Goal: Communication & Community: Share content

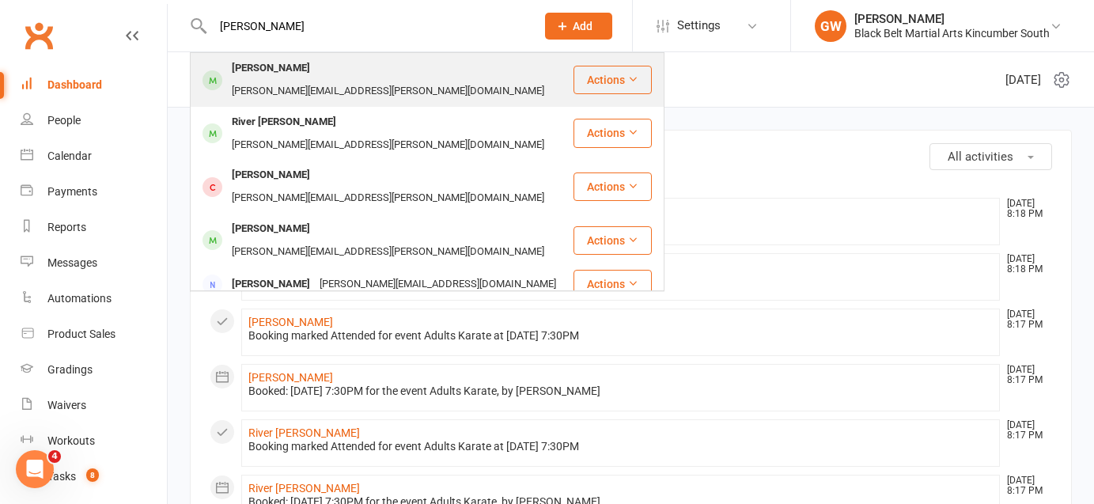
type input "[PERSON_NAME]"
click at [244, 75] on div "[PERSON_NAME]" at bounding box center [271, 68] width 88 height 23
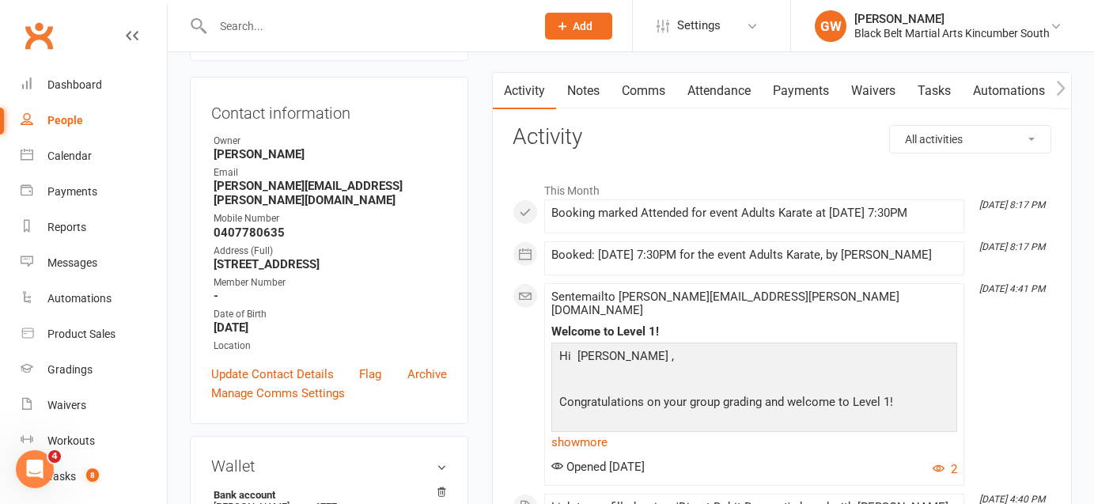
scroll to position [52, 0]
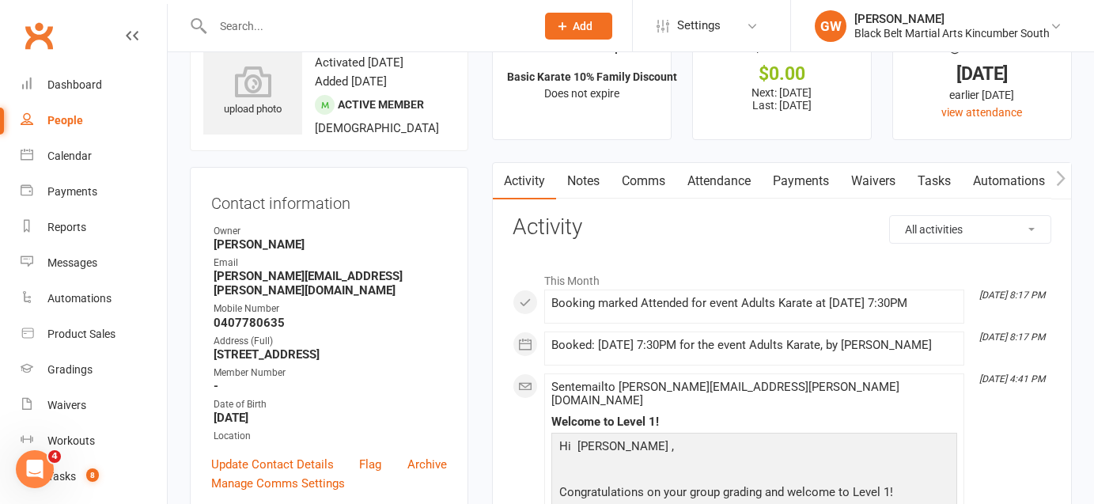
click at [781, 173] on link "Payments" at bounding box center [801, 181] width 78 height 36
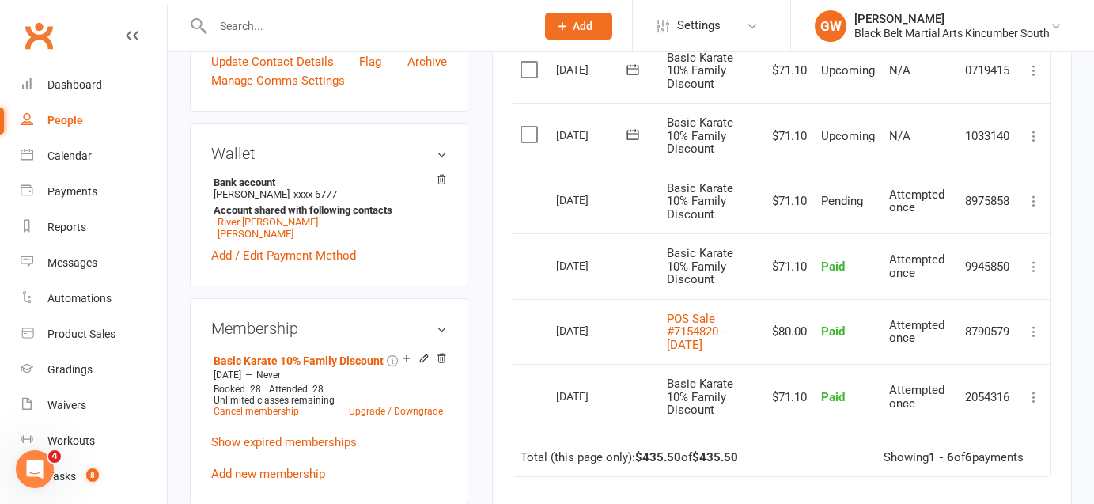
scroll to position [459, 0]
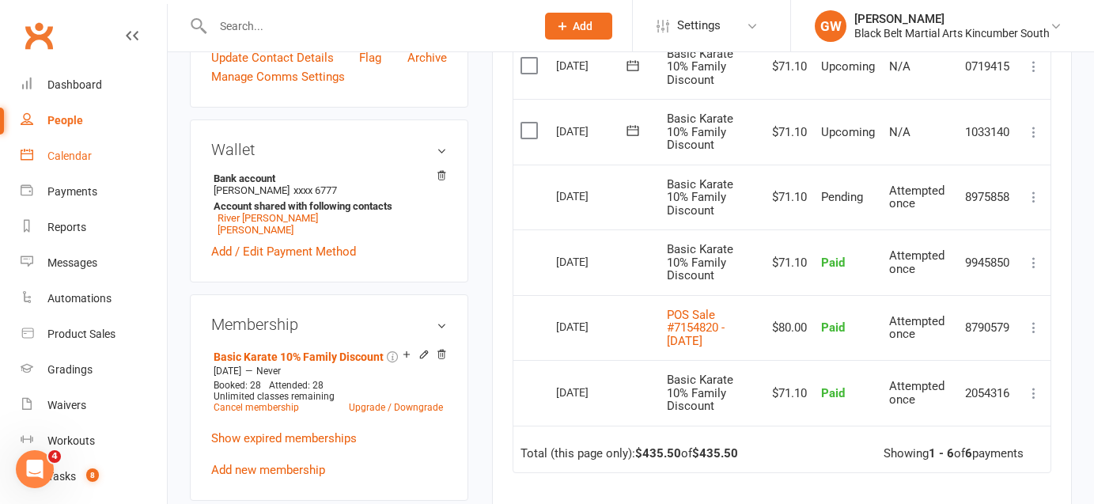
click at [80, 157] on div "Calendar" at bounding box center [69, 155] width 44 height 13
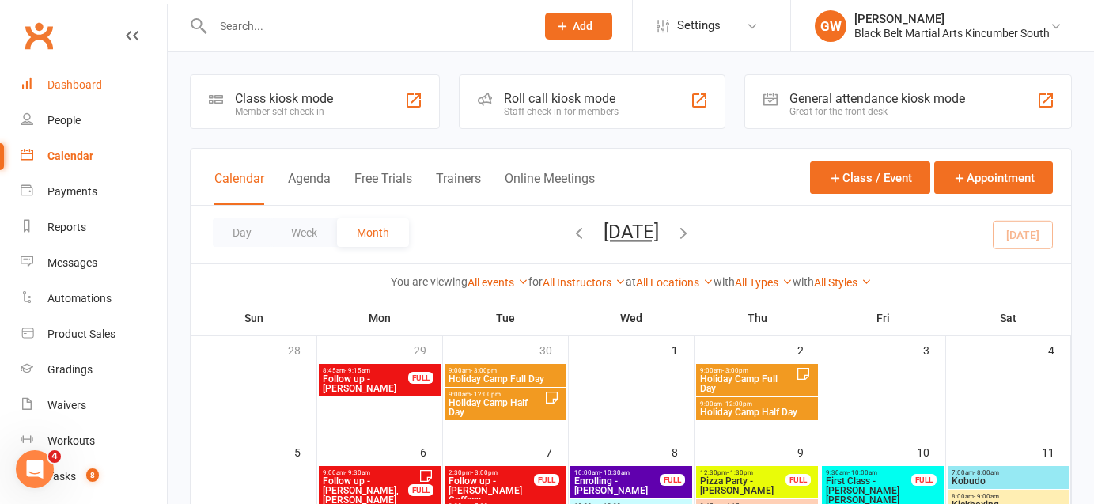
click at [70, 87] on div "Dashboard" at bounding box center [74, 84] width 55 height 13
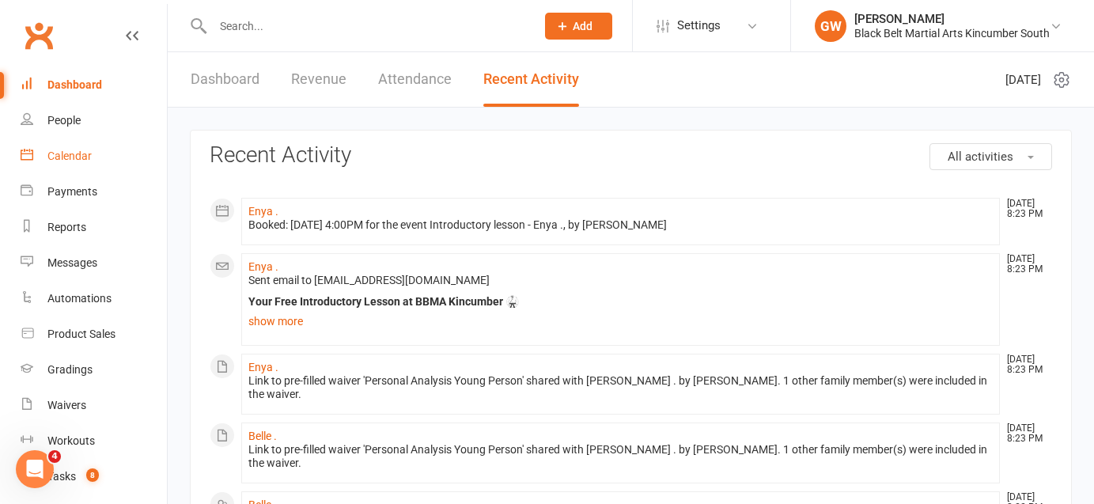
click at [61, 161] on div "Calendar" at bounding box center [69, 155] width 44 height 13
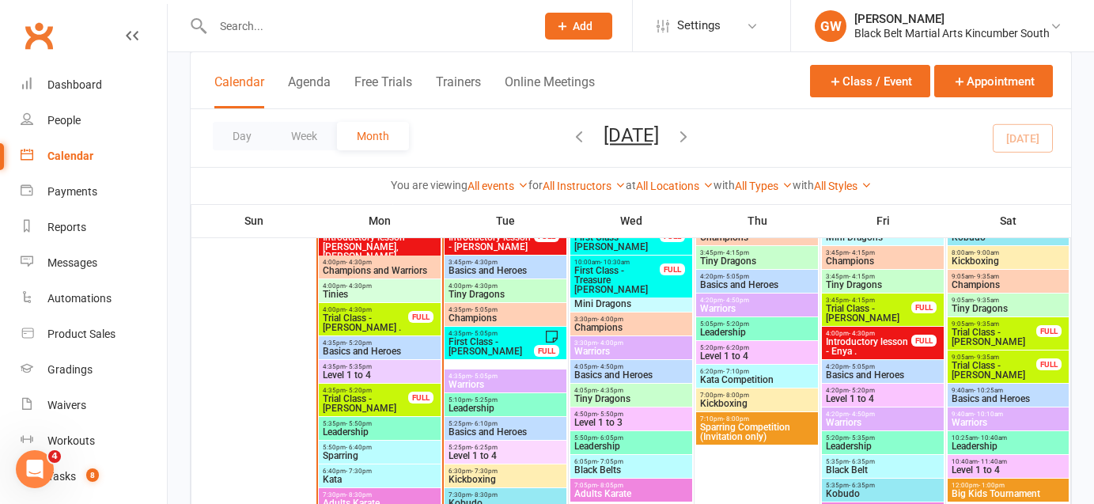
scroll to position [626, 0]
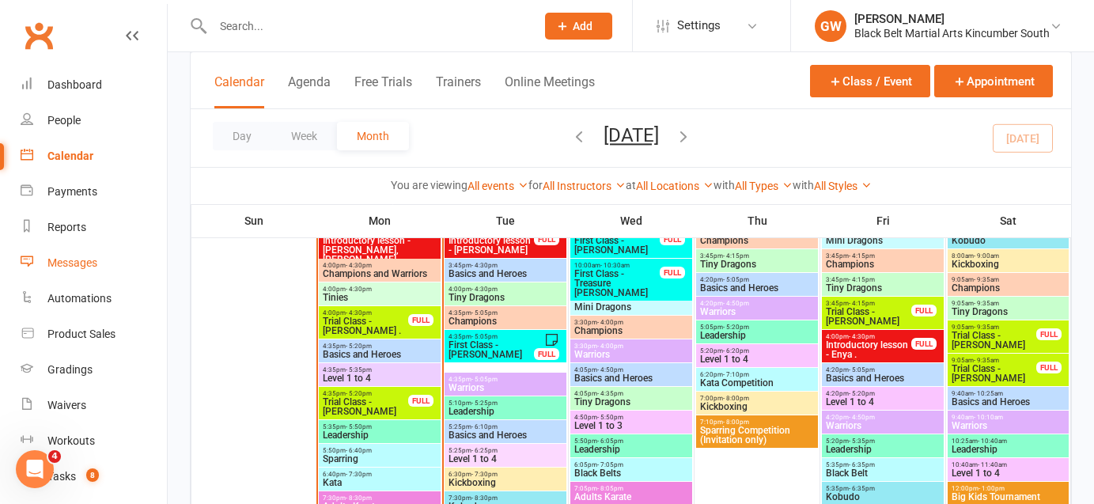
click at [63, 262] on div "Messages" at bounding box center [72, 262] width 50 height 13
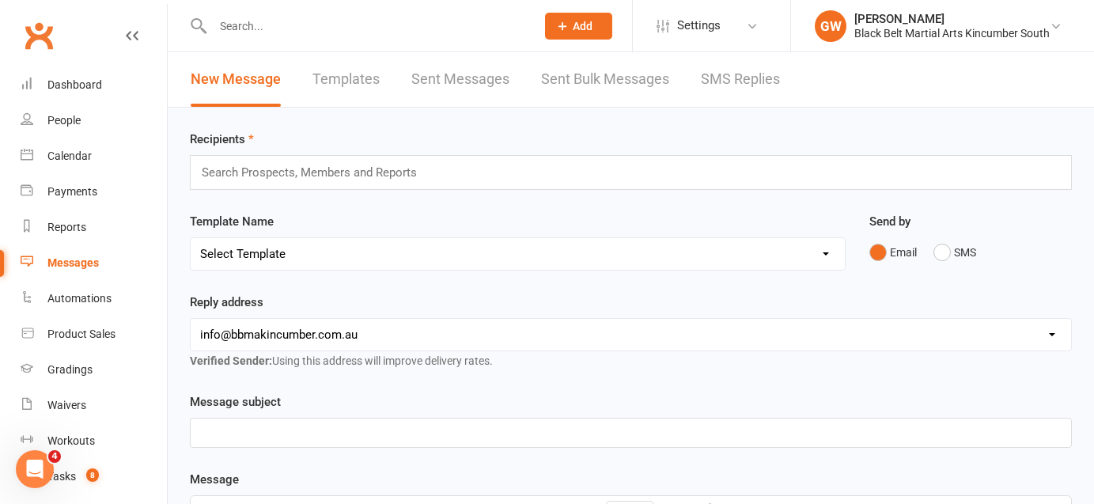
click at [341, 85] on link "Templates" at bounding box center [345, 79] width 67 height 55
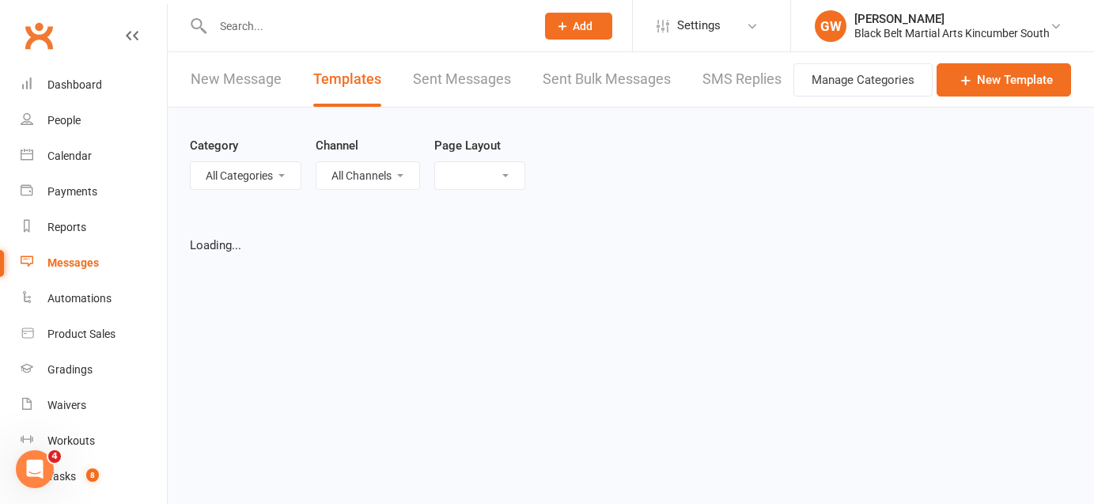
select select "grid"
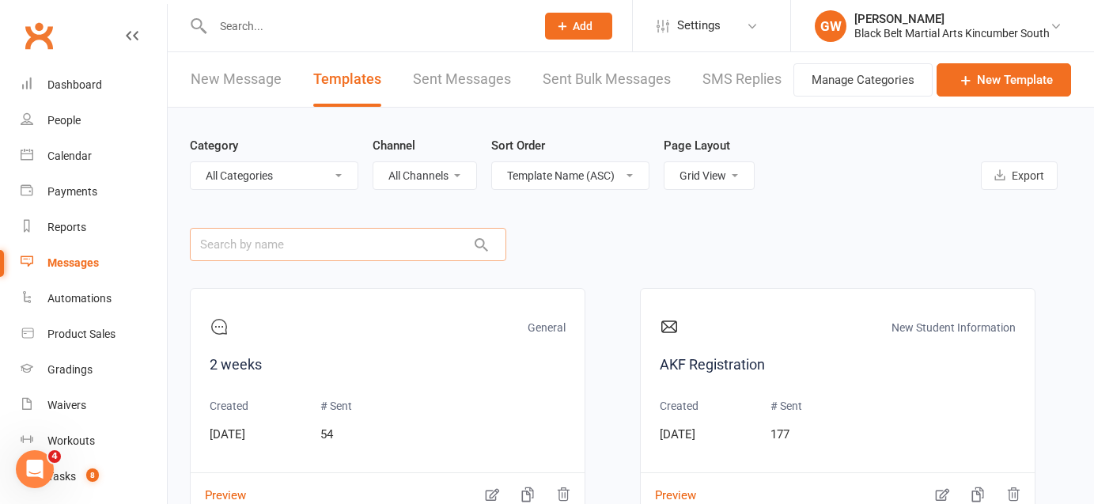
click at [308, 235] on input "text" at bounding box center [348, 244] width 316 height 33
type input "o"
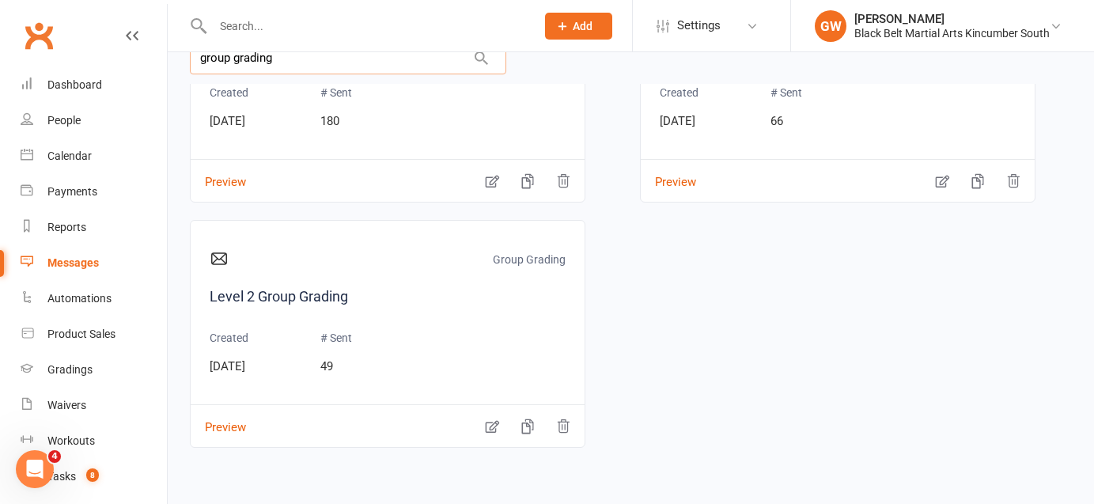
scroll to position [191, 0]
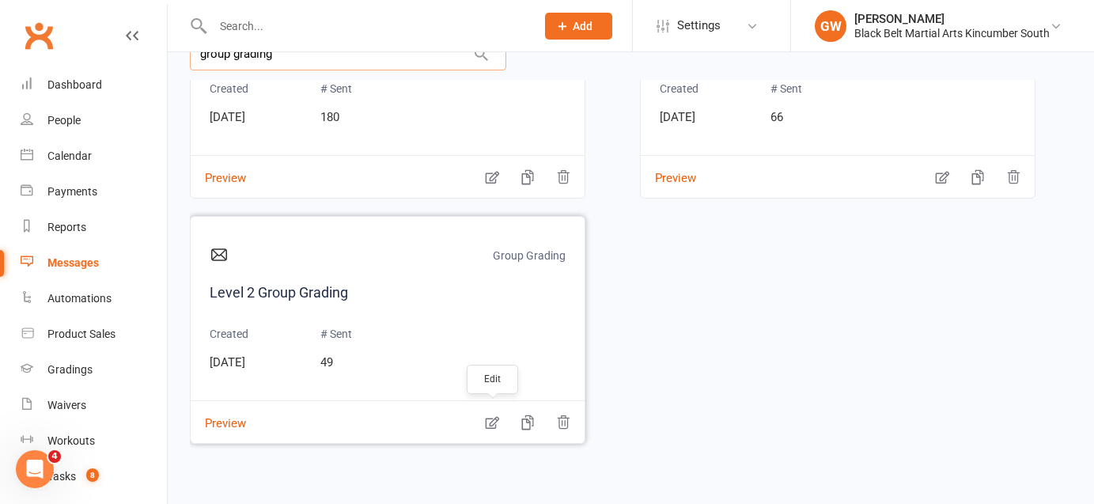
type input "group grading"
click at [494, 417] on icon "button" at bounding box center [492, 422] width 16 height 16
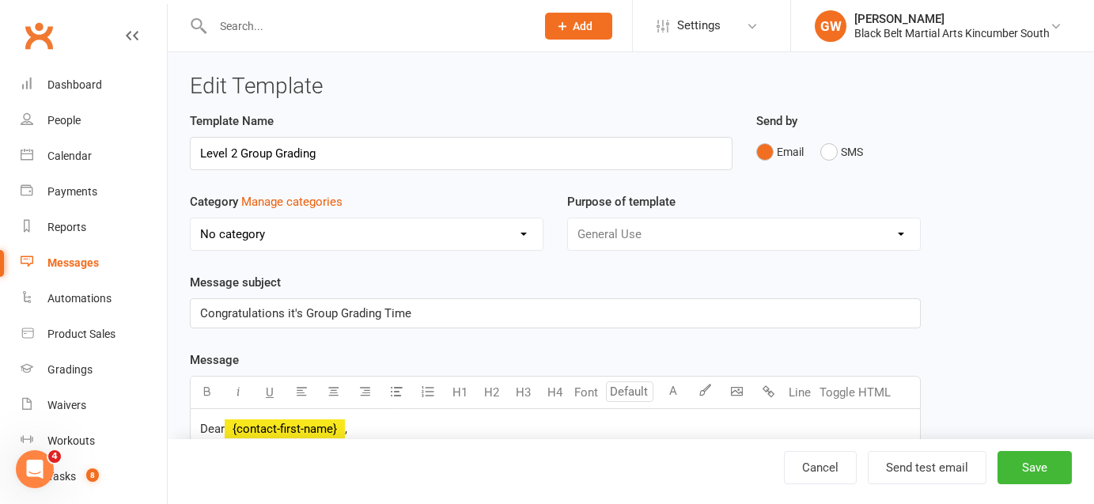
select select "8252"
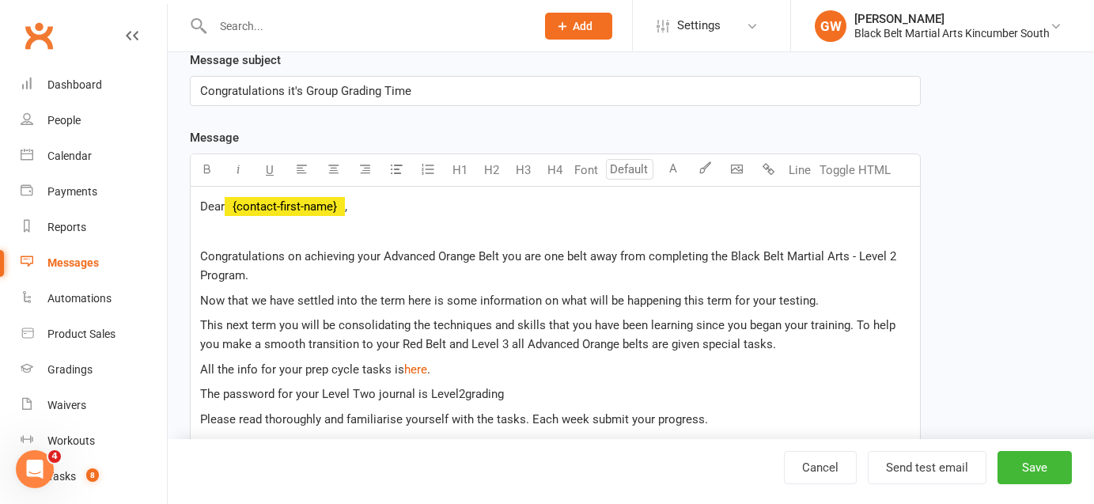
scroll to position [247, 0]
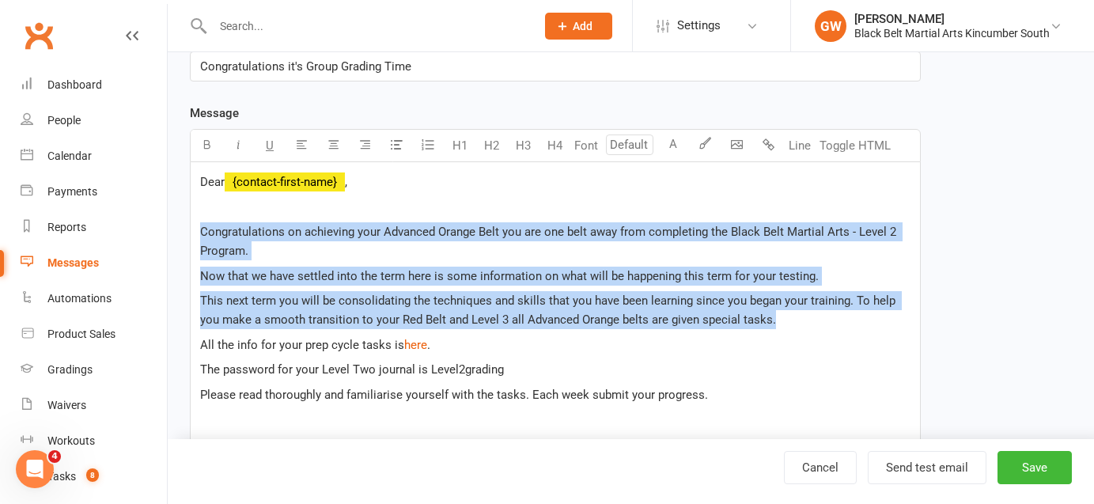
drag, startPoint x: 770, startPoint y: 321, endPoint x: 188, endPoint y: 226, distance: 589.7
click at [188, 226] on div "Template Name Level 2 Group Grading Send by Email SMS Category Manage categorie…" at bounding box center [555, 437] width 754 height 1144
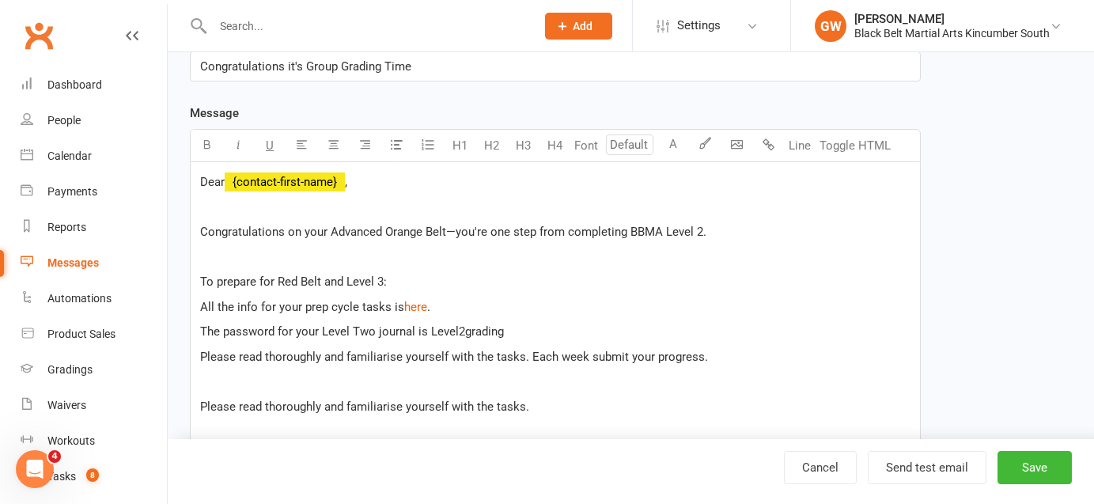
click at [452, 229] on span "Congratulations on your Advanced Orange Belt—you're one step from completing BB…" at bounding box center [453, 232] width 506 height 14
drag, startPoint x: 386, startPoint y: 308, endPoint x: 198, endPoint y: 306, distance: 188.2
click at [198, 306] on div "Dear ﻿ {contact-first-name} , Congratulations on your Advanced Orange Belt, you…" at bounding box center [555, 465] width 729 height 607
drag, startPoint x: 348, startPoint y: 305, endPoint x: 198, endPoint y: 303, distance: 149.5
click at [198, 303] on div "Dear ﻿ {contact-first-name} , Congratulations on your Advanced Orange Belt, you…" at bounding box center [555, 465] width 729 height 607
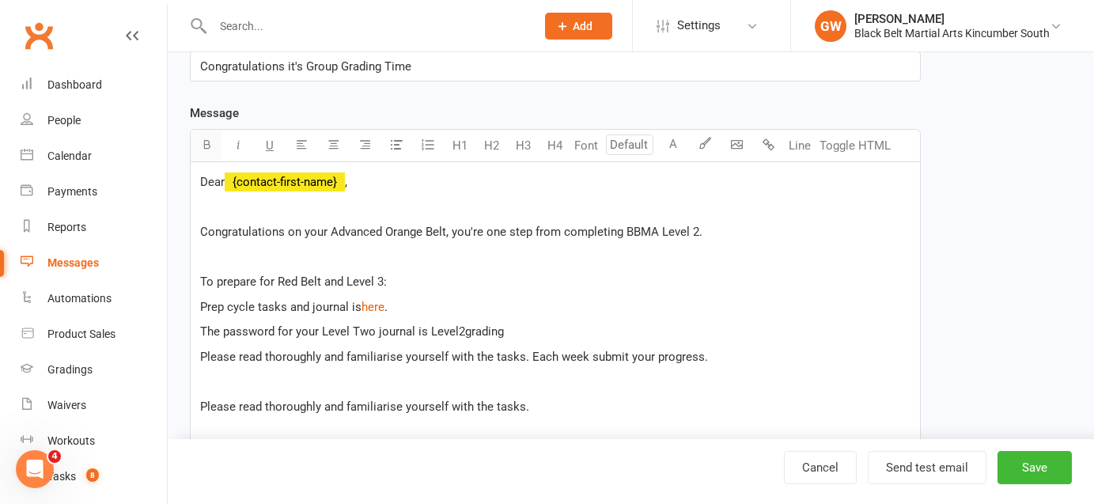
click at [206, 143] on icon "button" at bounding box center [207, 144] width 12 height 12
click at [368, 328] on span "The password for your Level Two journal is Level2grading" at bounding box center [352, 331] width 304 height 14
drag, startPoint x: 508, startPoint y: 330, endPoint x: 428, endPoint y: 328, distance: 79.9
click at [428, 328] on p "The password for your Level Two journal is Level2grading" at bounding box center [555, 331] width 710 height 19
click at [206, 146] on icon "button" at bounding box center [207, 144] width 12 height 12
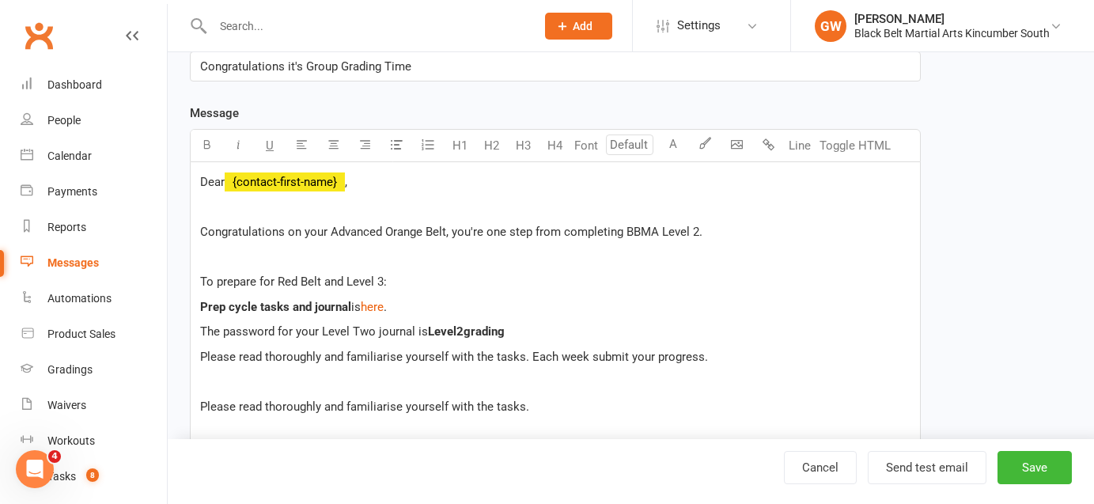
click at [464, 377] on p at bounding box center [555, 381] width 710 height 19
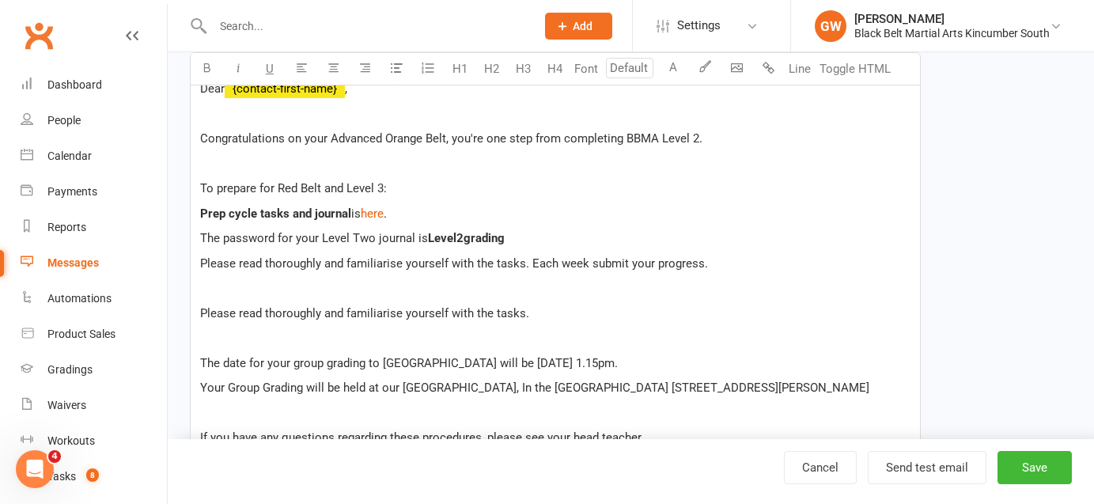
scroll to position [345, 0]
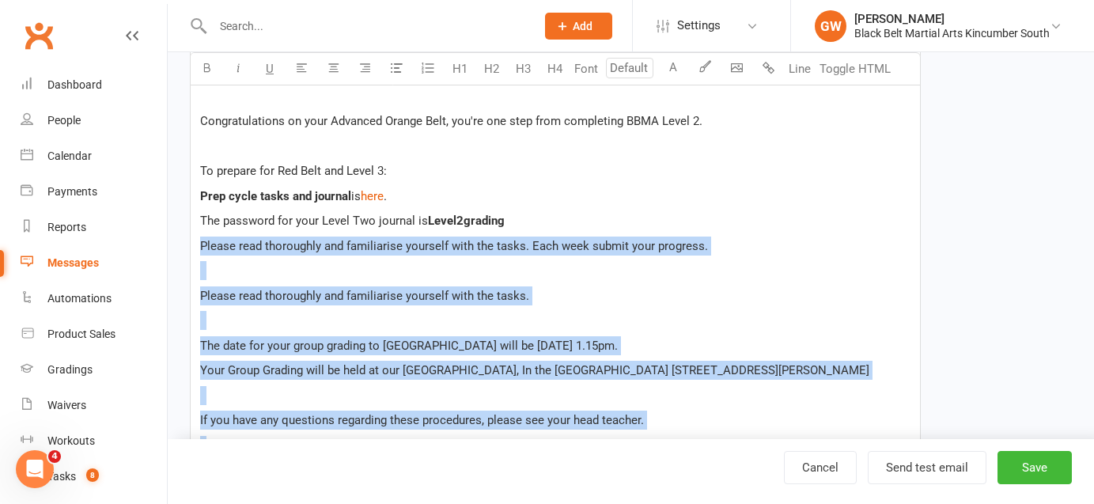
drag, startPoint x: 202, startPoint y: 257, endPoint x: 387, endPoint y: 498, distance: 304.0
click at [387, 498] on ui-view "Edit Template Template Name Level 2 Group Grading Send by Email SMS Category Ma…" at bounding box center [631, 284] width 926 height 1178
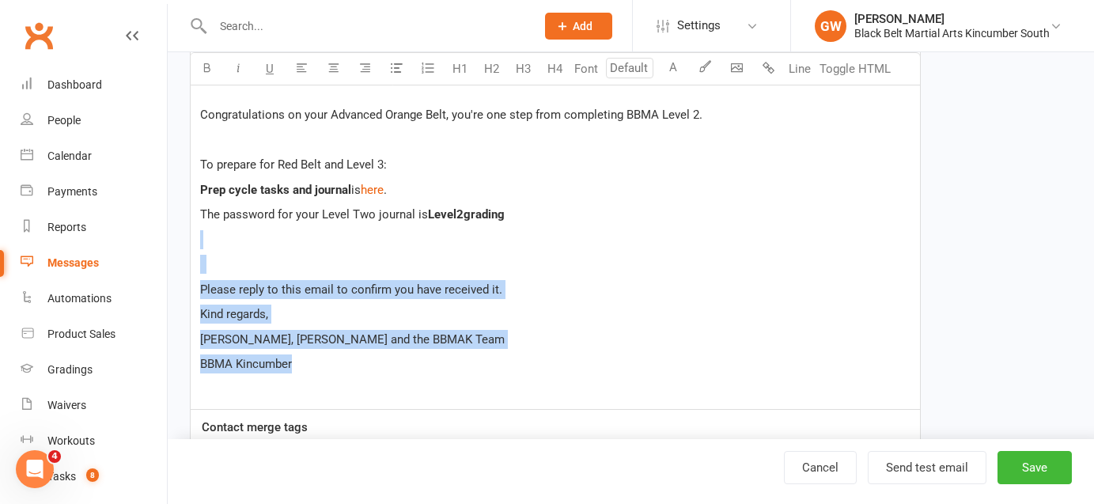
drag, startPoint x: 365, startPoint y: 374, endPoint x: 198, endPoint y: 230, distance: 221.0
click at [198, 230] on div "Dear ﻿ {contact-first-name} , Congratulations on your Advanced Orange Belt, you…" at bounding box center [555, 227] width 729 height 365
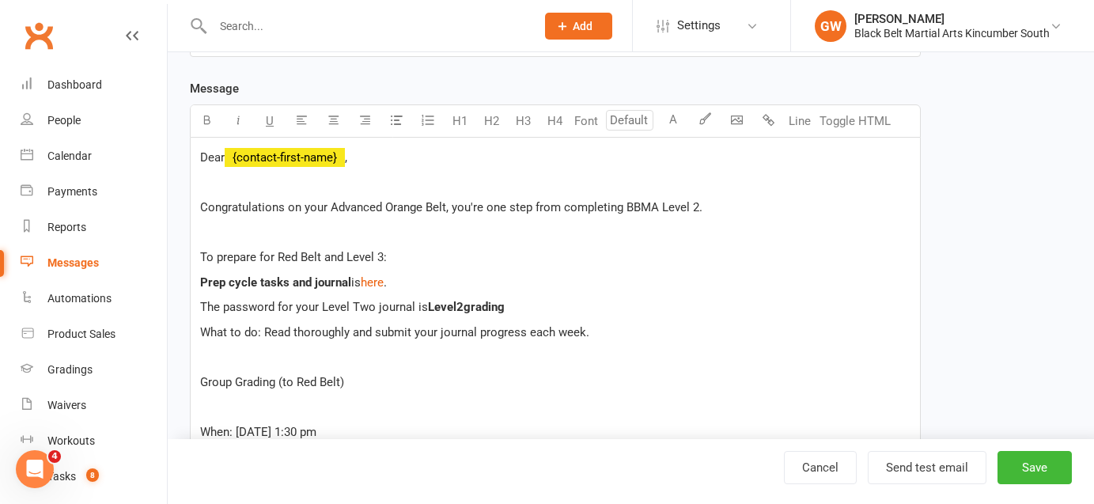
scroll to position [278, 0]
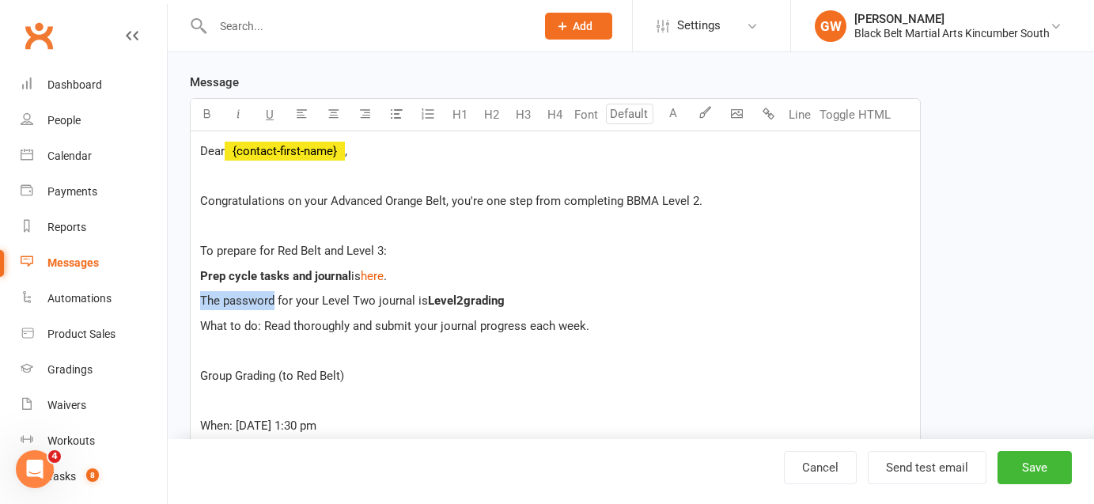
drag, startPoint x: 272, startPoint y: 302, endPoint x: 196, endPoint y: 302, distance: 75.9
click at [196, 302] on div "Dear ﻿ {contact-first-name} , Congratulations on your Advanced Orange Belt, you…" at bounding box center [555, 425] width 729 height 588
click at [207, 116] on icon "button" at bounding box center [207, 114] width 12 height 12
drag, startPoint x: 259, startPoint y: 323, endPoint x: 187, endPoint y: 323, distance: 72.0
click at [187, 323] on div "Template Name Level 2 Group Grading Send by Email SMS Category Manage categorie…" at bounding box center [555, 377] width 754 height 1087
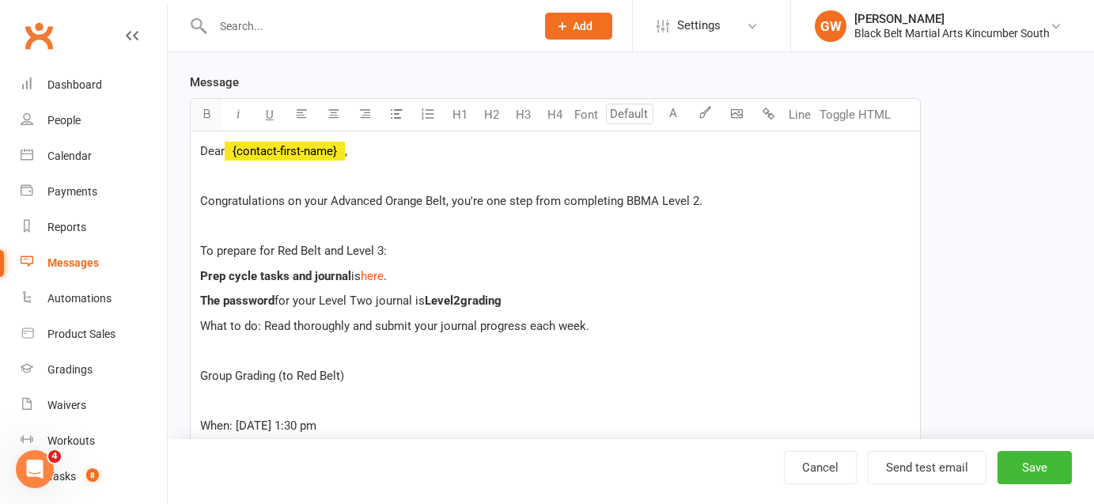
click at [210, 115] on icon "button" at bounding box center [207, 114] width 12 height 12
click at [399, 359] on p "﻿" at bounding box center [555, 350] width 710 height 19
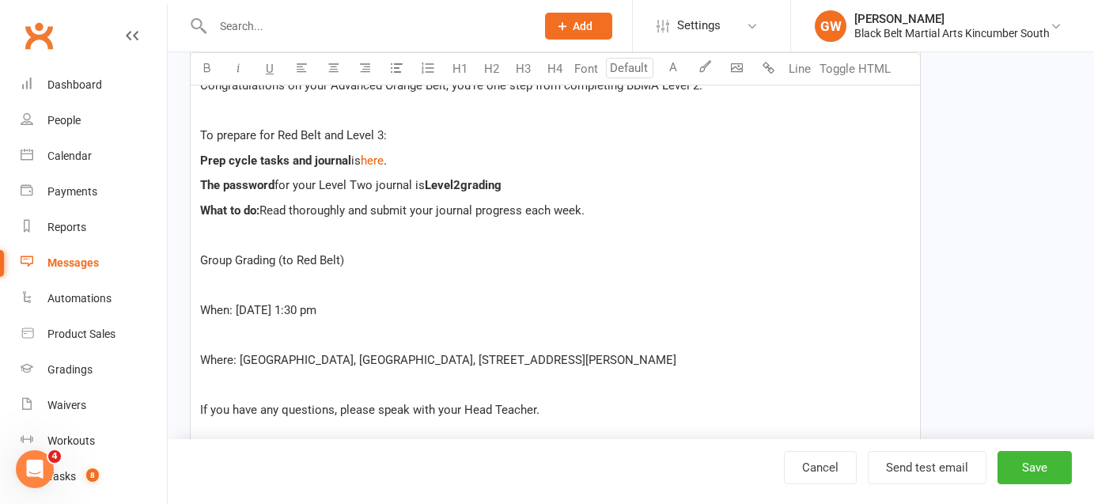
scroll to position [394, 0]
drag, startPoint x: 230, startPoint y: 310, endPoint x: 191, endPoint y: 255, distance: 68.0
click at [191, 255] on div "Dear ﻿ {contact-first-name} , Congratulations on your Advanced Orange Belt, you…" at bounding box center [555, 309] width 729 height 588
click at [210, 71] on icon "button" at bounding box center [207, 68] width 12 height 12
click at [244, 303] on span ": [DATE] 1:30 pm" at bounding box center [272, 309] width 87 height 14
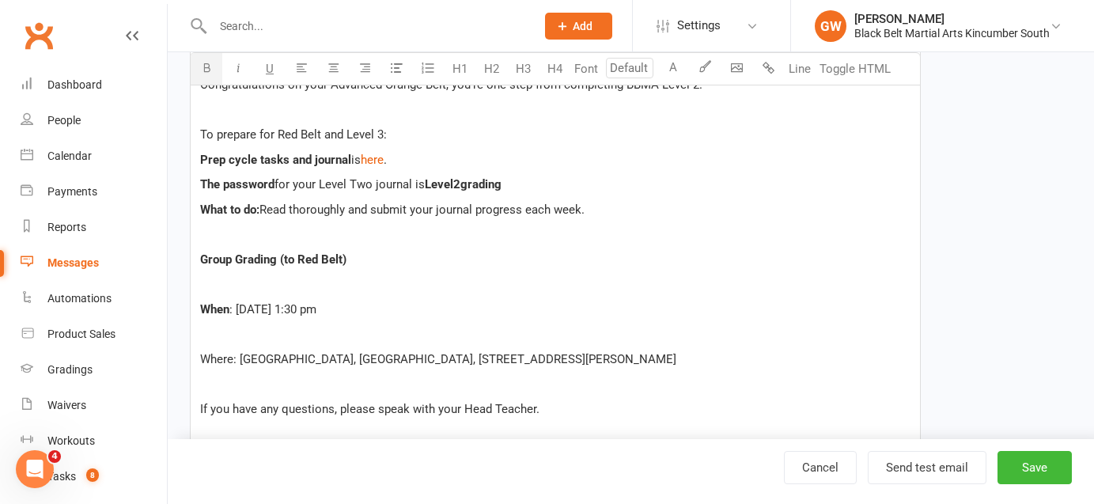
click at [200, 302] on span "When" at bounding box center [214, 309] width 29 height 14
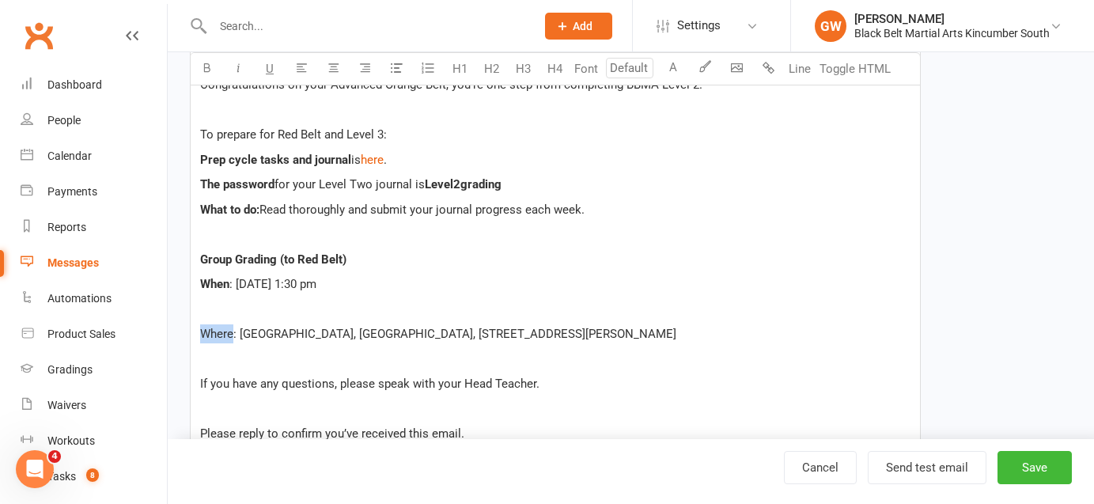
drag, startPoint x: 232, startPoint y: 336, endPoint x: 172, endPoint y: 333, distance: 60.2
click at [172, 333] on div "Edit Template Template Name Level 2 Group Grading Send by Email SMS Category Ma…" at bounding box center [631, 224] width 926 height 1133
click at [210, 66] on icon "button" at bounding box center [207, 68] width 12 height 12
click at [200, 331] on span "Where" at bounding box center [217, 334] width 34 height 14
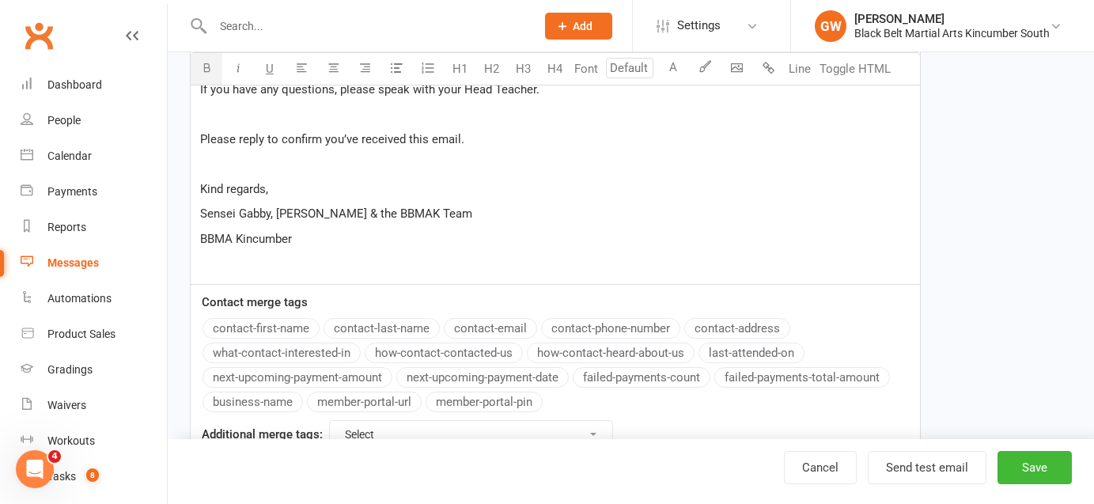
scroll to position [720, 0]
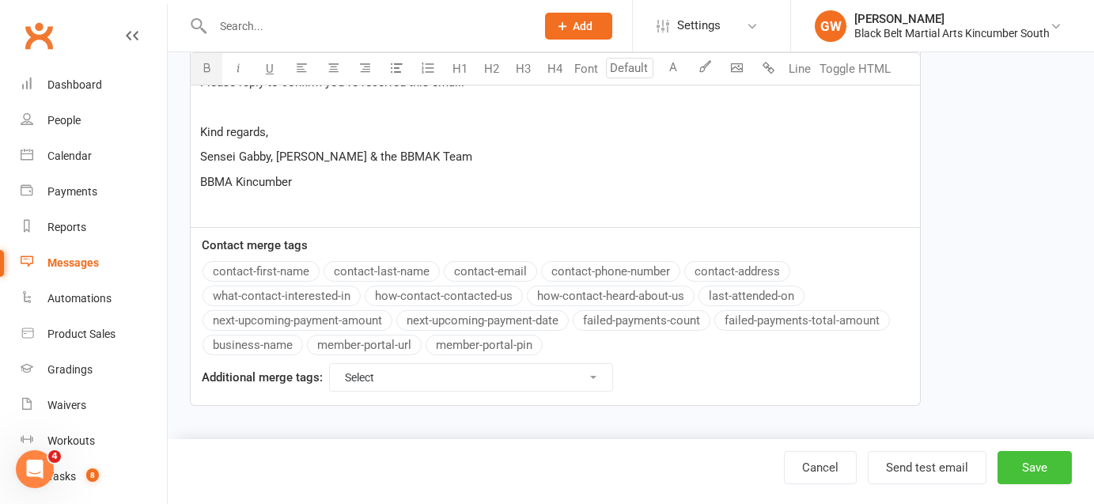
click at [1024, 470] on button "Save" at bounding box center [1034, 467] width 74 height 33
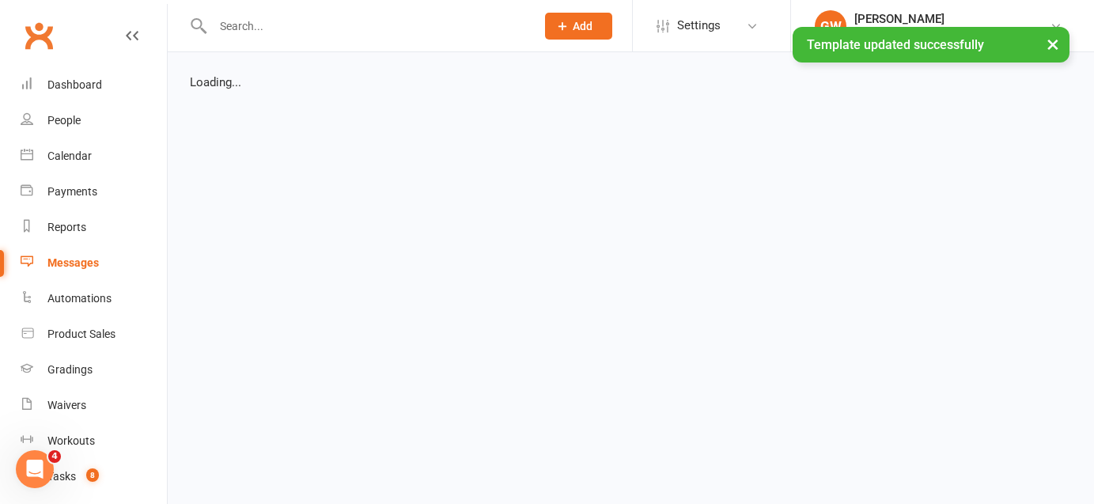
select select "grid"
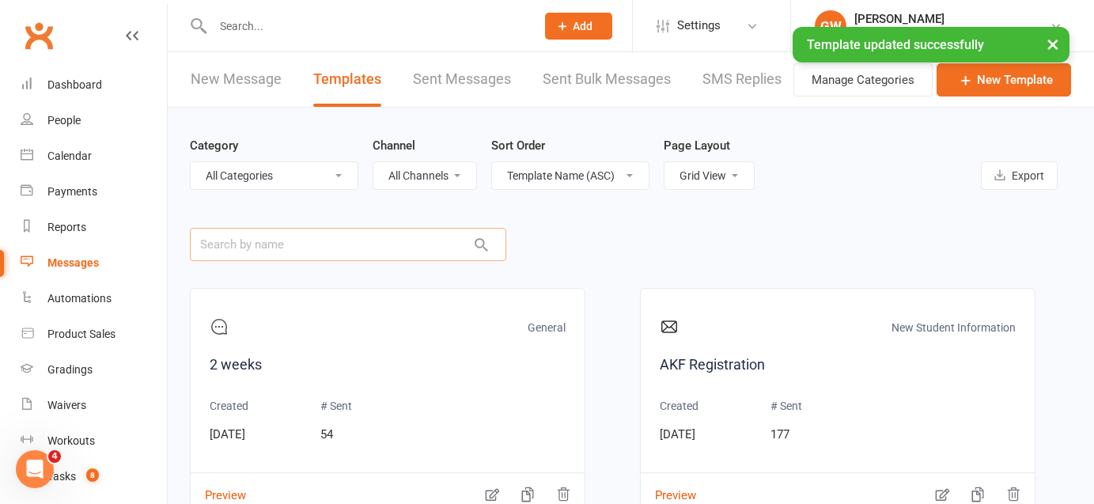
click at [391, 237] on input "text" at bounding box center [348, 244] width 316 height 33
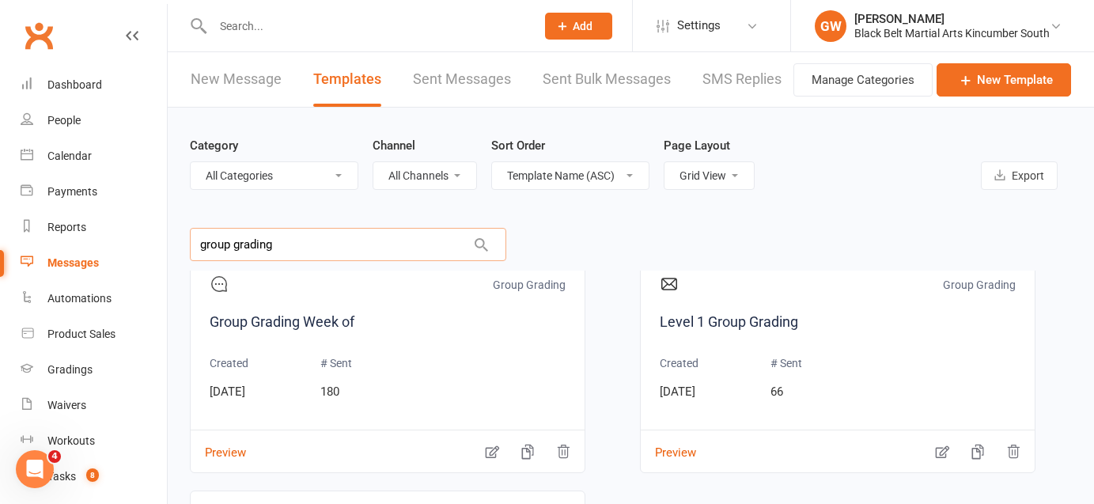
scroll to position [283, 0]
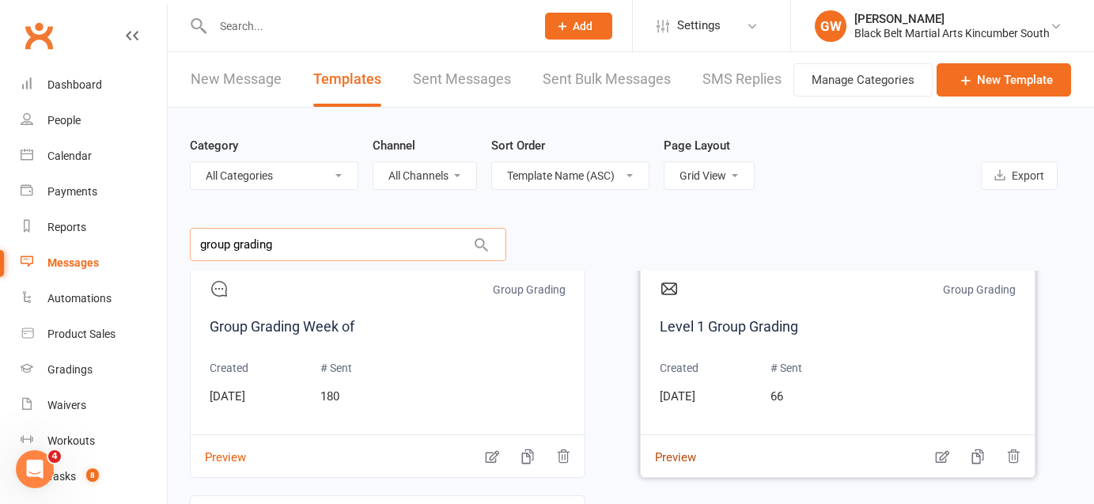
type input "group grading"
click at [682, 455] on button "Preview" at bounding box center [668, 446] width 55 height 17
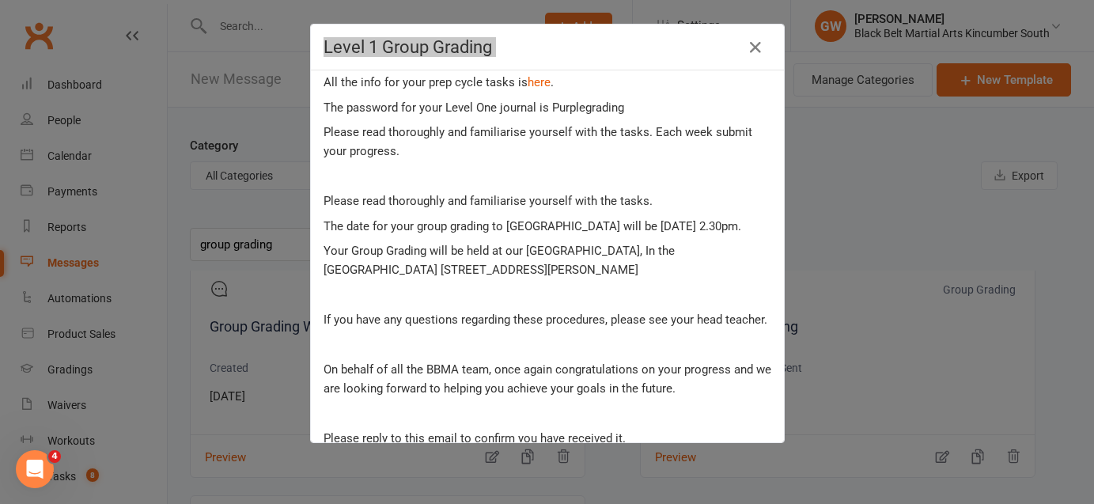
scroll to position [372, 0]
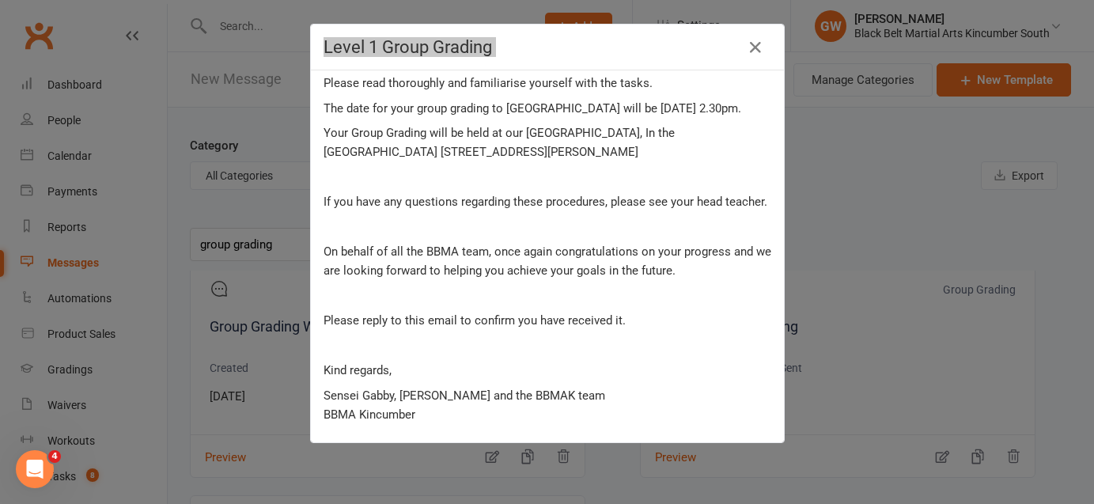
drag, startPoint x: 324, startPoint y: 114, endPoint x: 651, endPoint y: 545, distance: 540.8
click at [651, 503] on html "Prospect Member Non-attending contact Class / event Appointment Grading event T…" at bounding box center [547, 359] width 1094 height 718
click at [625, 414] on p "Sensei Gabby, [PERSON_NAME] and the BBMAK team BBMA Kincumber" at bounding box center [547, 405] width 448 height 38
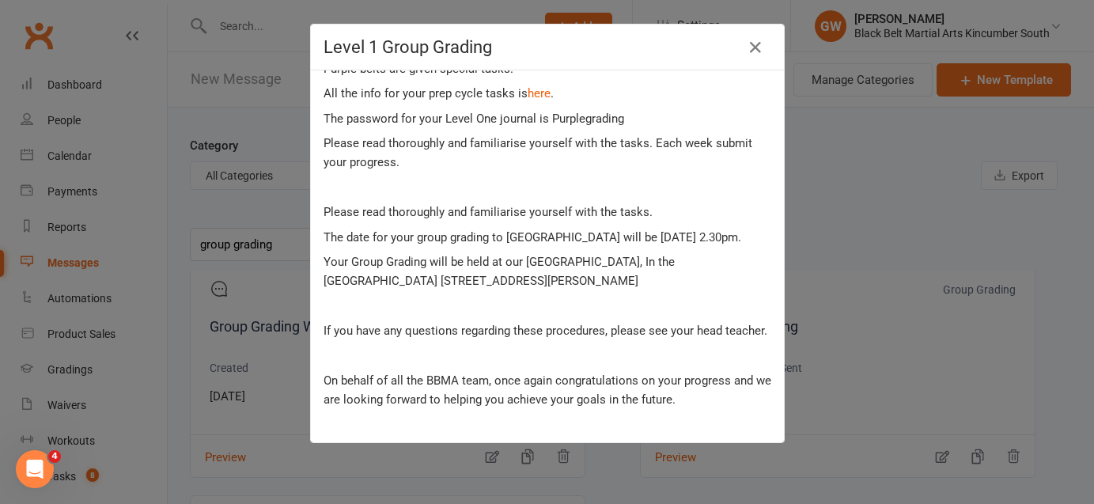
scroll to position [0, 0]
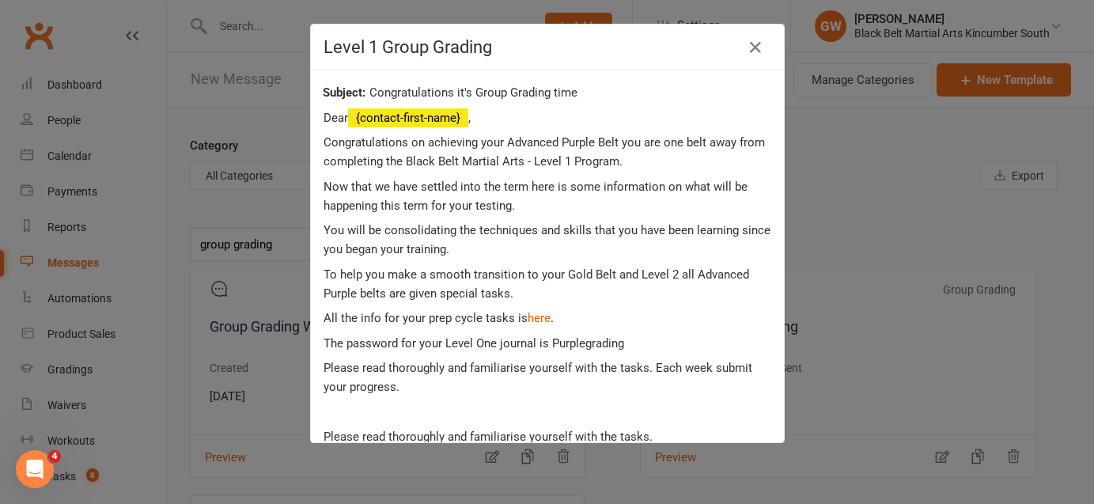
drag, startPoint x: 418, startPoint y: 415, endPoint x: 292, endPoint y: 36, distance: 399.4
click at [292, 36] on div "Level 1 Group Grading Congratulations it's Group Grading time Dear {contact-fir…" at bounding box center [547, 252] width 1094 height 504
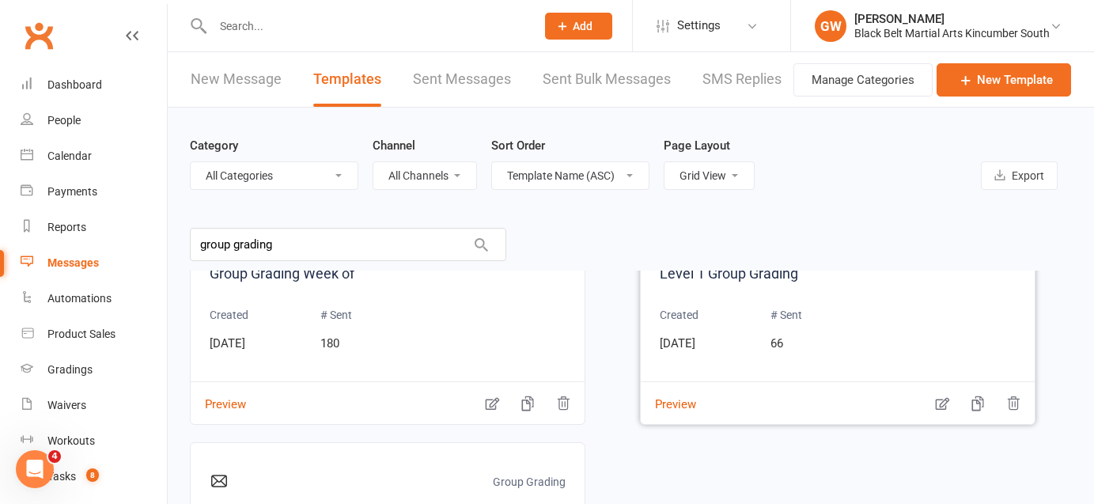
scroll to position [372, 0]
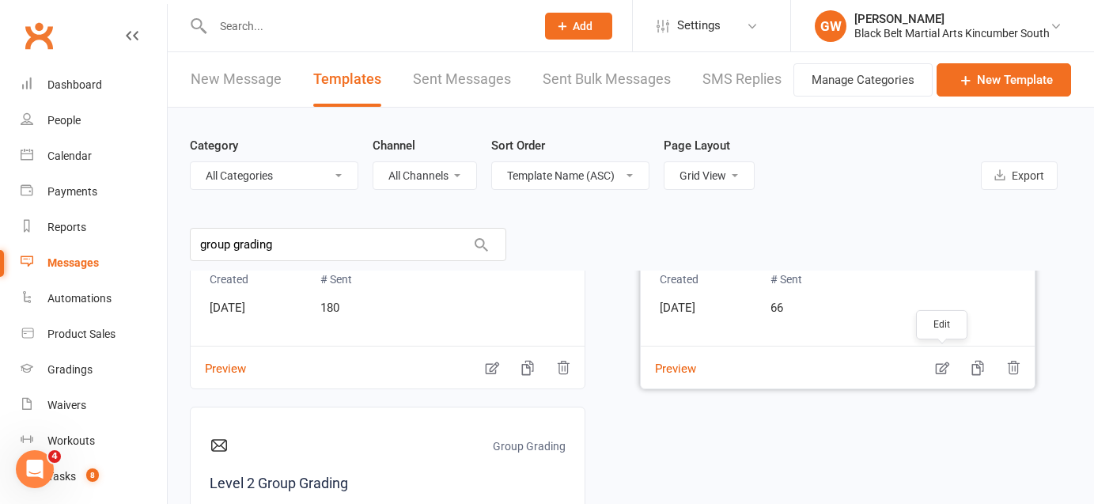
click at [946, 365] on icon "button" at bounding box center [941, 368] width 13 height 13
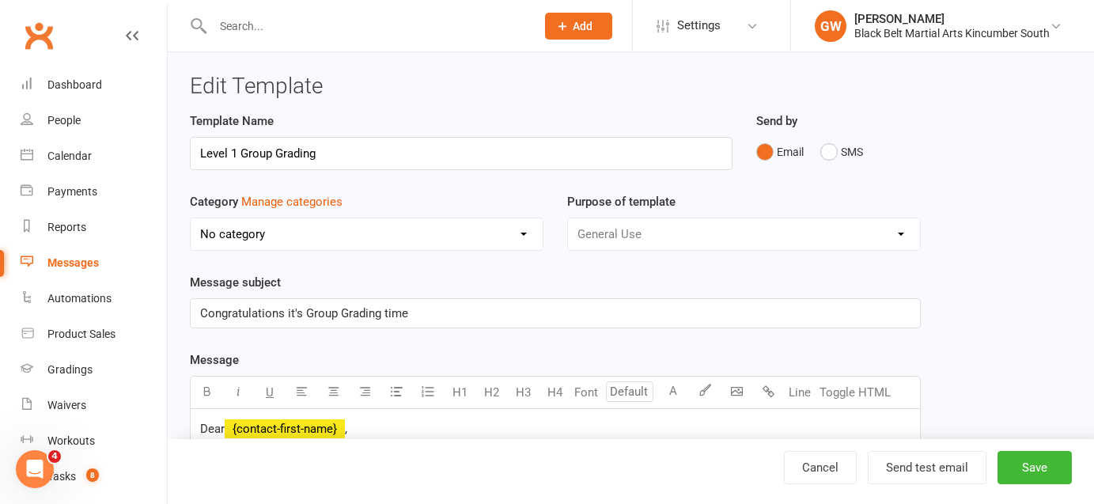
select select "8252"
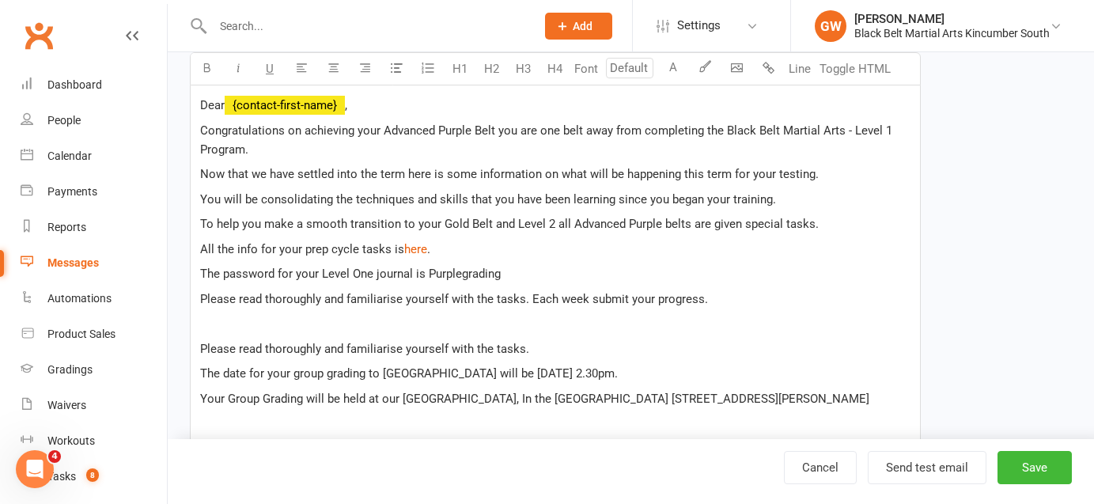
scroll to position [324, 0]
click at [618, 368] on span "The date for your group grading to [GEOGRAPHIC_DATA] will be [DATE] 2.30pm." at bounding box center [409, 372] width 418 height 14
click at [550, 372] on span "The date for your group grading to [GEOGRAPHIC_DATA] will be [DATE] 2.45pm." at bounding box center [409, 372] width 418 height 14
drag, startPoint x: 636, startPoint y: 372, endPoint x: 539, endPoint y: 371, distance: 96.5
click at [539, 371] on span "The date for your group grading to [GEOGRAPHIC_DATA] will be [DATE] 2.45pm." at bounding box center [409, 372] width 418 height 14
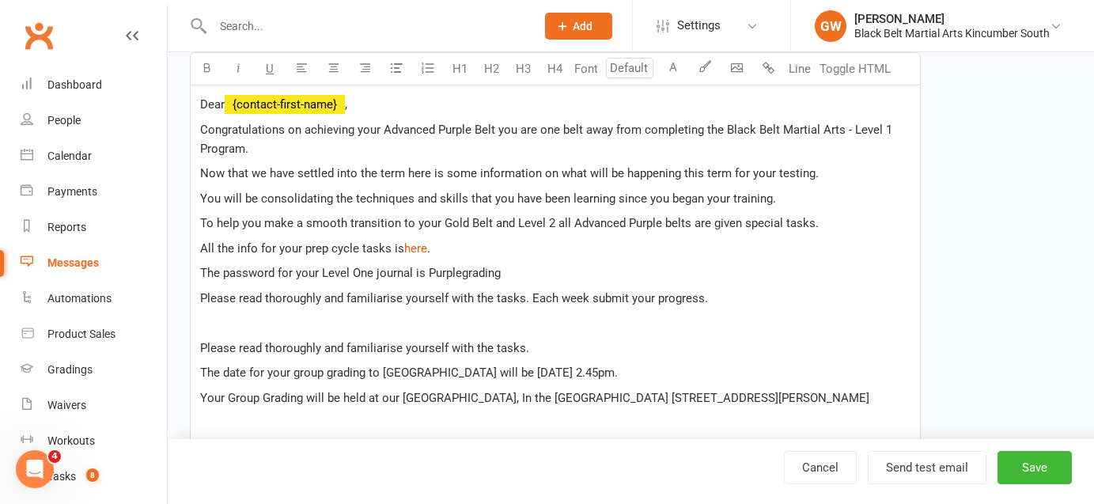
click at [663, 391] on span "Your Group Grading will be held at our [GEOGRAPHIC_DATA], In the [GEOGRAPHIC_DA…" at bounding box center [534, 398] width 669 height 14
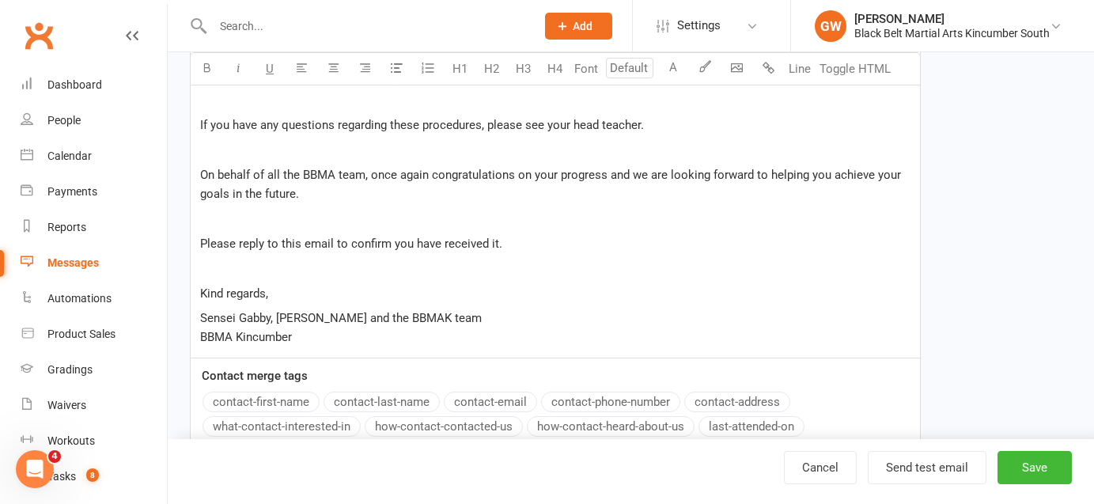
scroll to position [777, 0]
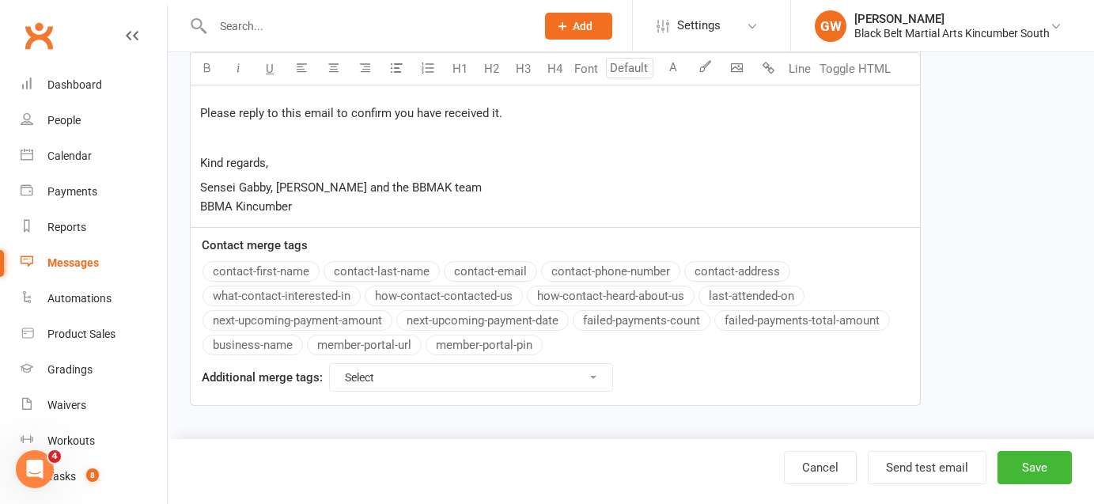
drag, startPoint x: 199, startPoint y: 169, endPoint x: 399, endPoint y: 495, distance: 381.9
copy div "Lore ﻿ {ipsumdo-sitam-cons} , Adipiscingelits do eiusmodte inci Utlabore Etdolo…"
click at [607, 208] on p "Sensei Gabby, [PERSON_NAME] and the BBMAK team BBMA Kincumber" at bounding box center [555, 197] width 710 height 38
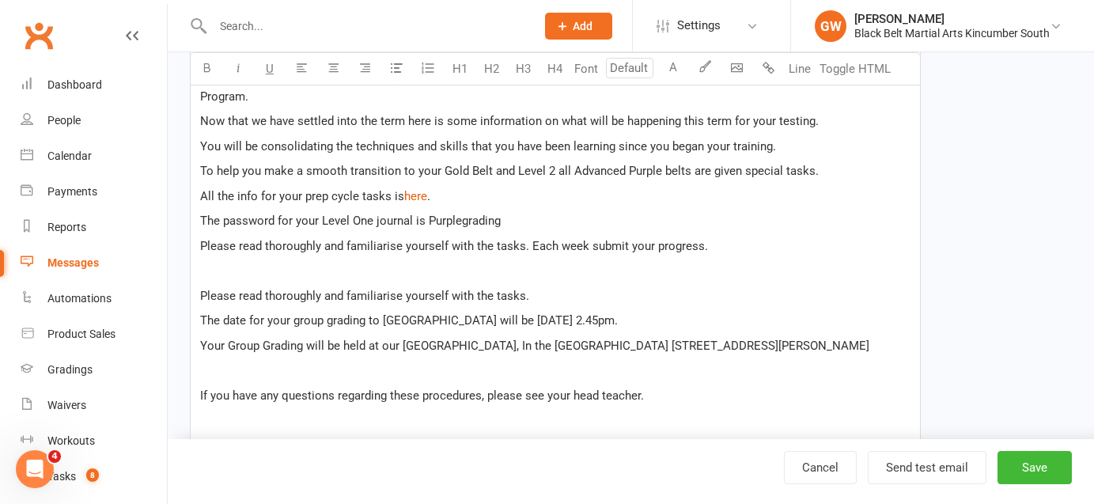
scroll to position [366, 0]
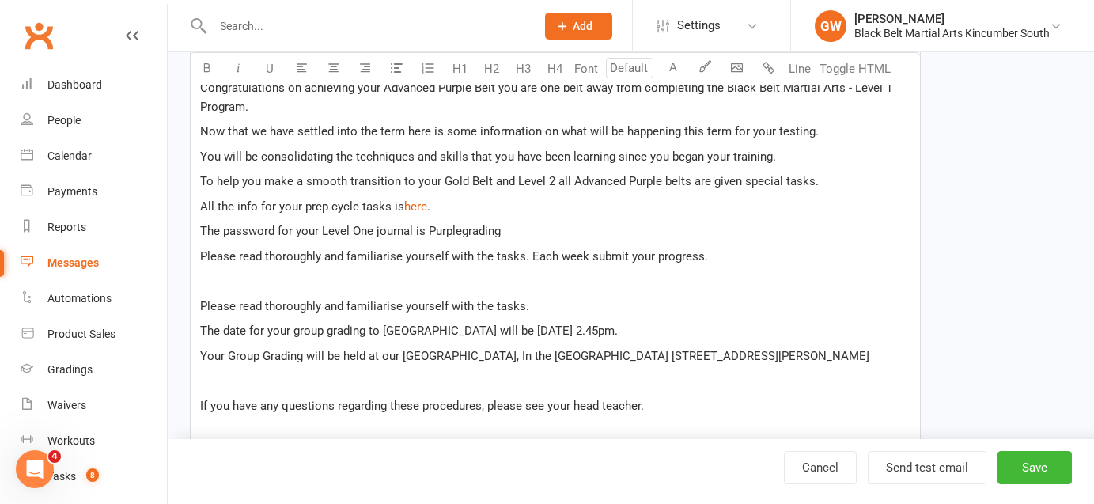
click at [267, 93] on span "Congratulations on achieving your Advanced Purple Belt you are one belt away fr…" at bounding box center [547, 97] width 695 height 33
click at [501, 204] on p "All the info for your prep cycle tasks is $ here $ ." at bounding box center [555, 206] width 710 height 19
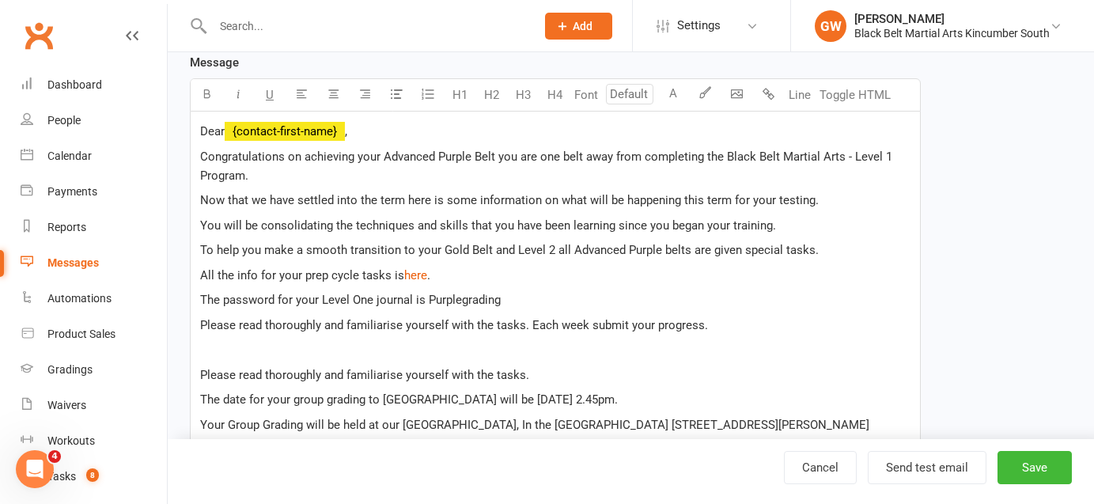
scroll to position [295, 0]
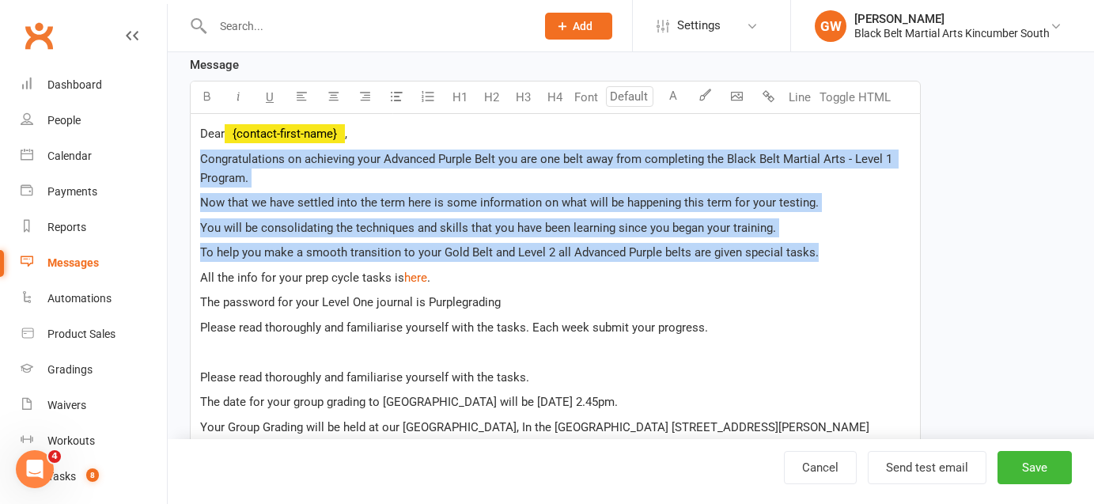
drag, startPoint x: 816, startPoint y: 252, endPoint x: 177, endPoint y: 154, distance: 646.5
click at [177, 154] on div "Edit Template Template Name Level 1 Group Grading Send by Email SMS Category Ma…" at bounding box center [631, 340] width 926 height 1166
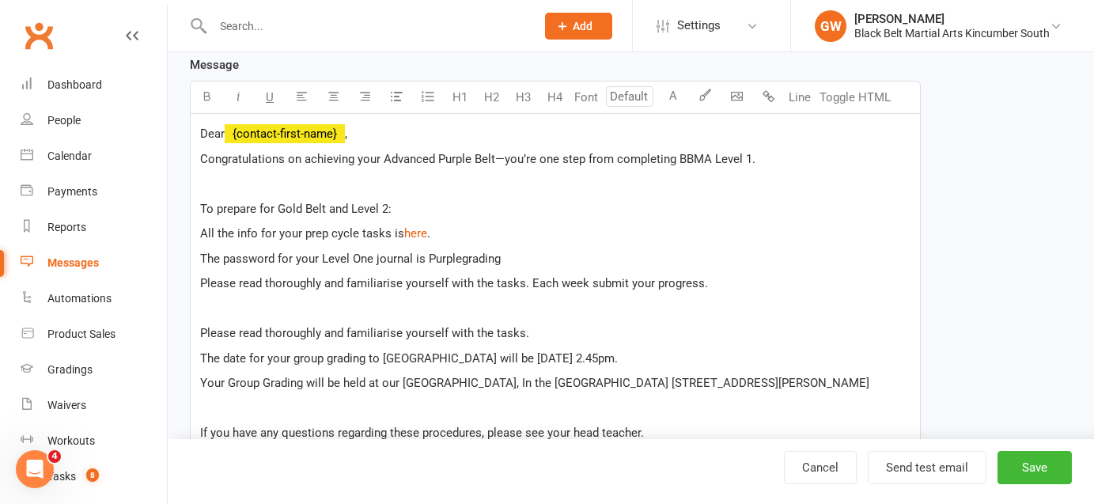
click at [505, 156] on span "Congratulations on achieving your Advanced Purple Belt—you’re one step from com…" at bounding box center [477, 159] width 555 height 14
drag, startPoint x: 394, startPoint y: 210, endPoint x: 188, endPoint y: 204, distance: 205.7
click at [188, 204] on div "Template Name Level 1 Group Grading Send by Email SMS Category Manage categorie…" at bounding box center [555, 342] width 754 height 1050
click at [206, 96] on icon "button" at bounding box center [207, 96] width 12 height 12
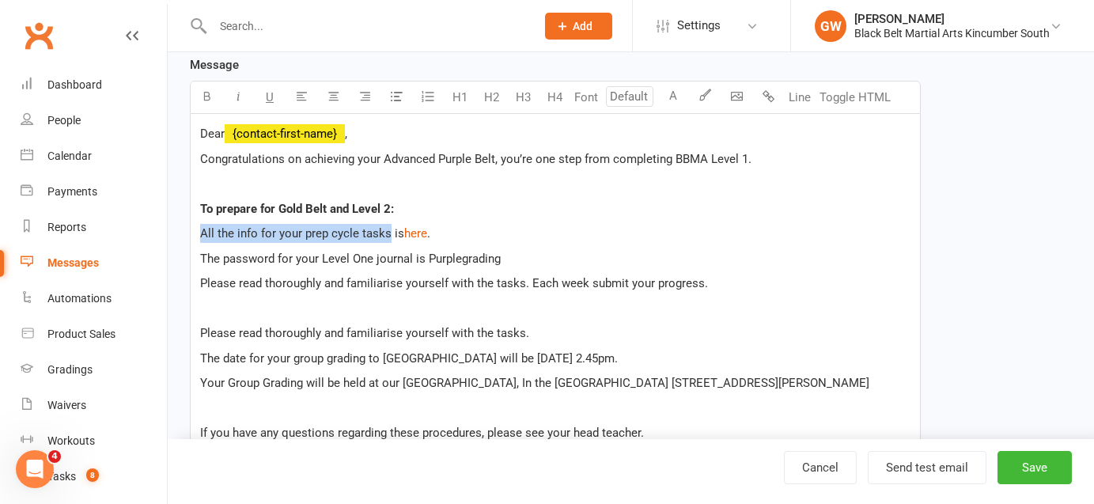
drag, startPoint x: 386, startPoint y: 232, endPoint x: 187, endPoint y: 232, distance: 198.5
click at [187, 232] on div "Template Name Level 1 Group Grading Send by Email SMS Category Manage categorie…" at bounding box center [555, 342] width 754 height 1050
drag, startPoint x: 334, startPoint y: 229, endPoint x: 190, endPoint y: 231, distance: 143.9
click at [190, 231] on div "Dear ﻿ {contact-first-name} , Congratulations on achieving your Advanced Purple…" at bounding box center [555, 390] width 731 height 553
click at [201, 96] on icon "button" at bounding box center [207, 96] width 12 height 12
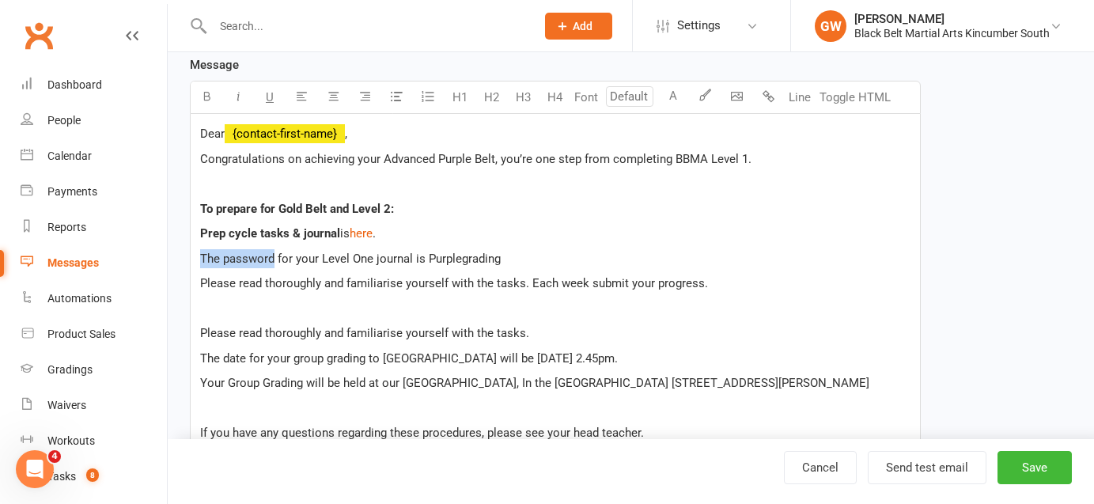
drag, startPoint x: 274, startPoint y: 258, endPoint x: 176, endPoint y: 257, distance: 97.3
click at [176, 257] on div "Edit Template Template Name Level 1 Group Grading Send by Email SMS Category Ma…" at bounding box center [631, 317] width 926 height 1121
click at [208, 95] on icon "button" at bounding box center [207, 96] width 12 height 12
drag, startPoint x: 505, startPoint y: 255, endPoint x: 427, endPoint y: 257, distance: 77.5
click at [427, 257] on p "The password for your Level One journal is Purplegrading" at bounding box center [555, 258] width 710 height 19
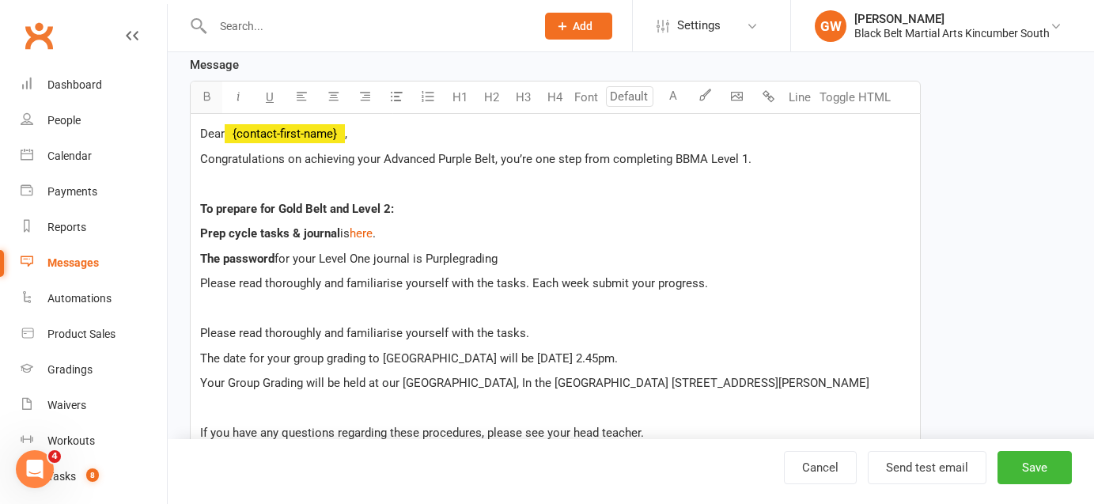
click at [206, 94] on icon "button" at bounding box center [207, 96] width 12 height 12
click at [568, 310] on p at bounding box center [555, 308] width 710 height 19
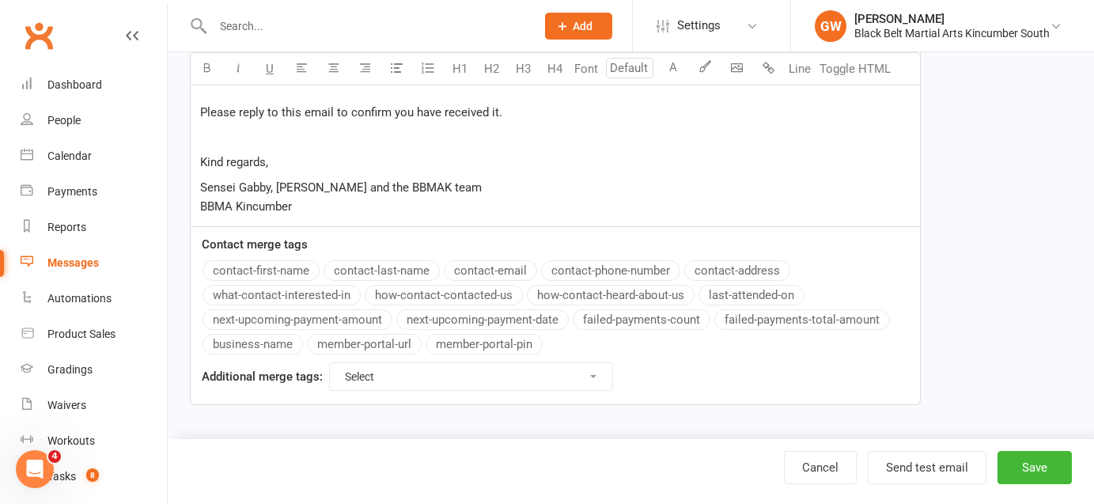
drag, startPoint x: 199, startPoint y: 281, endPoint x: 436, endPoint y: 524, distance: 339.5
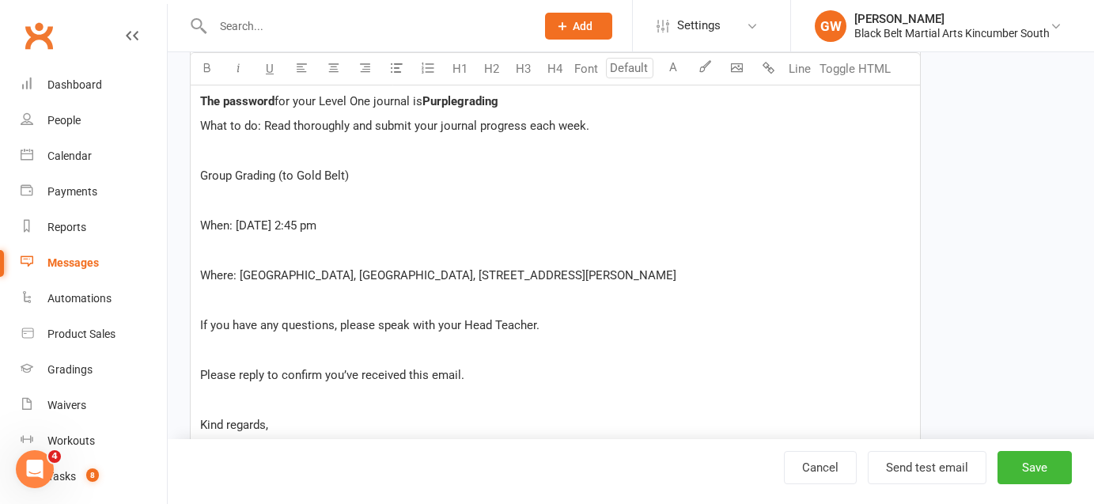
scroll to position [406, 0]
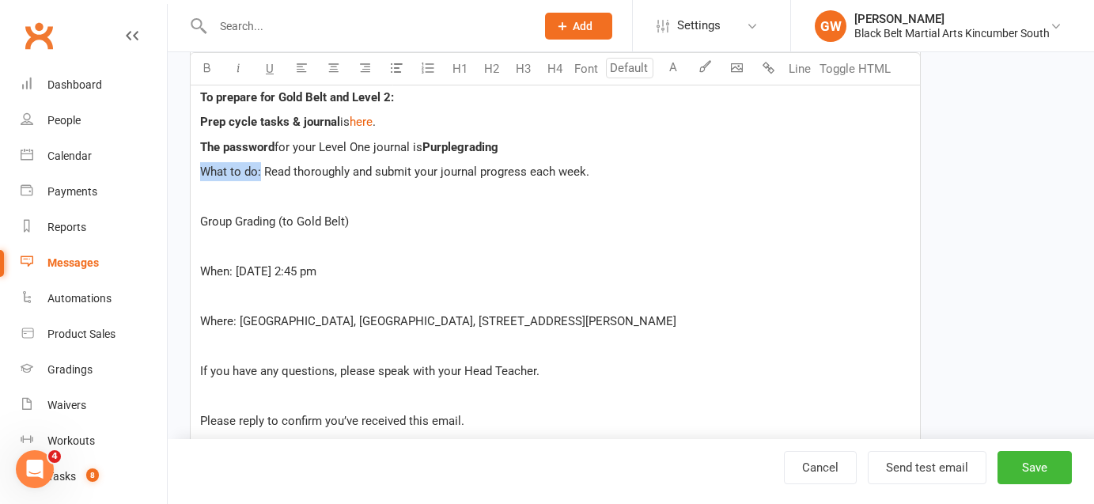
drag, startPoint x: 260, startPoint y: 169, endPoint x: 188, endPoint y: 171, distance: 72.0
click at [188, 171] on div "Template Name Level 1 Group Grading Send by Email SMS Category Manage categorie…" at bounding box center [555, 223] width 754 height 1037
click at [207, 66] on icon "button" at bounding box center [207, 68] width 12 height 12
click at [431, 215] on p "Group Grading (to Gold Belt)" at bounding box center [555, 221] width 710 height 19
drag, startPoint x: 199, startPoint y: 222, endPoint x: 353, endPoint y: 223, distance: 153.4
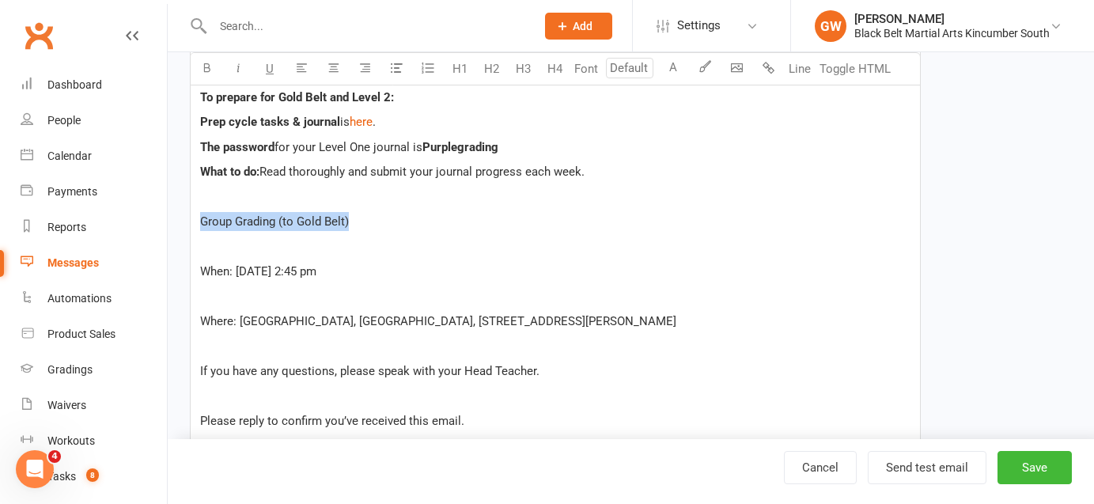
click at [353, 223] on p "Group Grading (to Gold Belt)" at bounding box center [555, 221] width 710 height 19
click at [210, 63] on icon "button" at bounding box center [207, 68] width 12 height 12
drag, startPoint x: 232, startPoint y: 272, endPoint x: 166, endPoint y: 268, distance: 66.5
click at [166, 268] on ui-view "Prospect Member Non-attending contact Class / event Appointment Grading event T…" at bounding box center [547, 175] width 1094 height 1157
click at [207, 69] on icon "button" at bounding box center [207, 68] width 12 height 12
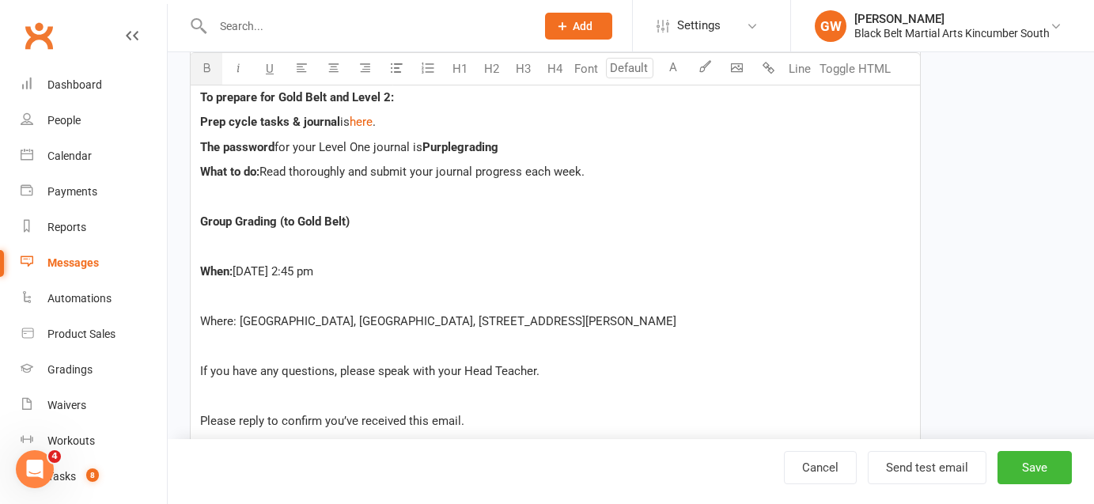
click at [202, 268] on span "When:" at bounding box center [216, 271] width 32 height 14
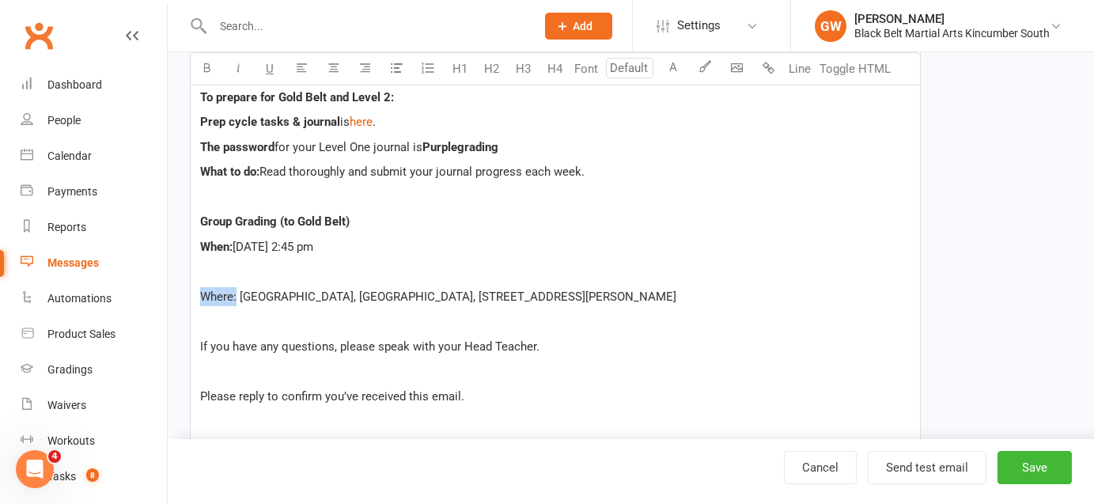
drag, startPoint x: 236, startPoint y: 298, endPoint x: 184, endPoint y: 296, distance: 51.5
click at [185, 296] on div "Template Name Level 1 Group Grading Send by Email SMS Category Manage categorie…" at bounding box center [555, 211] width 754 height 1012
click at [207, 69] on icon "button" at bounding box center [207, 68] width 12 height 12
click at [199, 295] on div "Dear ﻿ {contact-first-name} , Congratulations on achieving your Advanced Purple…" at bounding box center [555, 259] width 729 height 514
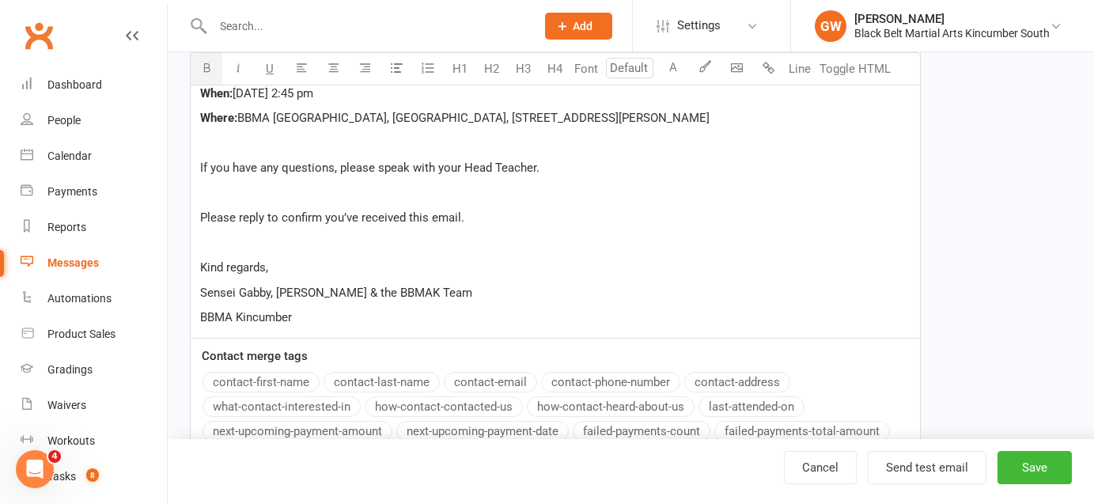
scroll to position [582, 0]
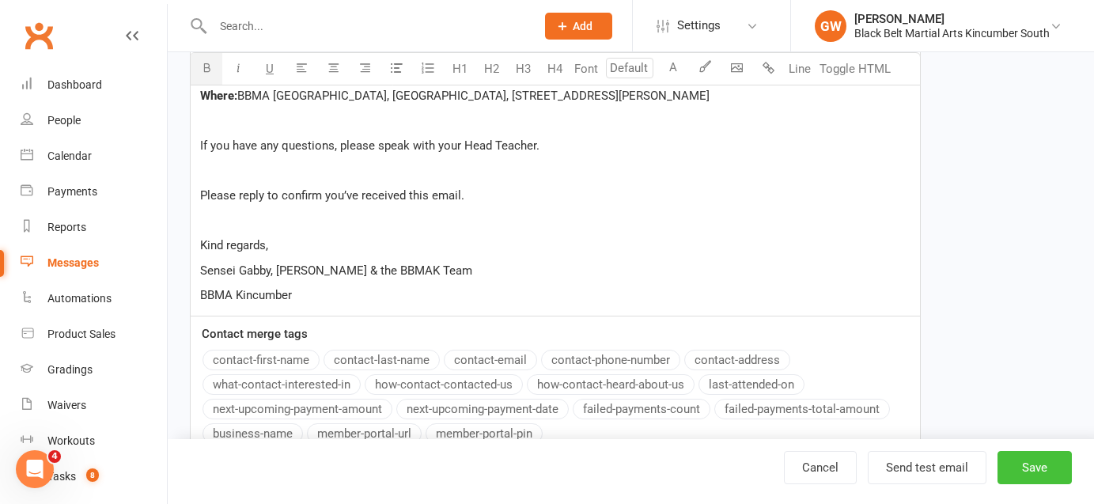
click at [1023, 462] on button "Save" at bounding box center [1034, 467] width 74 height 33
select select "grid"
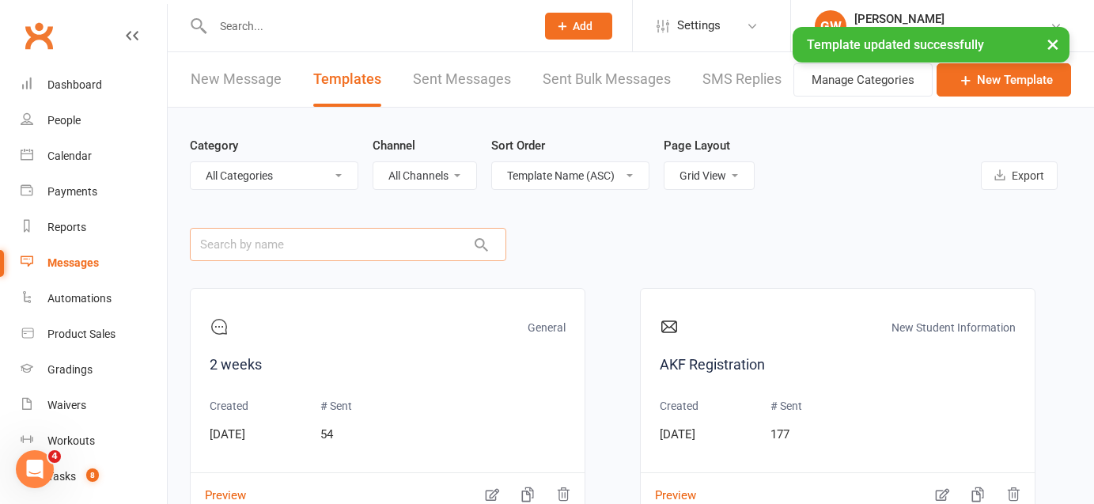
click at [377, 240] on input "text" at bounding box center [348, 244] width 316 height 33
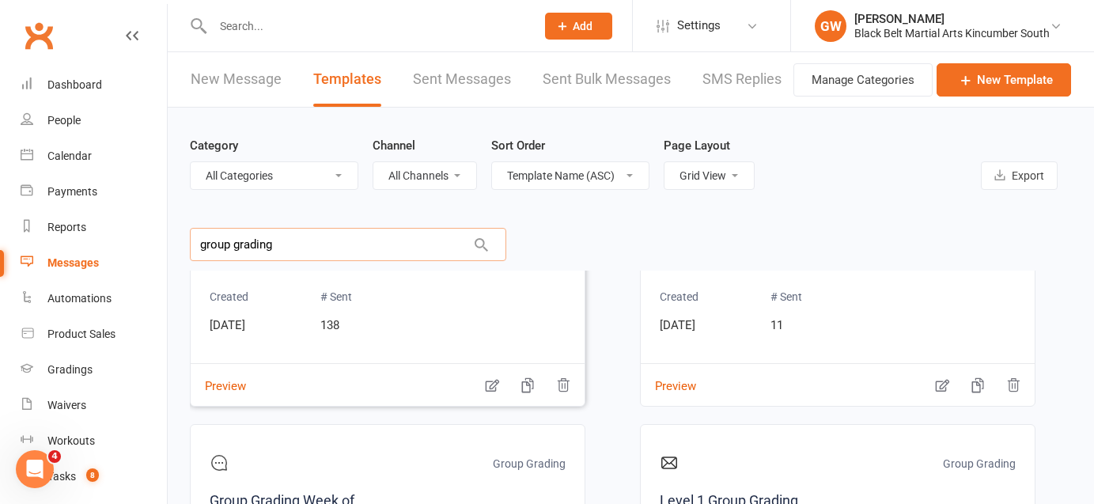
scroll to position [112, 0]
type input "group grading"
click at [490, 386] on icon "button" at bounding box center [492, 383] width 13 height 13
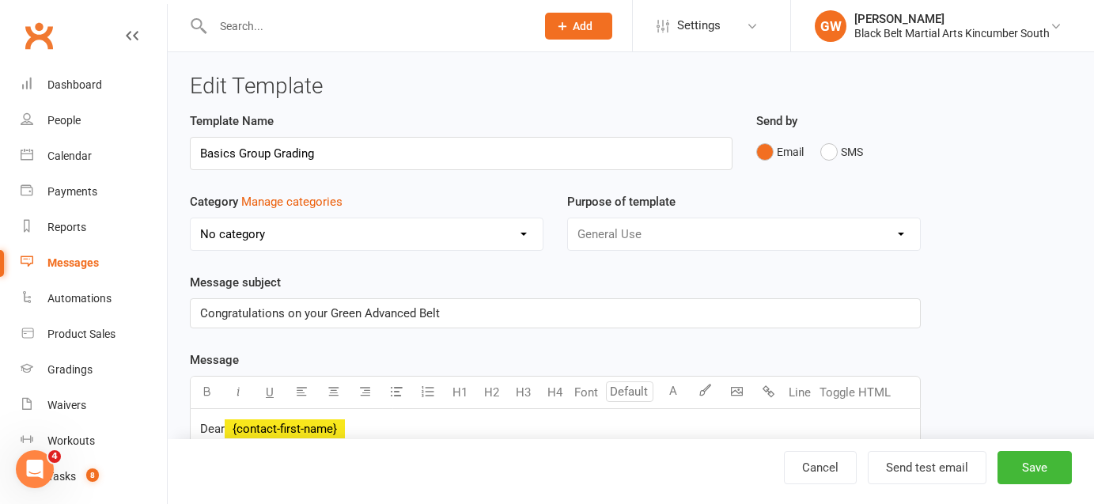
select select "8252"
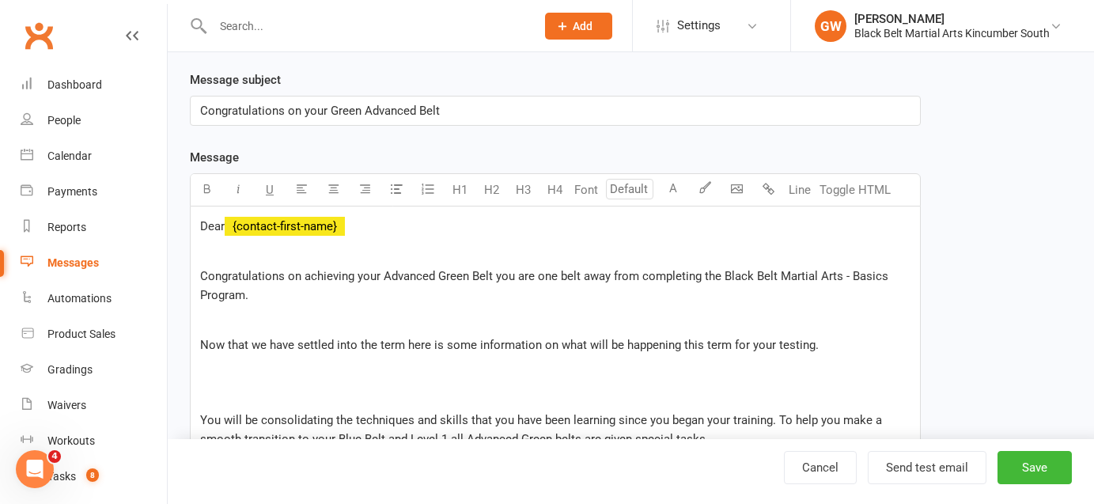
scroll to position [232, 0]
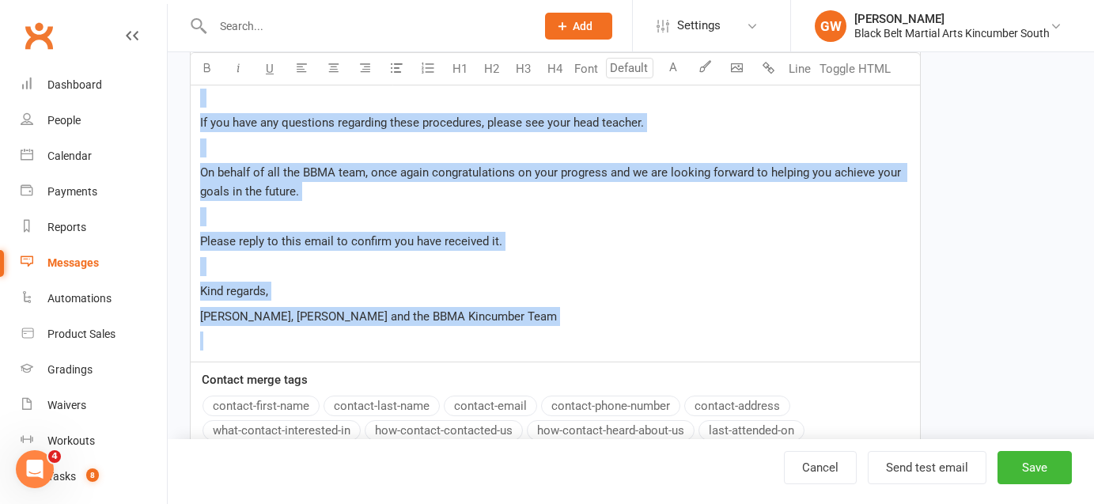
drag, startPoint x: 201, startPoint y: 246, endPoint x: 504, endPoint y: 497, distance: 393.7
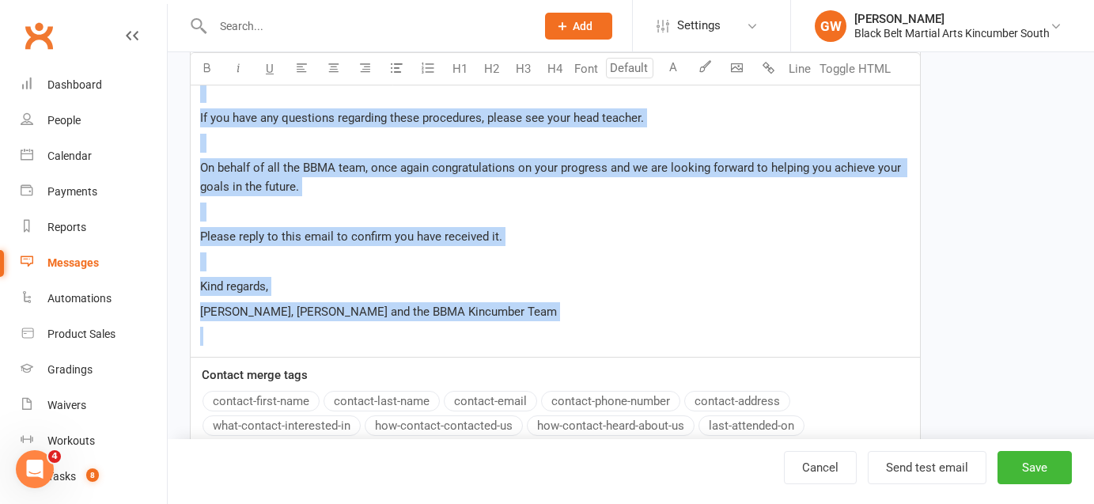
copy div "Loremipsumdolor si ametconse adip Elitsedd Eiusm Temp inc utl etd magn aliq eni…"
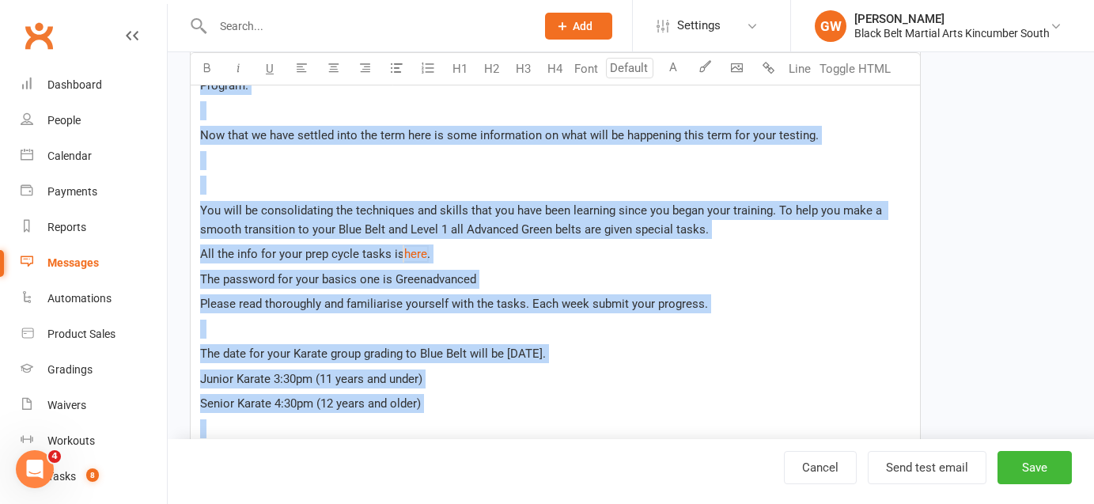
scroll to position [406, 0]
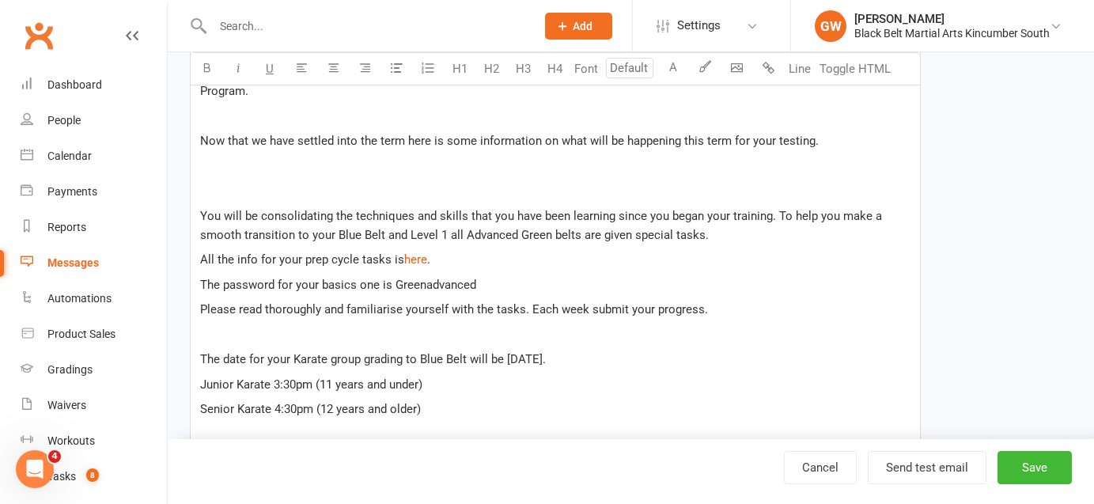
click at [497, 280] on p "The password for your basics one is Greenadvanced" at bounding box center [555, 284] width 710 height 19
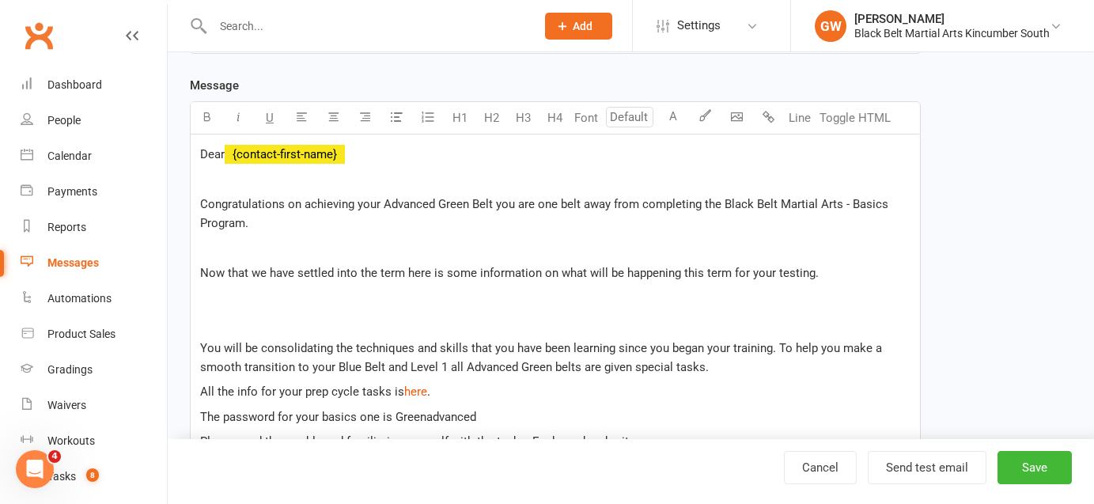
scroll to position [260, 0]
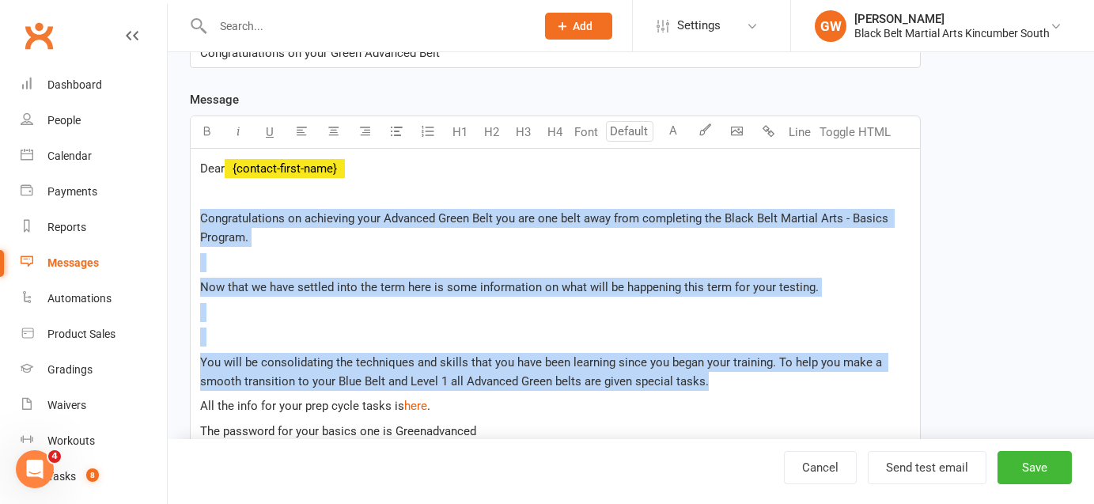
drag, startPoint x: 707, startPoint y: 379, endPoint x: 185, endPoint y: 212, distance: 548.0
click at [185, 212] on div "Template Name Basics Group Grading Send by Email SMS Category Manage categories…" at bounding box center [555, 472] width 754 height 1243
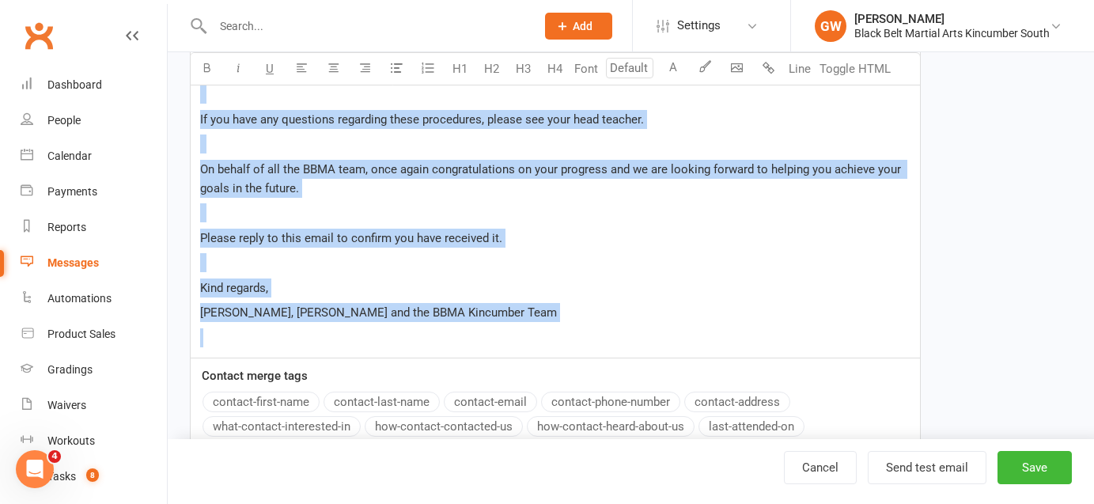
drag, startPoint x: 200, startPoint y: 289, endPoint x: 361, endPoint y: 508, distance: 271.6
click at [361, 503] on html "Prospect Member Non-attending contact Class / event Appointment Grading event T…" at bounding box center [547, 1] width 1094 height 1268
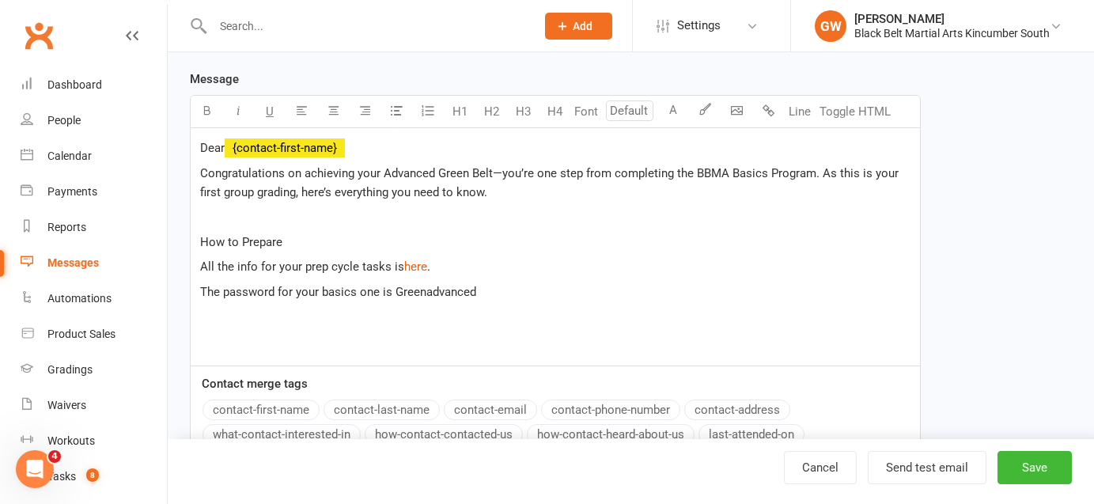
scroll to position [325, 0]
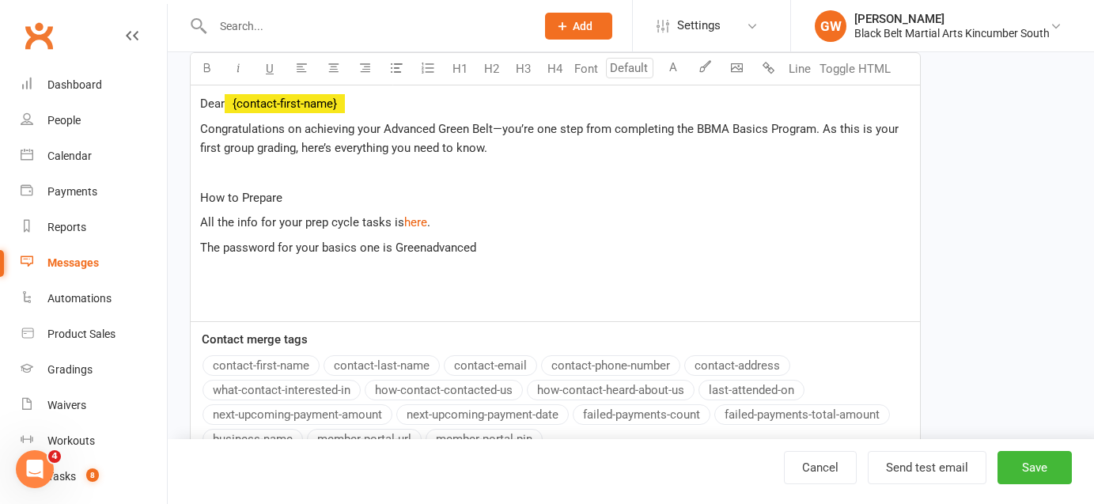
click at [202, 127] on span "Congratulations on achieving your Advanced Green Belt—you’re one step from comp…" at bounding box center [550, 138] width 701 height 33
drag, startPoint x: 295, startPoint y: 197, endPoint x: 187, endPoint y: 196, distance: 107.6
click at [187, 196] on div "Template Name Basics Group Grading Send by Email SMS Category Manage categories…" at bounding box center [555, 153] width 754 height 735
click at [201, 65] on icon "button" at bounding box center [207, 68] width 12 height 12
click at [285, 195] on p "How to Prepare" at bounding box center [555, 197] width 710 height 19
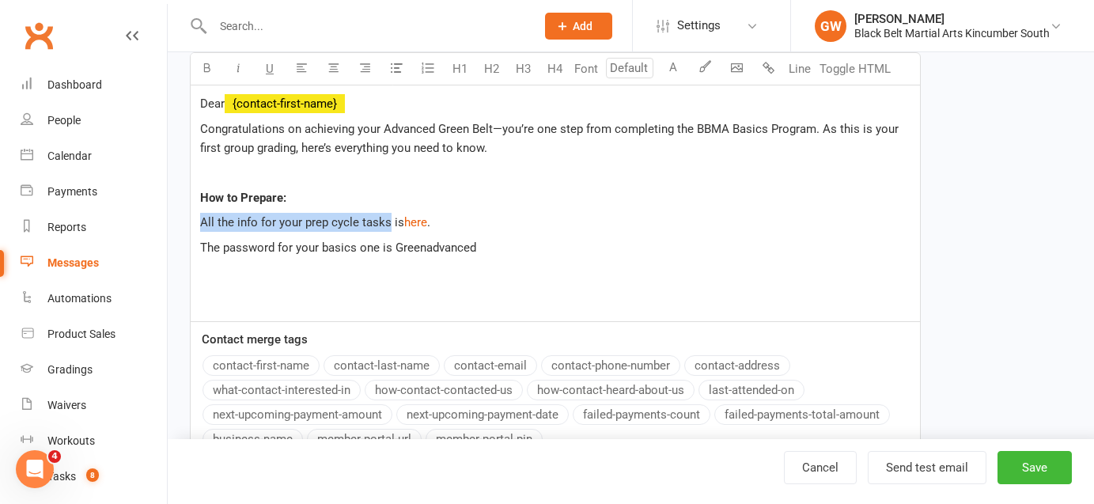
drag, startPoint x: 388, startPoint y: 222, endPoint x: 174, endPoint y: 222, distance: 214.3
click at [174, 222] on div "Edit Template Template Name Basics Group Grading Send by Email SMS Category Man…" at bounding box center [631, 130] width 926 height 807
paste div
drag, startPoint x: 335, startPoint y: 221, endPoint x: 193, endPoint y: 221, distance: 141.6
click at [193, 221] on div "Dear ﻿ {contact-first-name} Congratulations on achieving your Advanced Green Be…" at bounding box center [555, 202] width 729 height 237
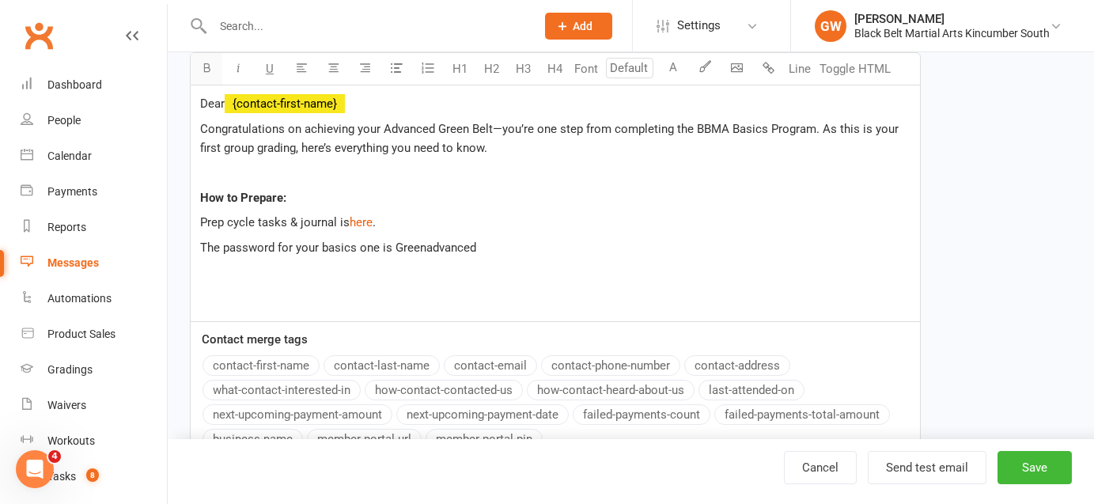
click at [209, 70] on icon "button" at bounding box center [207, 68] width 12 height 12
click at [447, 255] on p "The password for your basics one is Greenadvanced" at bounding box center [555, 247] width 710 height 19
drag, startPoint x: 276, startPoint y: 248, endPoint x: 191, endPoint y: 248, distance: 85.4
click at [191, 248] on div "Dear ﻿ {contact-first-name} Congratulations on achieving your Advanced Green Be…" at bounding box center [555, 202] width 729 height 237
click at [211, 70] on icon "button" at bounding box center [207, 68] width 12 height 12
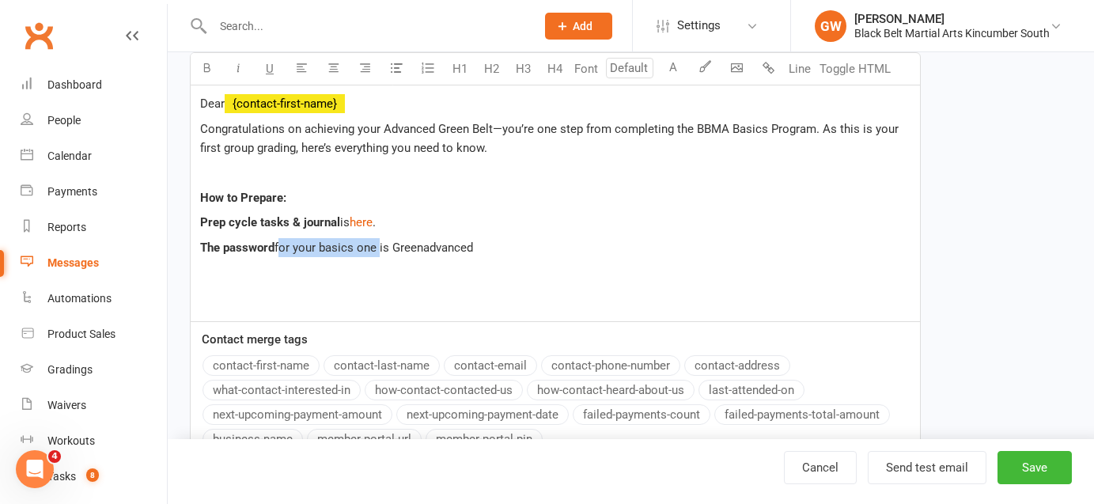
drag, startPoint x: 376, startPoint y: 248, endPoint x: 278, endPoint y: 246, distance: 98.9
click at [278, 246] on span "for your basics one is Greenadvanced" at bounding box center [373, 247] width 198 height 14
click at [384, 252] on p "The password is [SECURITY_DATA]" at bounding box center [555, 247] width 710 height 19
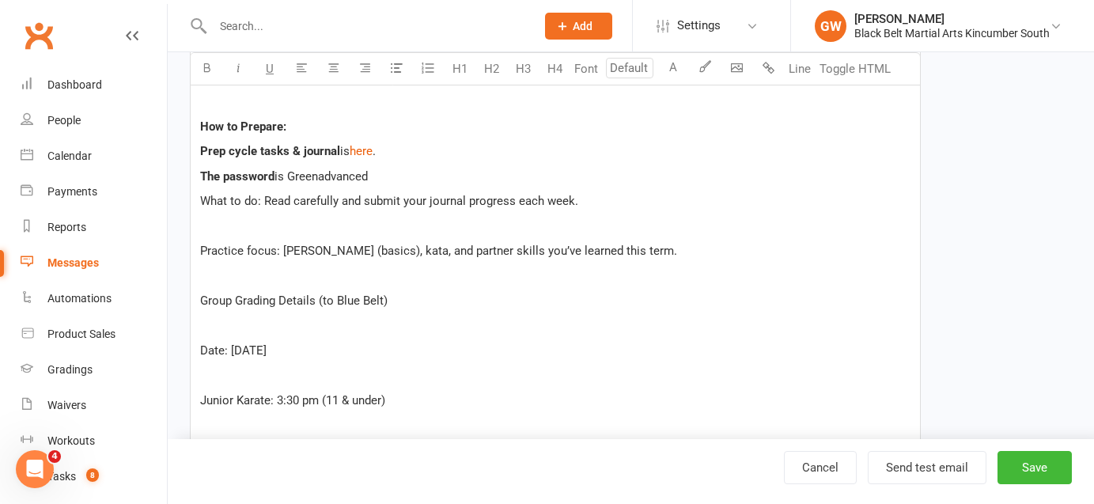
scroll to position [400, 0]
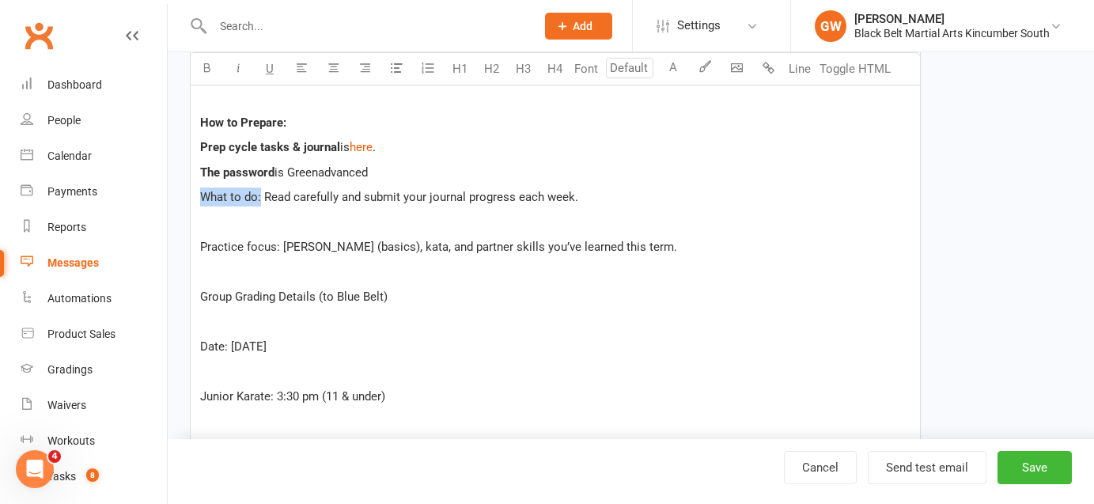
drag, startPoint x: 259, startPoint y: 195, endPoint x: 183, endPoint y: 195, distance: 76.7
click at [206, 65] on icon "button" at bounding box center [207, 68] width 12 height 12
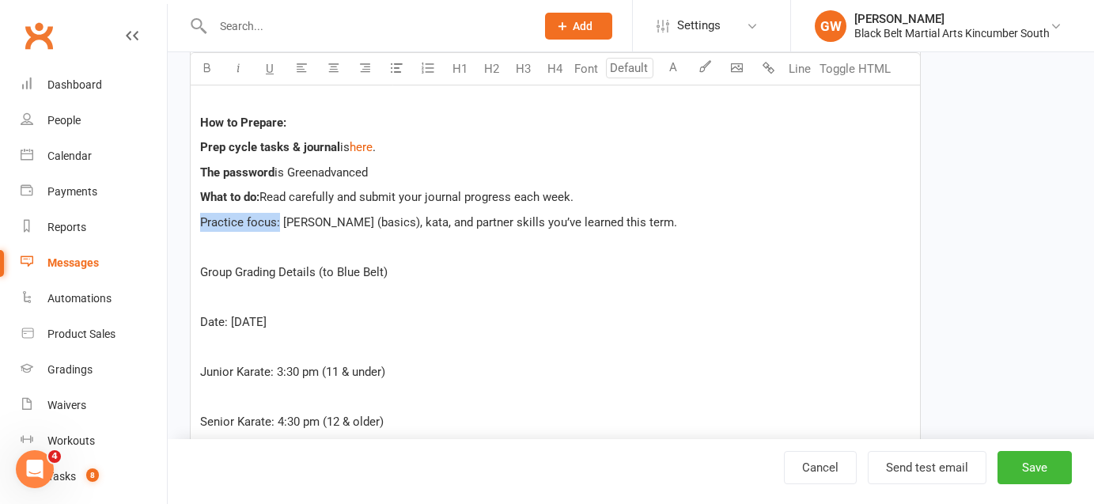
drag, startPoint x: 278, startPoint y: 221, endPoint x: 180, endPoint y: 220, distance: 98.1
click at [206, 74] on button "button" at bounding box center [207, 69] width 32 height 32
click at [387, 221] on span "[PERSON_NAME] (basics), kata, and partner skills you’ve learned this term." at bounding box center [478, 222] width 394 height 14
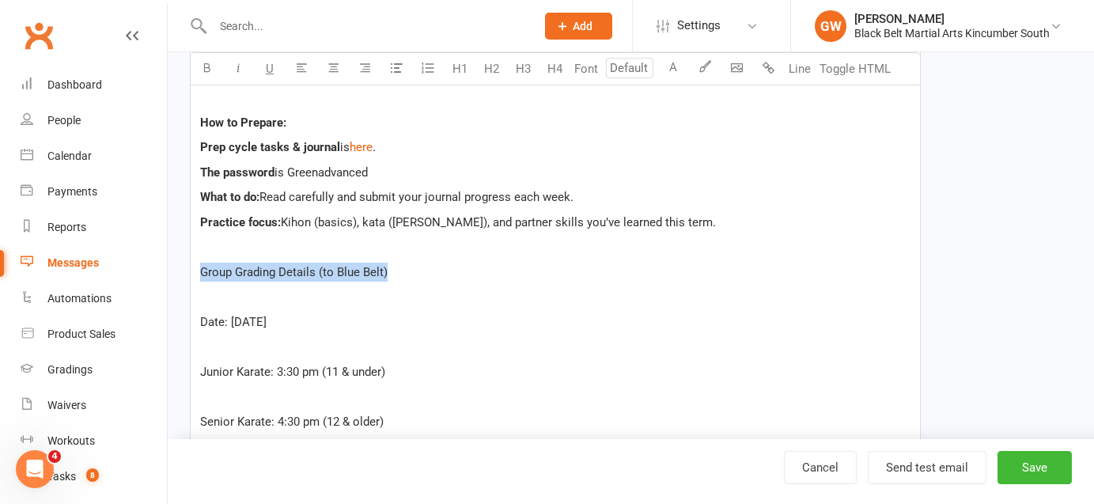
drag, startPoint x: 408, startPoint y: 272, endPoint x: 172, endPoint y: 269, distance: 235.7
click at [210, 67] on icon "button" at bounding box center [207, 68] width 12 height 12
drag, startPoint x: 226, startPoint y: 321, endPoint x: 182, endPoint y: 321, distance: 44.3
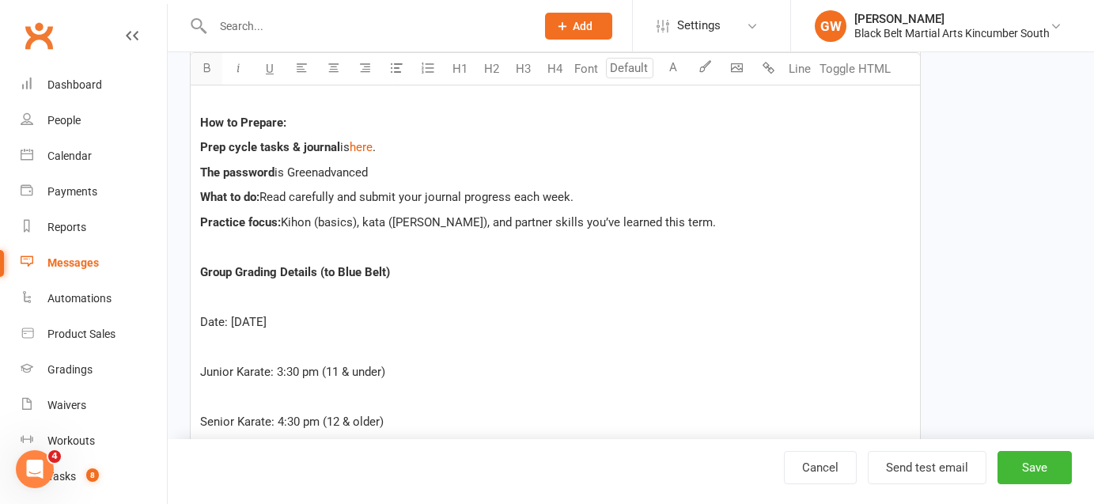
click at [208, 68] on icon "button" at bounding box center [207, 68] width 12 height 12
click at [202, 316] on span "Date:" at bounding box center [214, 322] width 28 height 14
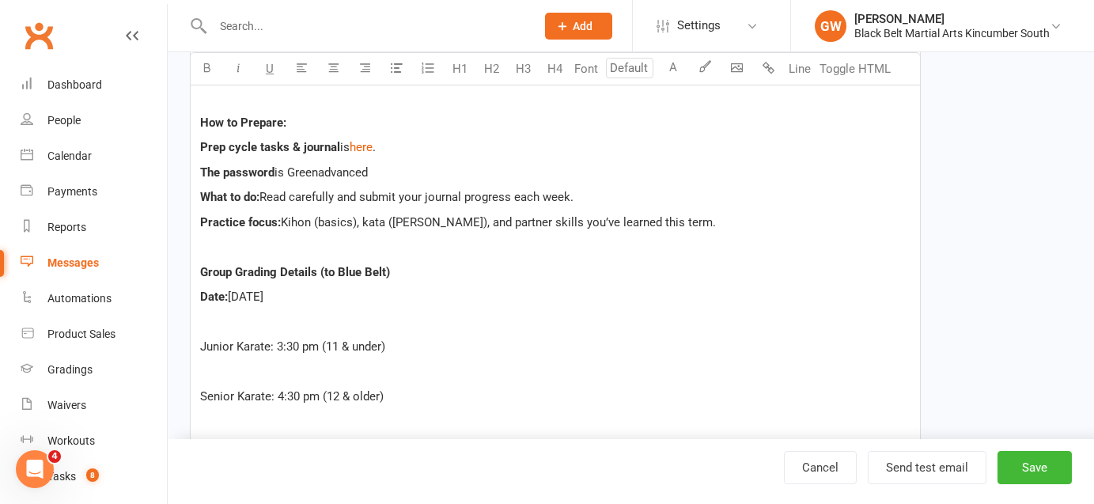
drag, startPoint x: 361, startPoint y: 297, endPoint x: 282, endPoint y: 296, distance: 78.3
click at [282, 296] on p "Date: [DATE]" at bounding box center [555, 296] width 710 height 19
click at [203, 344] on span "Junior Karate: 3:30 pm (11 & under)" at bounding box center [292, 346] width 185 height 14
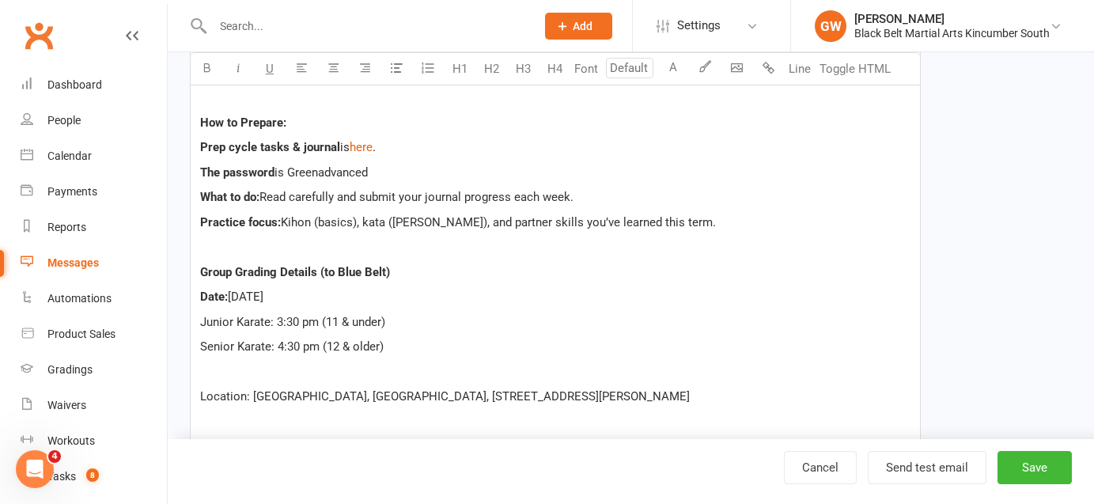
click at [338, 319] on span "Junior Karate: 3:30 pm (11 & under)" at bounding box center [292, 322] width 185 height 14
click at [338, 344] on span "Senior Karate: 4:30 pm (12 & older)" at bounding box center [291, 346] width 183 height 14
click at [282, 320] on span "Junior Karate: 3:30 pm (10 & under)" at bounding box center [292, 322] width 185 height 14
click at [292, 345] on span "Senior Karate: 4:30 pm (11 & older)" at bounding box center [291, 346] width 183 height 14
click at [397, 340] on p "Senior Karate: 45:00 pm (11 & older)" at bounding box center [555, 346] width 710 height 19
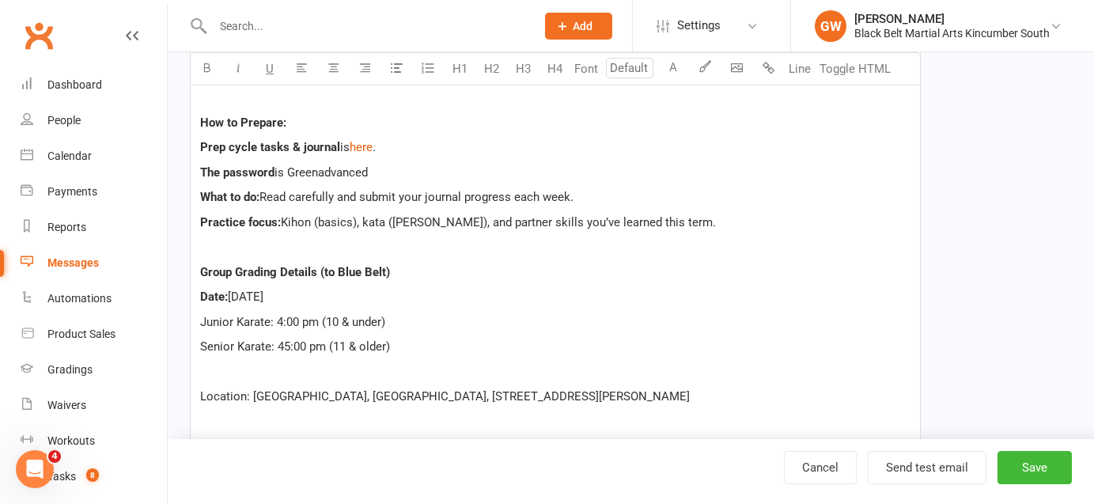
scroll to position [469, 0]
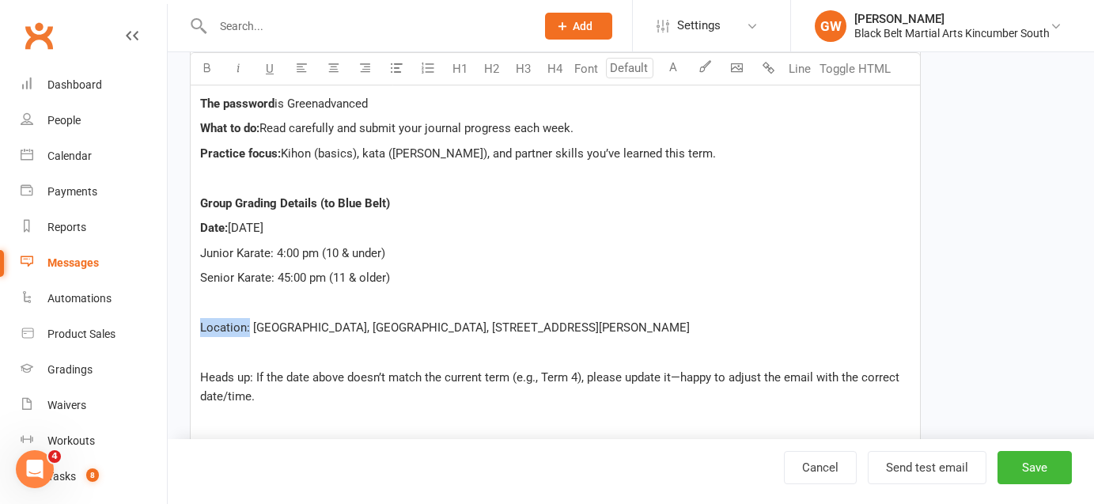
drag, startPoint x: 249, startPoint y: 327, endPoint x: 184, endPoint y: 327, distance: 64.8
click at [184, 327] on div "Template Name Basics Group Grading Send by Email SMS Category Manage categories…" at bounding box center [555, 504] width 754 height 1722
click at [206, 70] on icon "button" at bounding box center [207, 68] width 12 height 12
click at [201, 323] on span "Location:" at bounding box center [224, 327] width 48 height 14
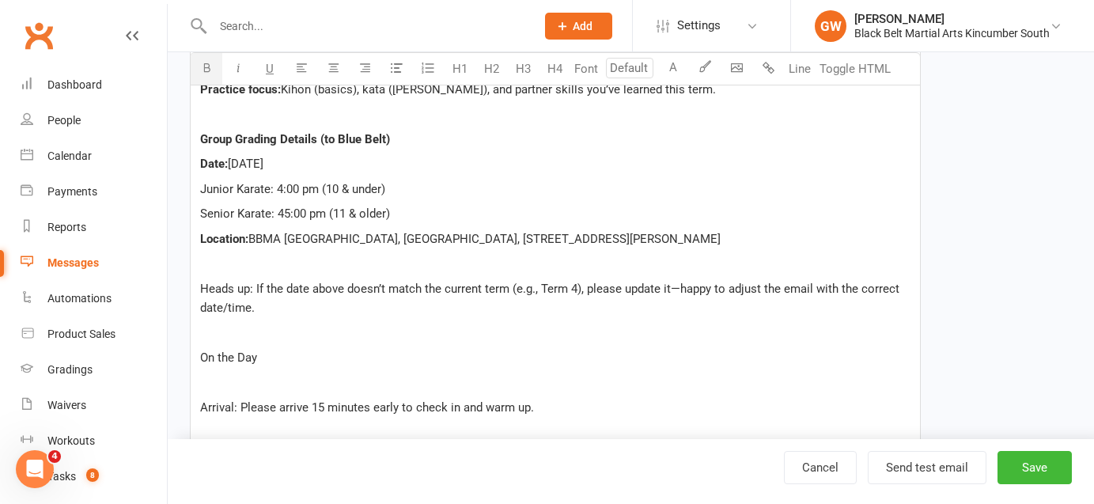
scroll to position [535, 0]
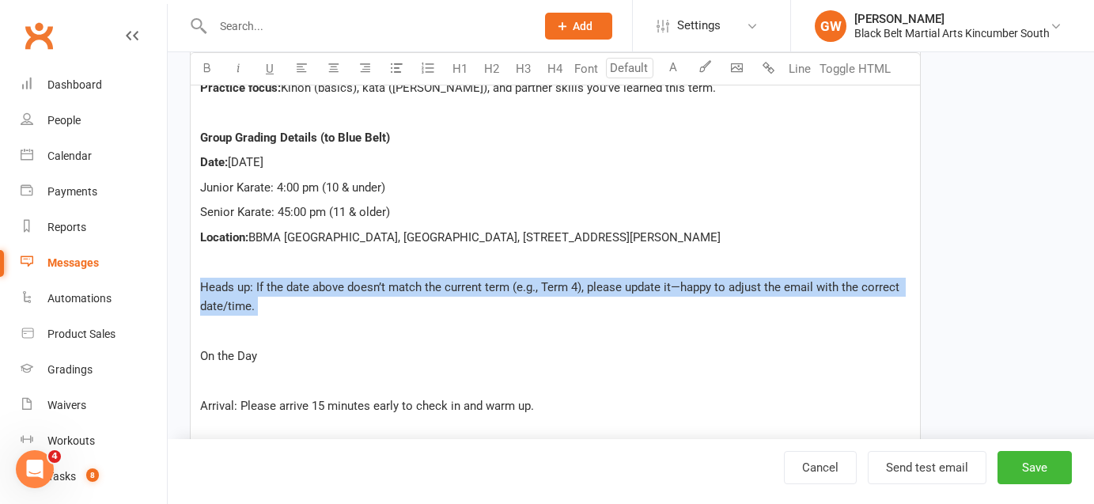
drag, startPoint x: 278, startPoint y: 320, endPoint x: 191, endPoint y: 272, distance: 99.5
click at [191, 274] on div "Dear ﻿ {contact-first-name} Congratulations on achieving your Advanced Green Be…" at bounding box center [555, 474] width 729 height 1200
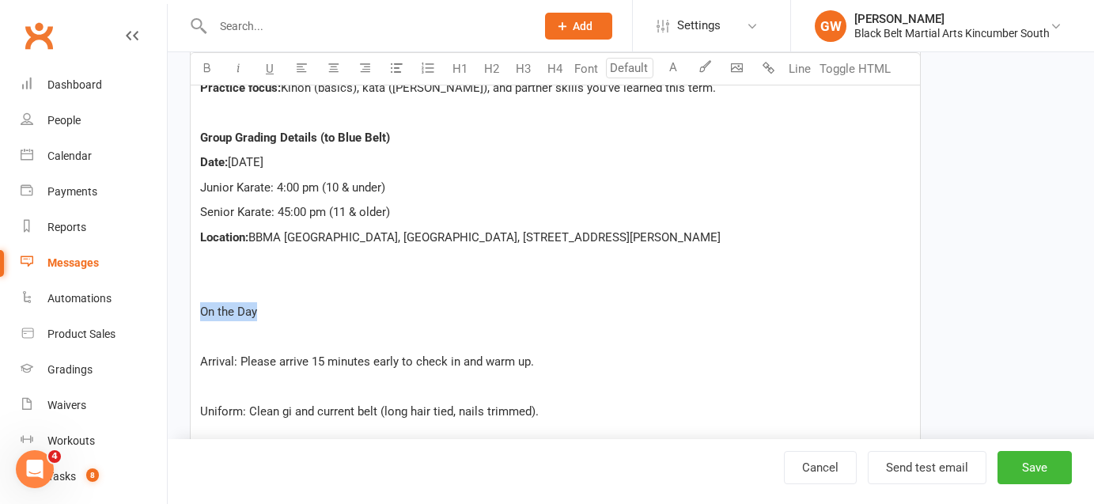
drag, startPoint x: 276, startPoint y: 318, endPoint x: 195, endPoint y: 304, distance: 81.8
click at [195, 304] on div "Dear ﻿ {contact-first-name} Congratulations on achieving your Advanced Green Be…" at bounding box center [555, 451] width 729 height 1155
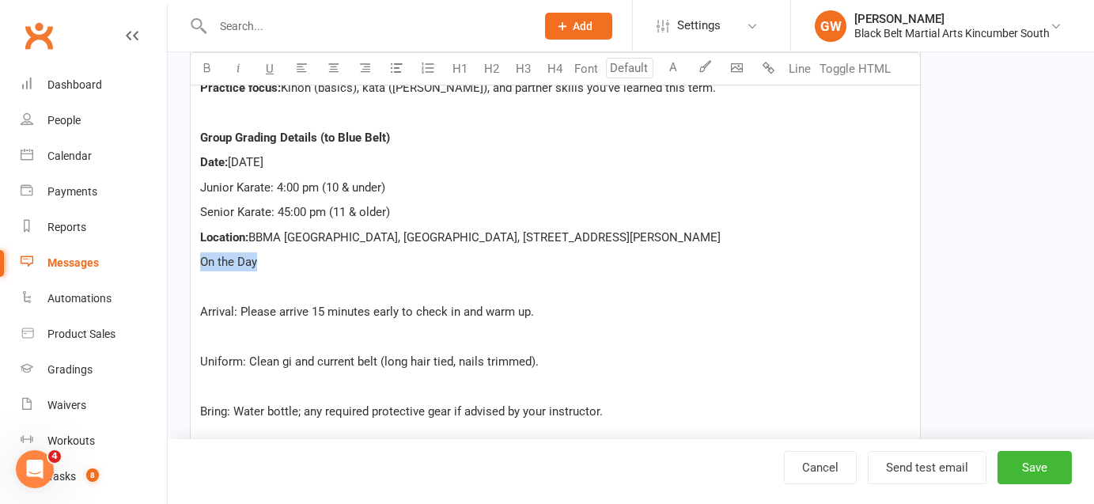
drag, startPoint x: 268, startPoint y: 264, endPoint x: 187, endPoint y: 264, distance: 81.5
click at [187, 264] on div "Template Name Basics Group Grading Send by Email SMS Category Manage categories…" at bounding box center [555, 379] width 754 height 1604
click at [204, 67] on icon "button" at bounding box center [207, 68] width 12 height 12
click at [268, 262] on p "On the Day" at bounding box center [555, 261] width 710 height 19
click at [323, 307] on span "Arrival: Please arrive 15 minutes early to check in and warm up." at bounding box center [367, 311] width 334 height 14
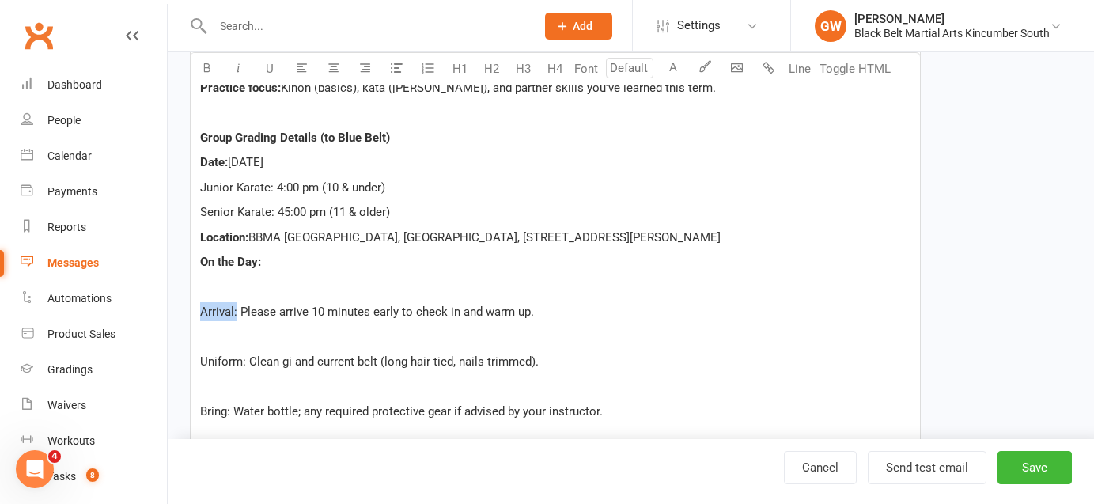
drag, startPoint x: 236, startPoint y: 311, endPoint x: 198, endPoint y: 309, distance: 38.0
click at [198, 309] on div "Dear ﻿ {contact-first-name} Congratulations on achieving your Advanced Green Be…" at bounding box center [555, 427] width 729 height 1106
click at [210, 69] on icon "button" at bounding box center [207, 68] width 12 height 12
click at [200, 264] on span "On the Day:" at bounding box center [230, 262] width 61 height 14
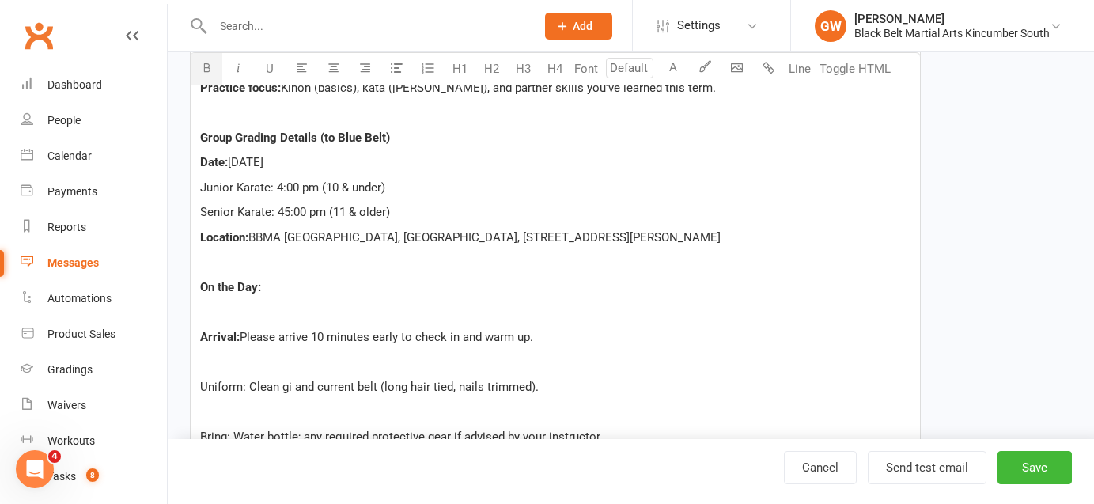
click at [201, 335] on span "Arrival:" at bounding box center [220, 337] width 40 height 14
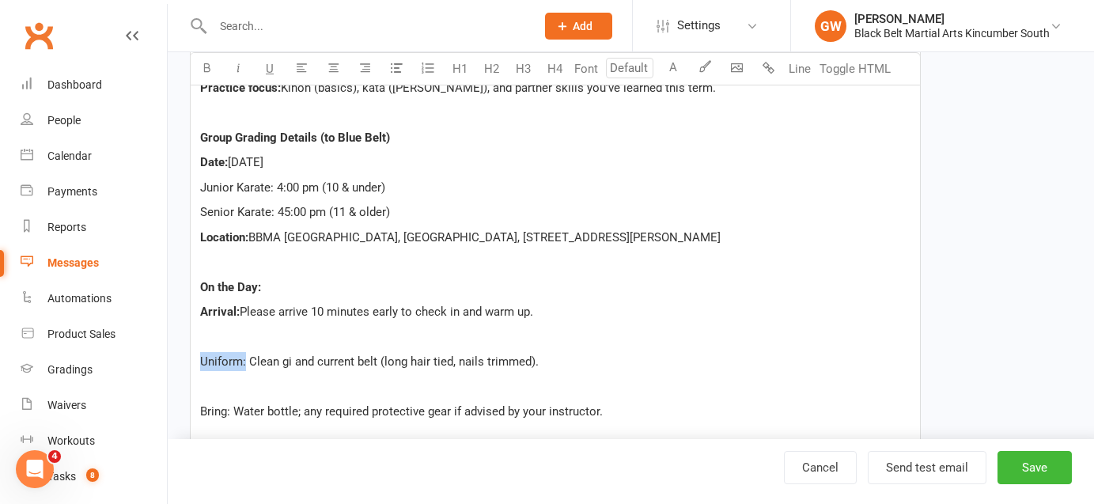
drag, startPoint x: 247, startPoint y: 361, endPoint x: 194, endPoint y: 360, distance: 53.0
click at [194, 360] on div "Dear ﻿ {contact-first-name} Congratulations on achieving your Advanced Green Be…" at bounding box center [555, 427] width 729 height 1106
click at [206, 68] on icon "button" at bounding box center [207, 68] width 12 height 12
click at [201, 361] on span "Uniform:" at bounding box center [223, 361] width 46 height 14
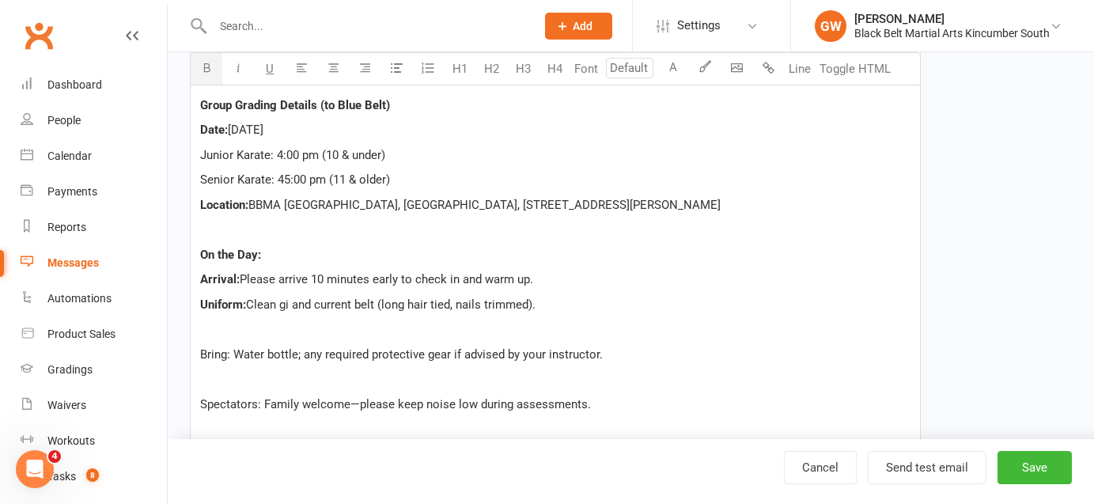
scroll to position [569, 0]
drag, startPoint x: 229, startPoint y: 353, endPoint x: 184, endPoint y: 352, distance: 45.1
click at [184, 352] on div "Template Name Basics Group Grading Send by Email SMS Category Manage categories…" at bounding box center [555, 332] width 754 height 1579
click at [208, 69] on icon "button" at bounding box center [207, 68] width 12 height 12
click at [220, 351] on span "Bring:" at bounding box center [216, 353] width 32 height 14
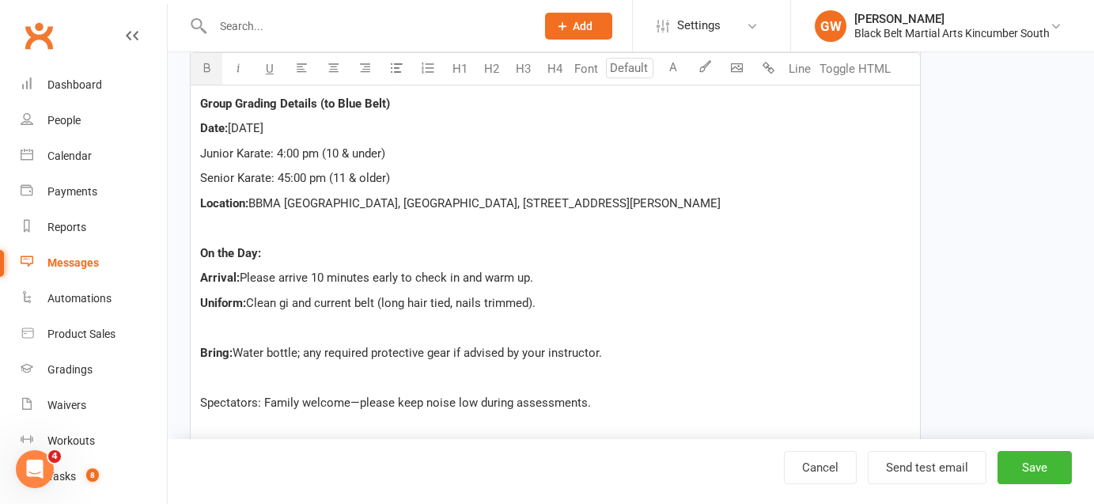
click at [200, 351] on span "Bring:" at bounding box center [216, 353] width 32 height 14
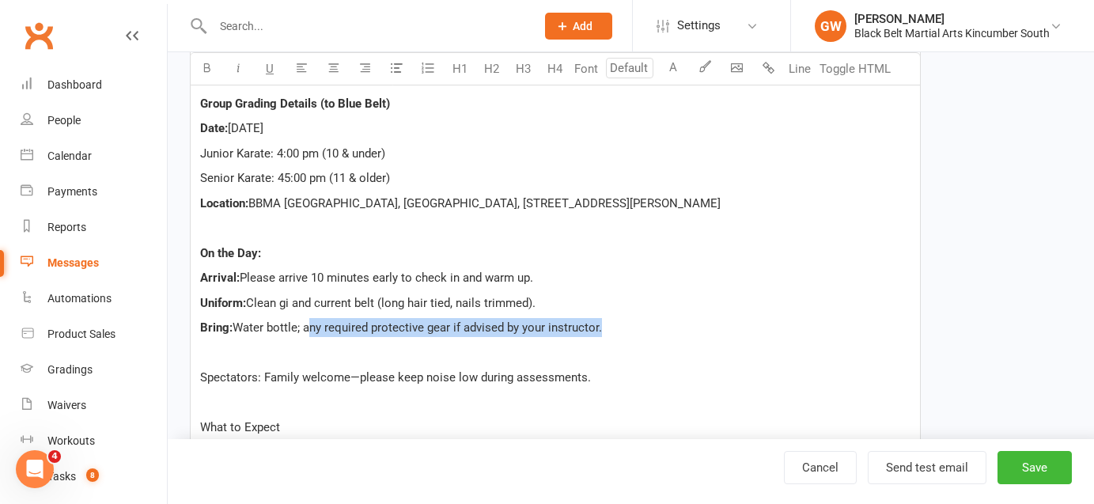
drag, startPoint x: 599, startPoint y: 327, endPoint x: 306, endPoint y: 332, distance: 293.4
click at [306, 332] on span "Water bottle; any required protective gear if advised by your instructor." at bounding box center [416, 327] width 369 height 14
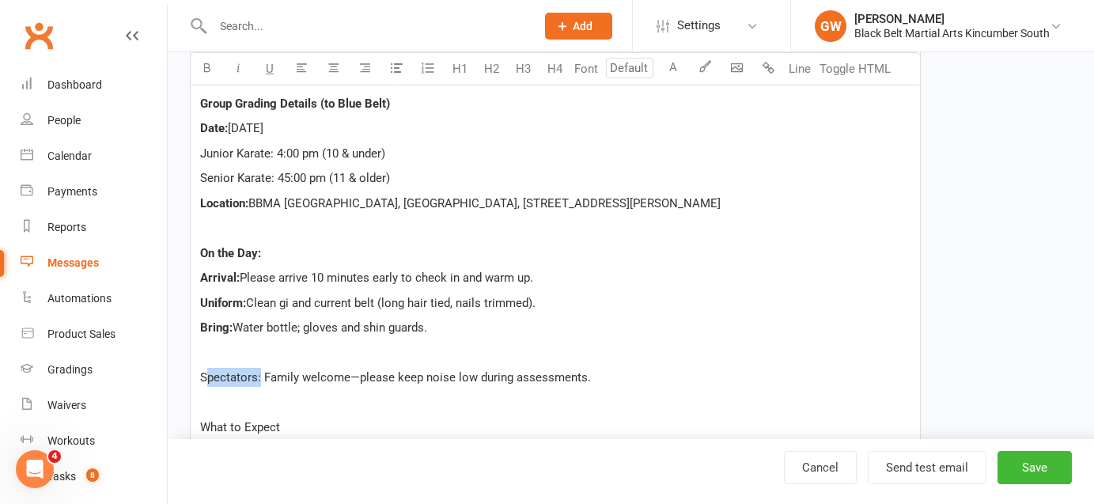
drag, startPoint x: 259, startPoint y: 376, endPoint x: 203, endPoint y: 376, distance: 56.1
click at [203, 376] on span "Spectators: Family welcome—please keep noise low during assessments." at bounding box center [395, 377] width 391 height 14
click at [331, 384] on p "Spectators: Family welcome—please keep noise low during assessments." at bounding box center [555, 377] width 710 height 19
drag, startPoint x: 593, startPoint y: 376, endPoint x: 195, endPoint y: 380, distance: 397.8
click at [195, 380] on div "Dear ﻿ {contact-first-name} Congratulations on achieving your Advanced Green Be…" at bounding box center [555, 368] width 729 height 1056
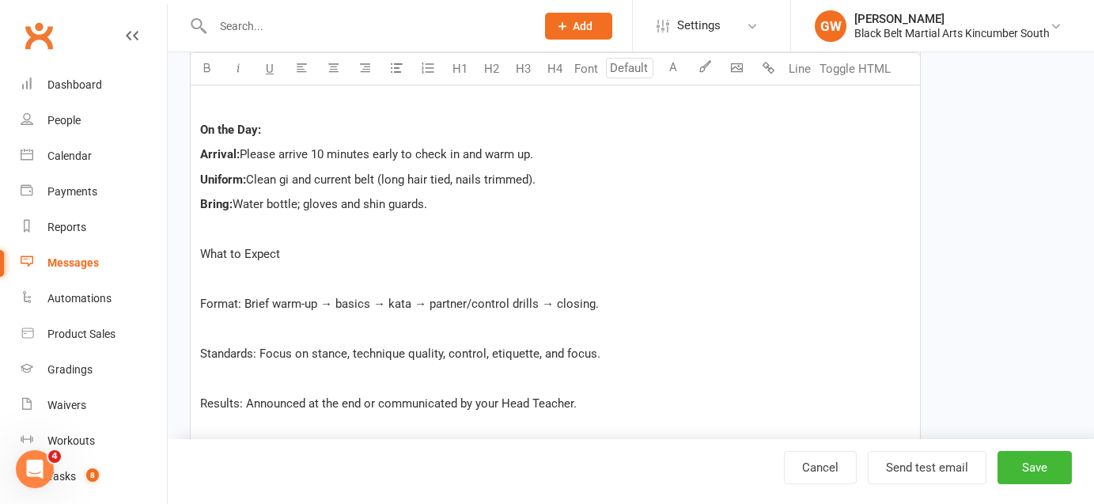
scroll to position [694, 0]
click at [331, 298] on span "Format: Brief warm-up → basics → kata → partner/control drills → closing." at bounding box center [399, 301] width 399 height 14
click at [373, 300] on span "Format: Brief warm-up, basics → kata → partner/control drills → closing." at bounding box center [393, 301] width 386 height 14
click at [401, 302] on span "Format: Brief warm-up, basics, kata → partner/control drills → closing." at bounding box center [386, 301] width 373 height 14
drag, startPoint x: 552, startPoint y: 300, endPoint x: 501, endPoint y: 301, distance: 51.4
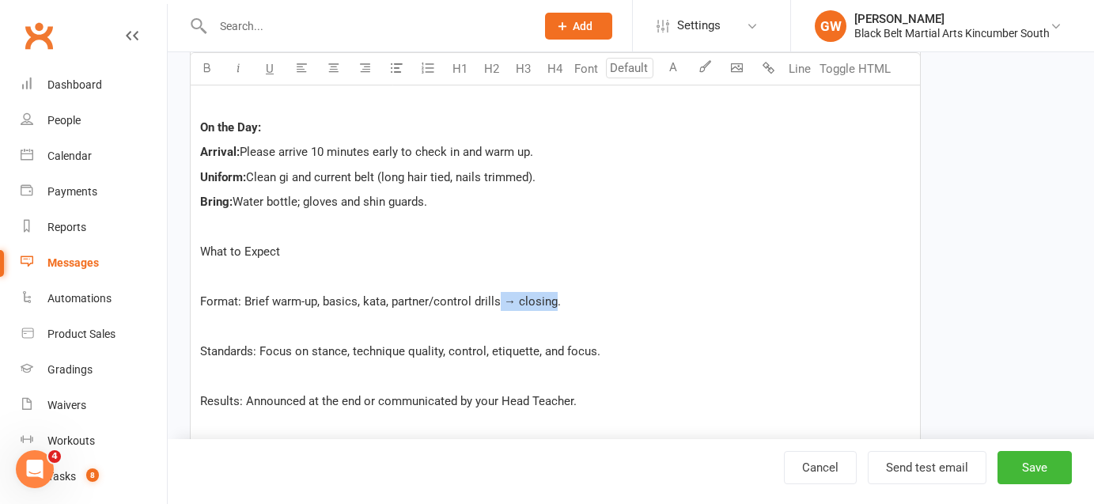
click at [501, 301] on span "Format: Brief warm-up, basics, kata, partner/control drills → closing." at bounding box center [380, 301] width 361 height 14
drag, startPoint x: 290, startPoint y: 251, endPoint x: 168, endPoint y: 251, distance: 122.6
click at [168, 251] on div "Edit Template Template Name Basics Group Grading Send by Email SMS Category Man…" at bounding box center [631, 146] width 926 height 1576
click at [207, 66] on icon "button" at bounding box center [207, 68] width 12 height 12
drag, startPoint x: 239, startPoint y: 298, endPoint x: 170, endPoint y: 298, distance: 68.8
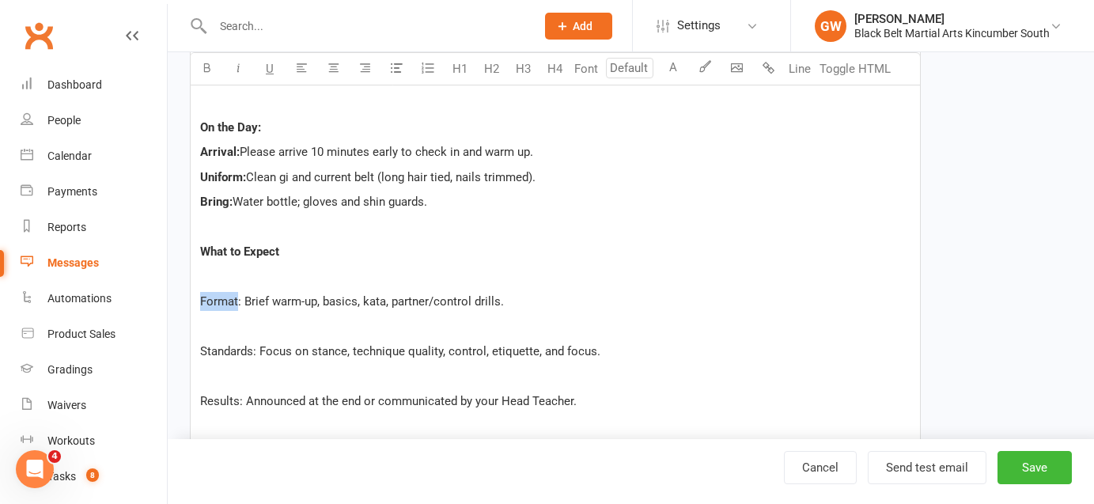
click at [170, 298] on div "Edit Template Template Name Basics Group Grading Send by Email SMS Category Man…" at bounding box center [631, 146] width 926 height 1576
click at [210, 62] on icon "button" at bounding box center [207, 68] width 12 height 12
click at [200, 294] on span "Format" at bounding box center [219, 301] width 38 height 14
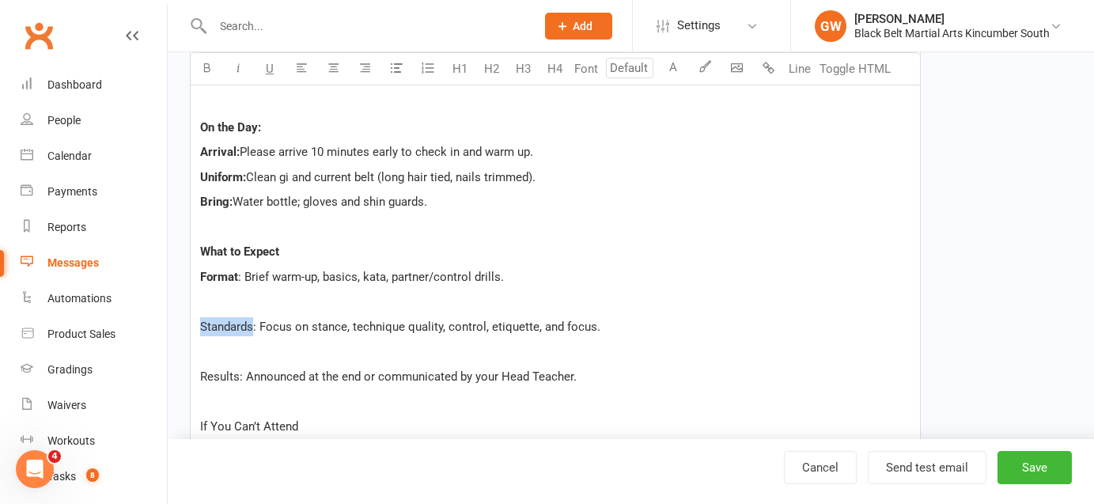
drag, startPoint x: 253, startPoint y: 325, endPoint x: 183, endPoint y: 325, distance: 70.4
click at [183, 325] on div "Template Name Basics Group Grading Send by Email SMS Category Manage categories…" at bounding box center [555, 157] width 754 height 1480
click at [209, 58] on button "button" at bounding box center [207, 69] width 32 height 32
click at [202, 326] on span "Standards" at bounding box center [227, 326] width 54 height 14
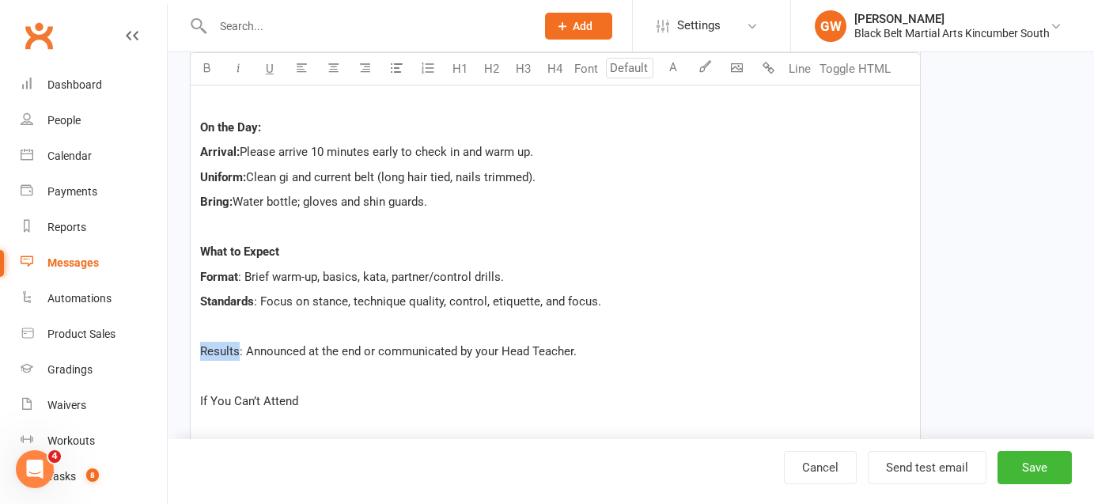
drag, startPoint x: 237, startPoint y: 351, endPoint x: 194, endPoint y: 351, distance: 43.5
click at [194, 351] on div "Dear ﻿ {contact-first-name} Congratulations on achieving your Advanced Green Be…" at bounding box center [555, 193] width 729 height 956
click at [205, 68] on icon "button" at bounding box center [207, 68] width 12 height 12
click at [200, 347] on span "Results" at bounding box center [220, 351] width 40 height 14
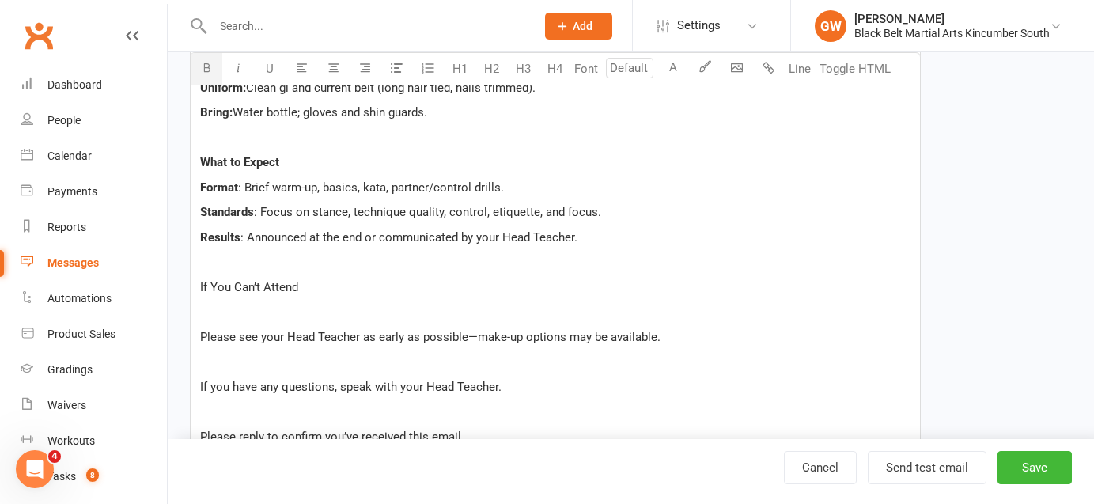
scroll to position [790, 0]
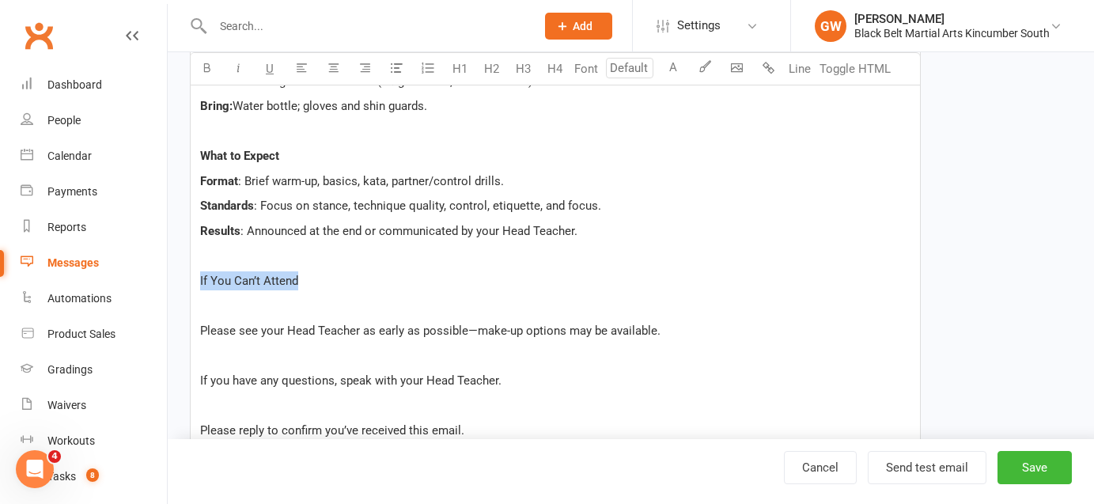
drag, startPoint x: 316, startPoint y: 281, endPoint x: 192, endPoint y: 279, distance: 123.4
click at [192, 279] on div "Dear ﻿ {contact-first-name} Congratulations on achieving your Advanced Green Be…" at bounding box center [555, 85] width 729 height 932
click at [206, 75] on button "button" at bounding box center [207, 69] width 32 height 32
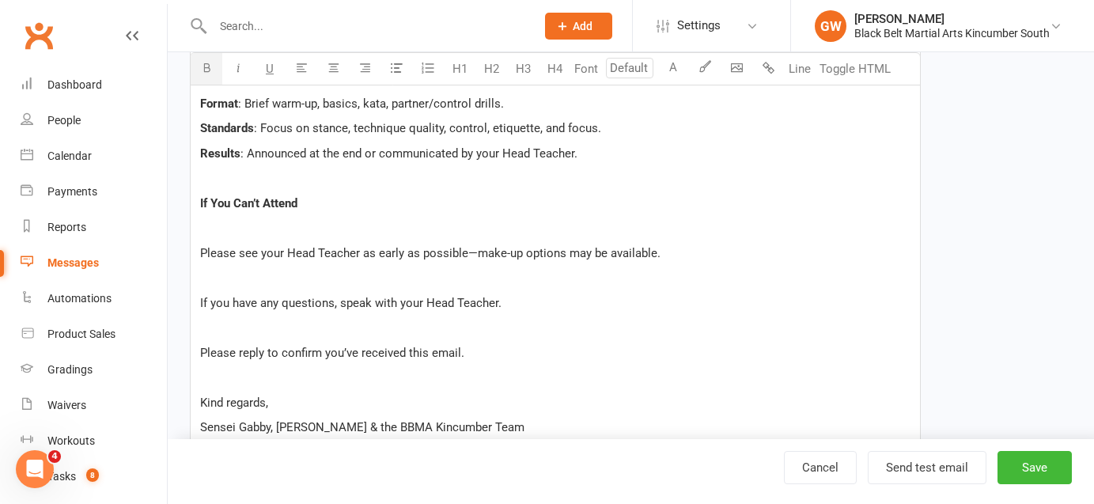
scroll to position [869, 0]
click at [475, 250] on span "Please see your Head Teacher as early as possible—make-up options may be availa…" at bounding box center [430, 251] width 460 height 14
click at [202, 251] on span "Please see your Head Teacher as early as possible, make-up options may be avail…" at bounding box center [428, 251] width 456 height 14
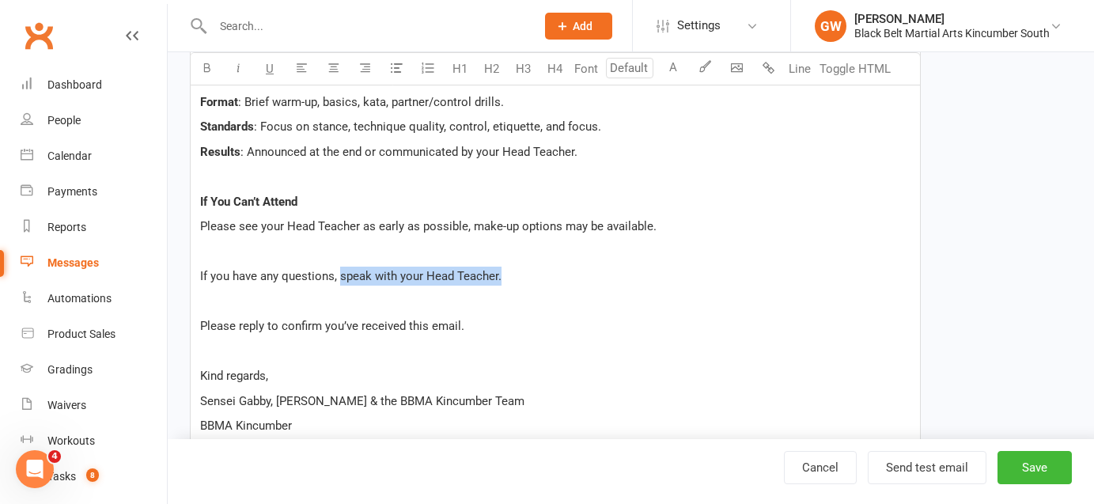
drag, startPoint x: 498, startPoint y: 275, endPoint x: 340, endPoint y: 272, distance: 158.2
click at [340, 272] on span "If you have any questions, speak with your Head Teacher." at bounding box center [350, 276] width 301 height 14
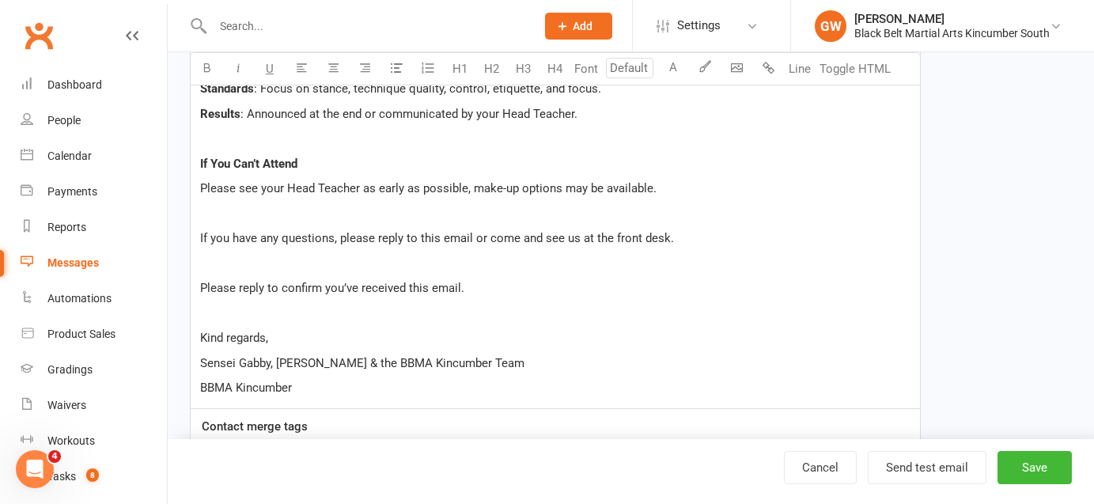
scroll to position [928, 0]
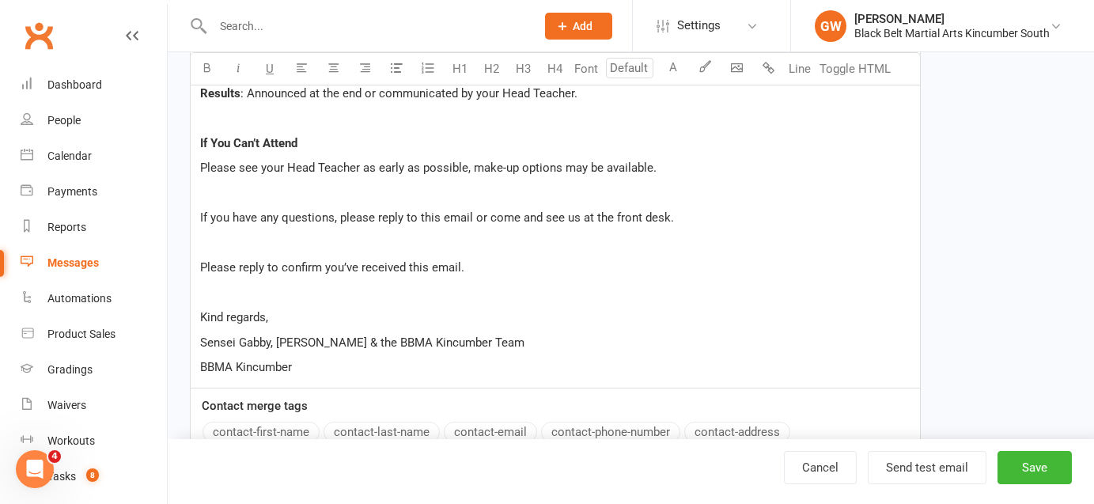
click at [476, 266] on p "Please reply to confirm you’ve received this email." at bounding box center [555, 267] width 710 height 19
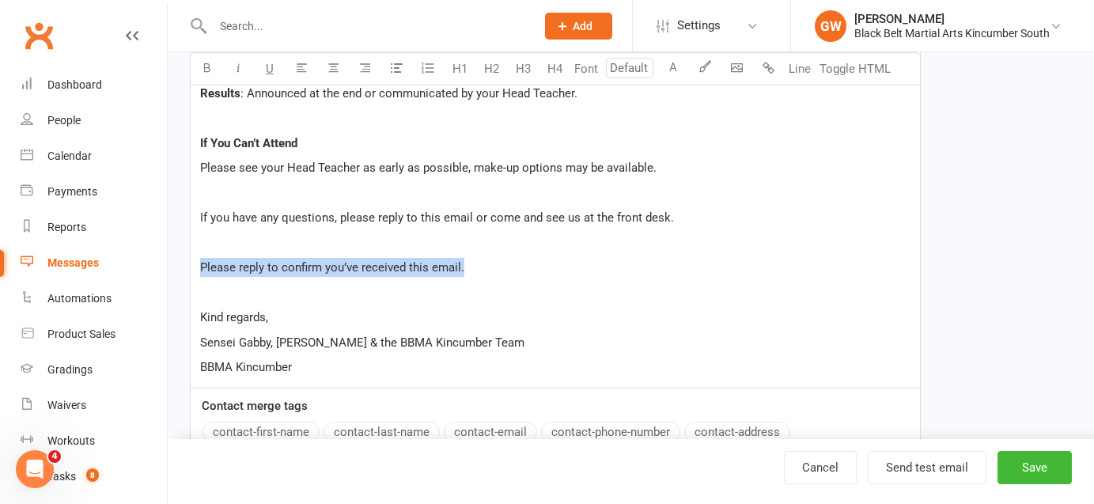
drag, startPoint x: 479, startPoint y: 270, endPoint x: 185, endPoint y: 251, distance: 294.8
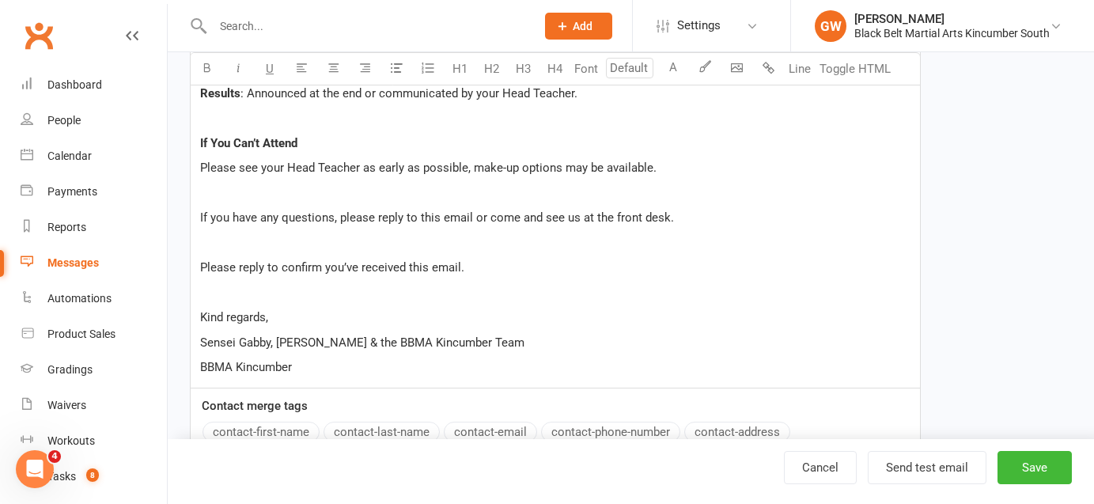
click at [289, 233] on p "﻿" at bounding box center [555, 242] width 710 height 19
drag, startPoint x: 263, startPoint y: 265, endPoint x: 239, endPoint y: 265, distance: 23.7
click at [239, 265] on span "Please reply to confirm you’ve received this email." at bounding box center [332, 267] width 264 height 14
drag, startPoint x: 365, startPoint y: 267, endPoint x: 312, endPoint y: 263, distance: 53.1
click at [312, 263] on span "Please acknowledge to confirm you’ve received this email." at bounding box center [354, 267] width 308 height 14
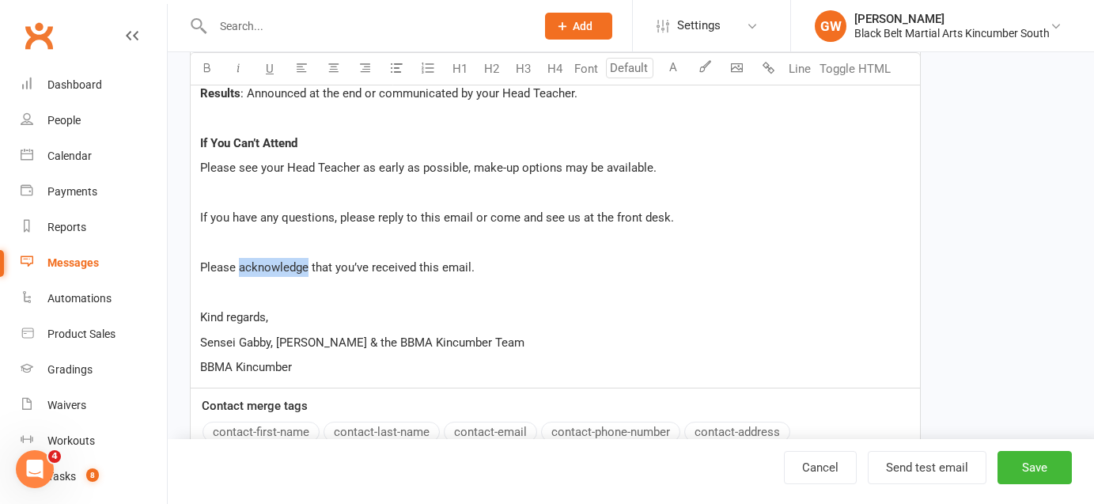
drag, startPoint x: 307, startPoint y: 267, endPoint x: 240, endPoint y: 265, distance: 67.2
click at [240, 265] on span "Please acknowledge that you’ve received this email." at bounding box center [337, 267] width 274 height 14
drag, startPoint x: 265, startPoint y: 267, endPoint x: 194, endPoint y: 265, distance: 71.2
click at [207, 75] on button "button" at bounding box center [207, 69] width 32 height 32
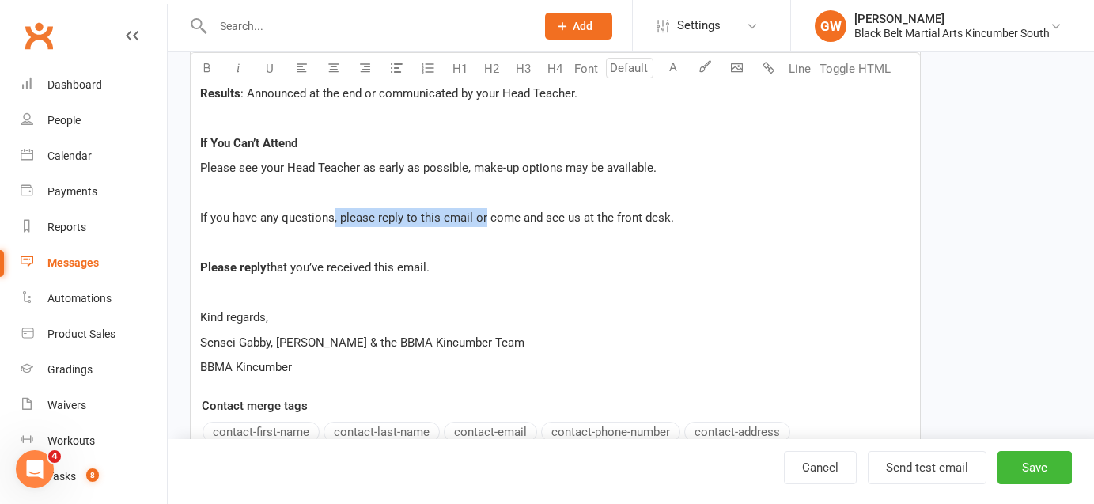
drag, startPoint x: 483, startPoint y: 214, endPoint x: 333, endPoint y: 216, distance: 150.3
click at [333, 216] on span "If you have any questions, please reply to this email or come and see us at the…" at bounding box center [437, 217] width 474 height 14
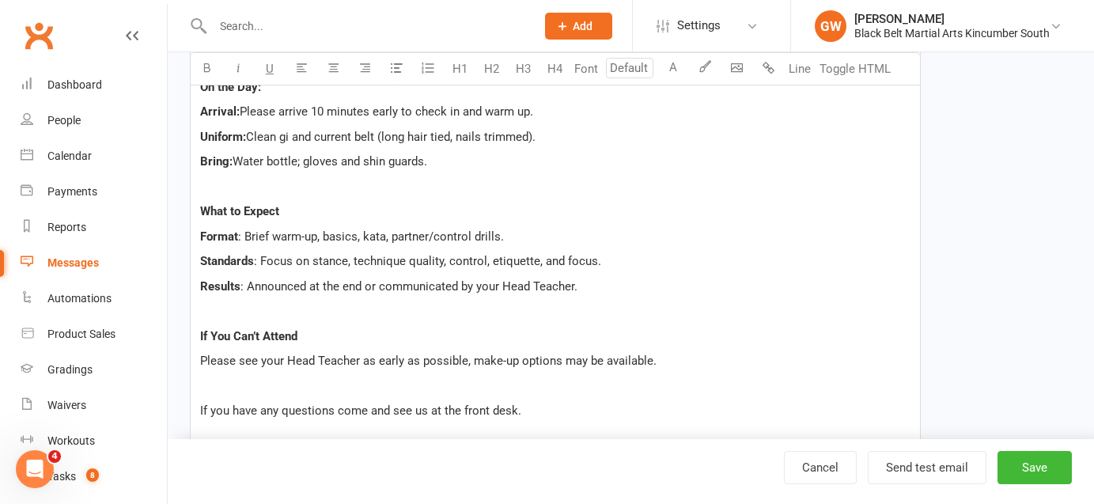
scroll to position [726, 0]
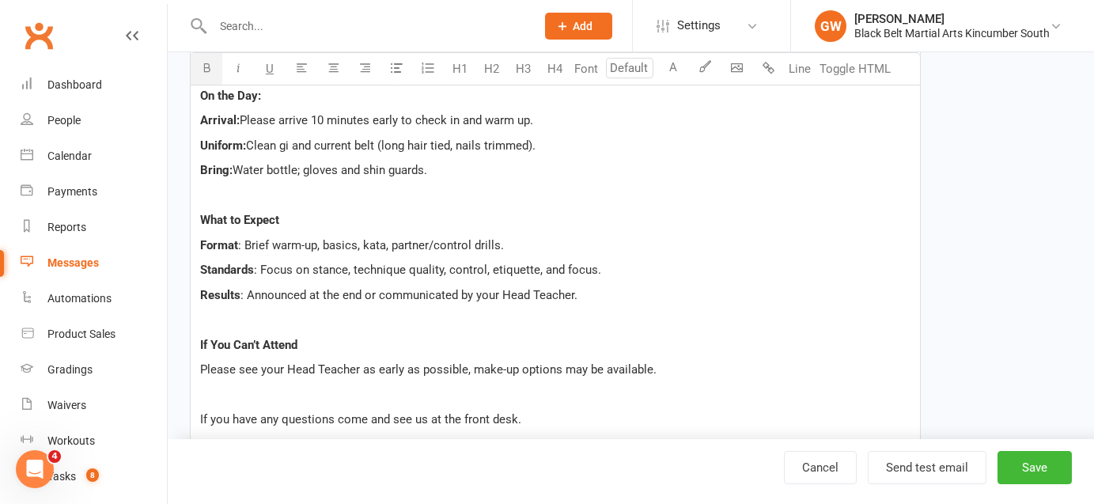
click at [282, 217] on p "What to Expect" at bounding box center [555, 219] width 710 height 19
click at [497, 244] on span ": Brief warm-up, basics, kata, partner/control drills." at bounding box center [371, 245] width 266 height 14
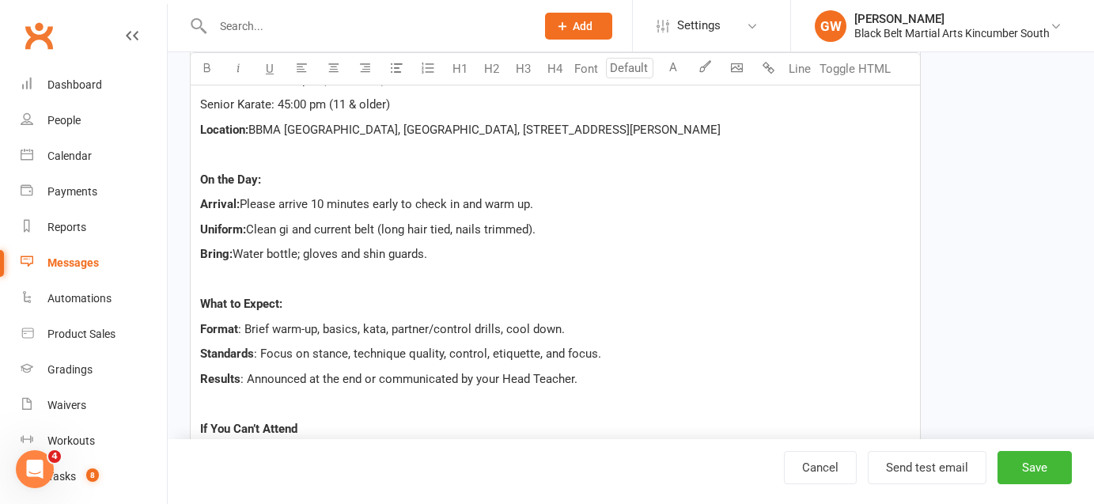
scroll to position [634, 0]
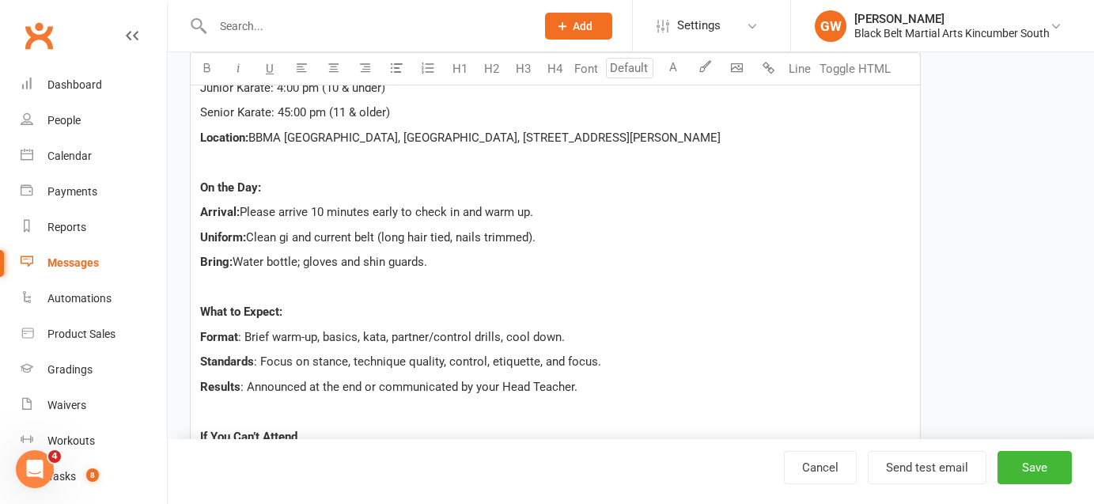
click at [288, 235] on span "Clean gi and current belt (long hair tied, nails trimmed)." at bounding box center [390, 237] width 289 height 14
click at [404, 289] on p "﻿" at bounding box center [555, 287] width 710 height 19
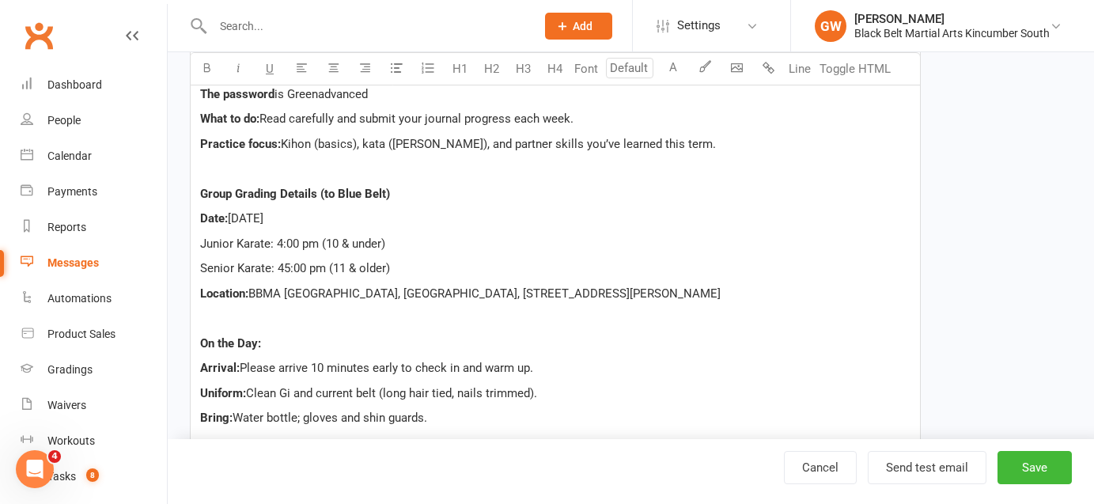
scroll to position [473, 0]
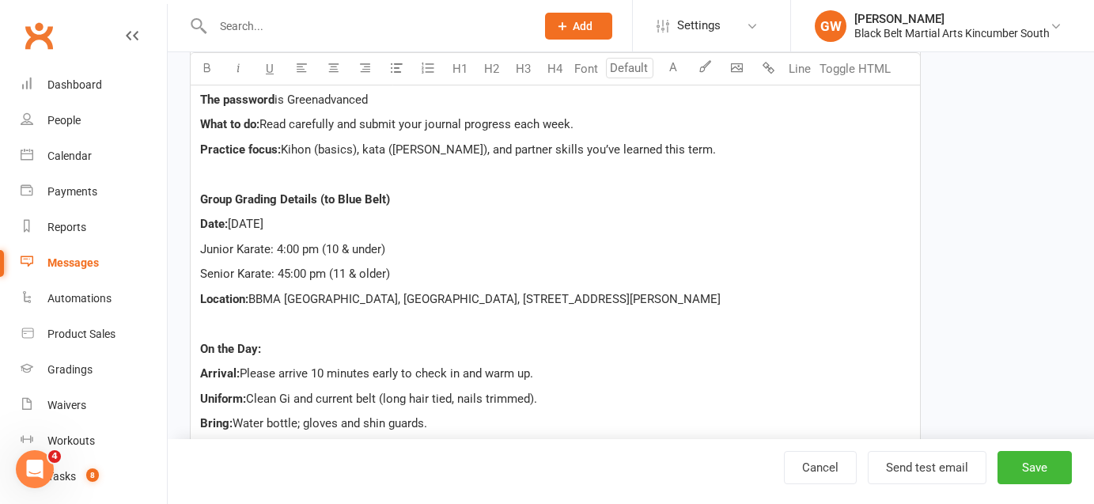
click at [284, 272] on span "Senior Karate: 45:00 pm (11 & older)" at bounding box center [295, 274] width 190 height 14
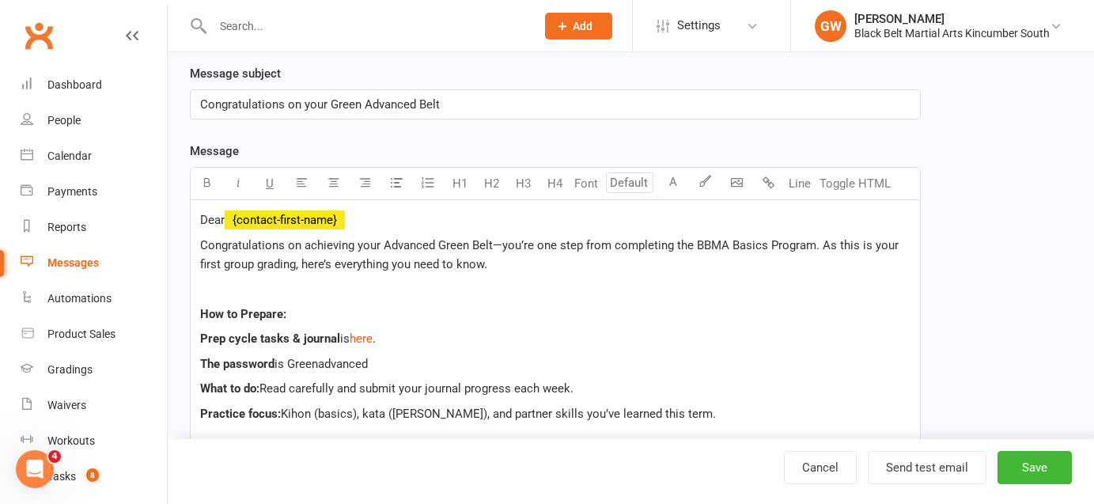
scroll to position [208, 0]
click at [1029, 470] on button "Save" at bounding box center [1034, 467] width 74 height 33
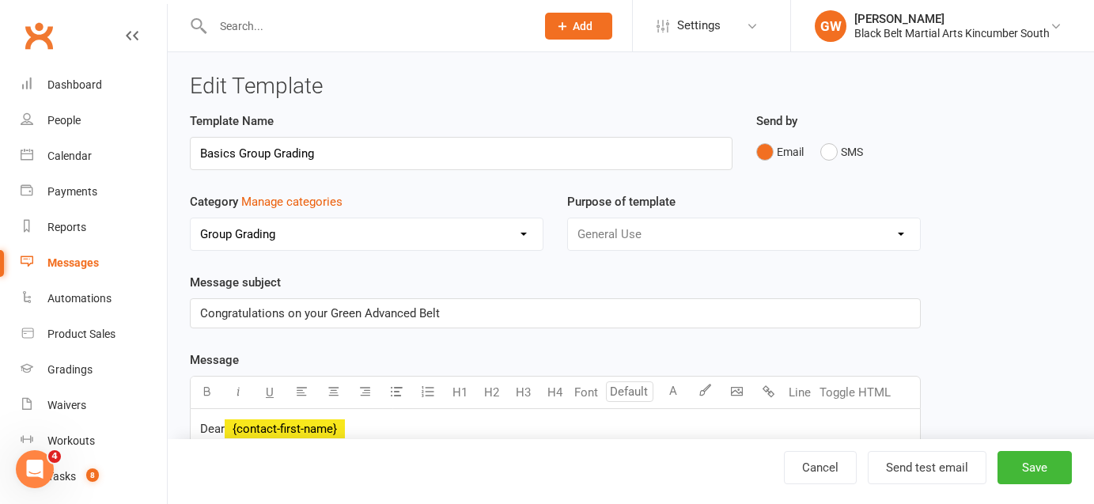
select select "grid"
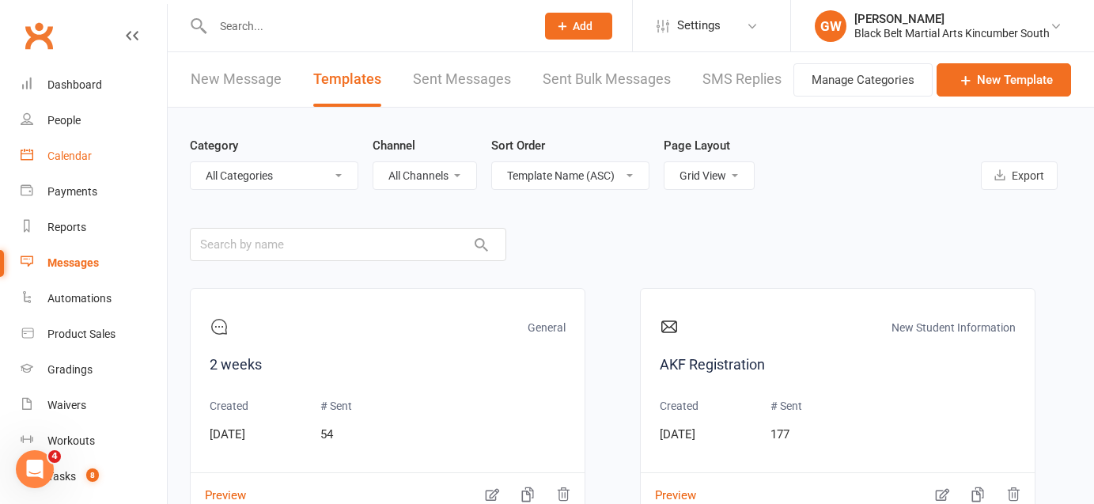
click at [69, 147] on link "Calendar" at bounding box center [94, 156] width 146 height 36
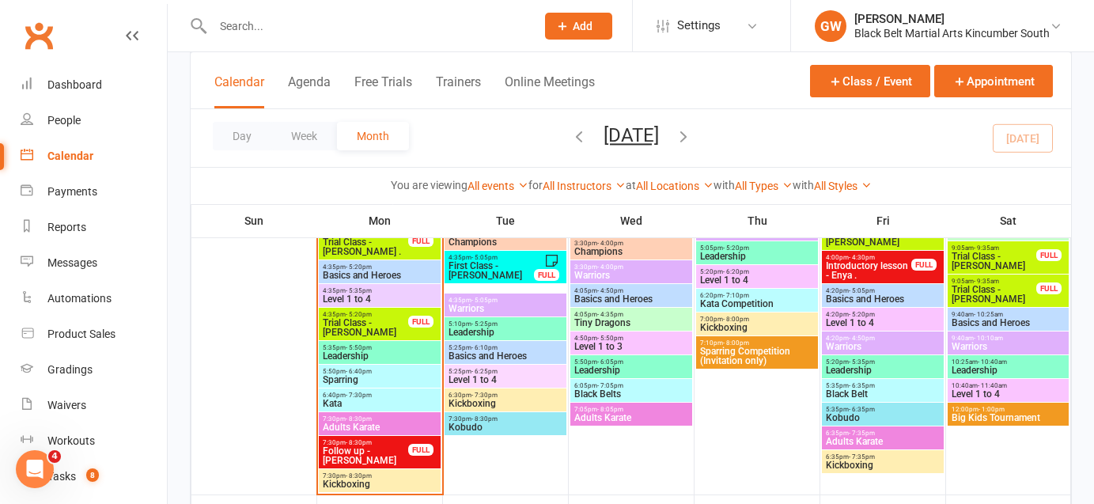
scroll to position [721, 0]
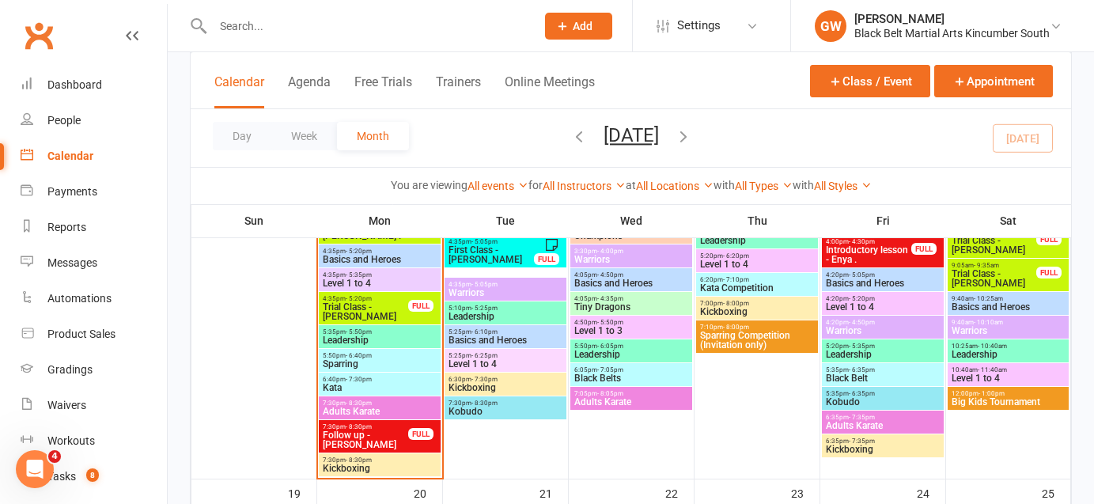
click at [981, 399] on span "Big Kids Tournament" at bounding box center [1008, 401] width 115 height 9
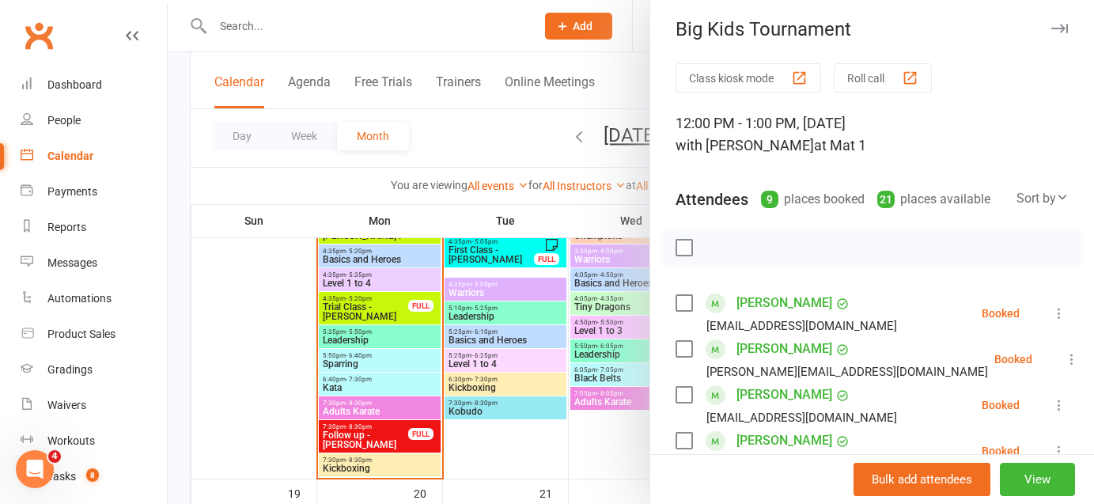
scroll to position [0, 0]
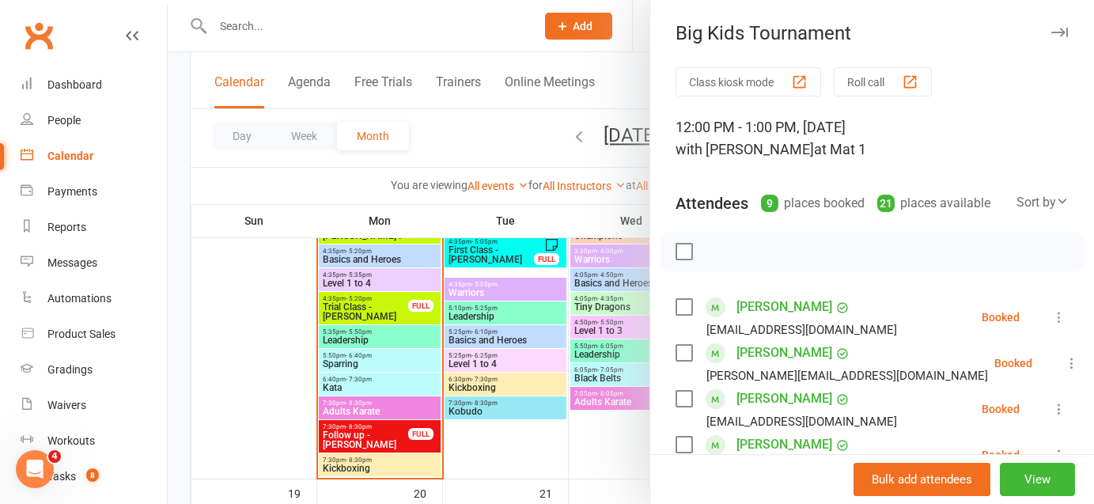
click at [1064, 29] on icon "button" at bounding box center [1059, 32] width 17 height 9
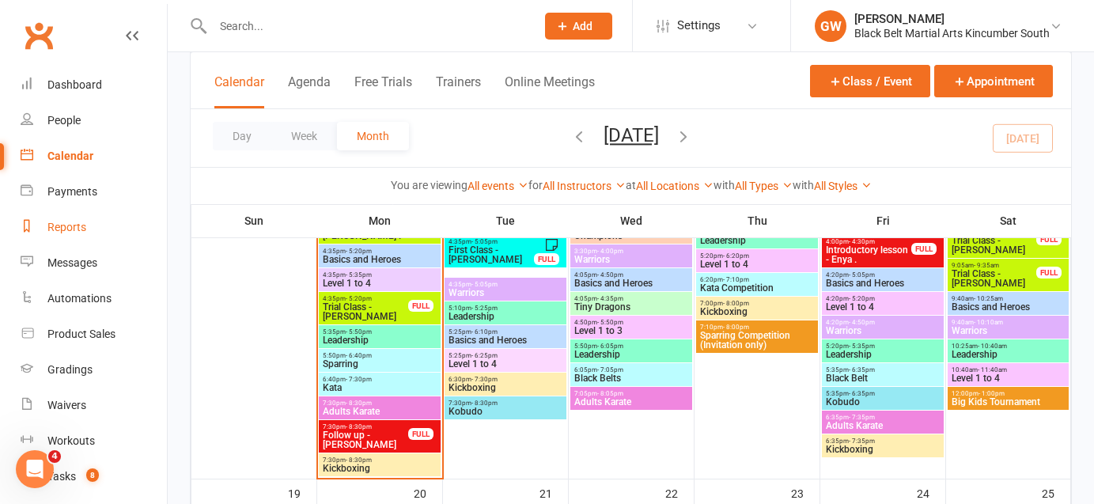
click at [77, 232] on div "Reports" at bounding box center [66, 227] width 39 height 13
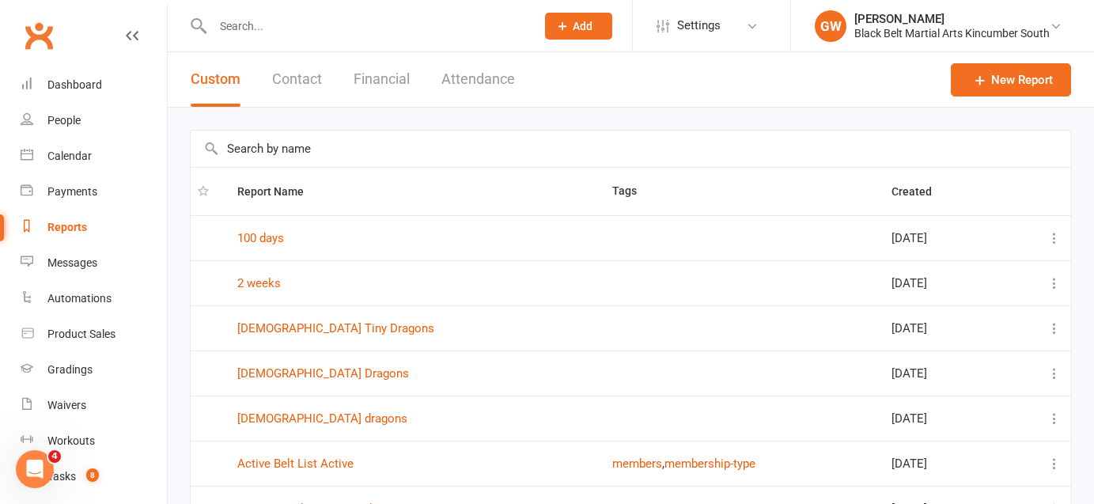
click at [297, 153] on input "text" at bounding box center [631, 148] width 880 height 36
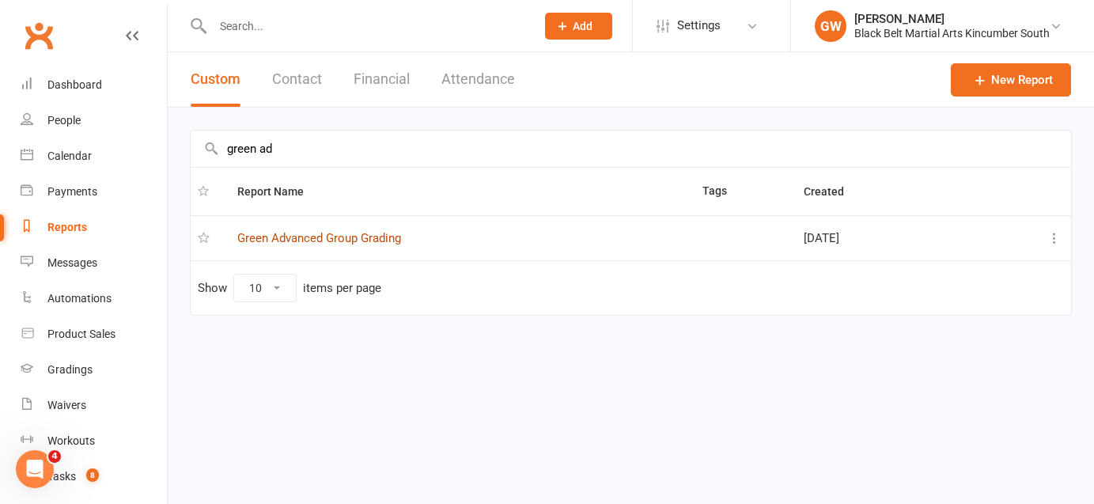
type input "green ad"
click at [317, 231] on link "Green Advanced Group Grading" at bounding box center [319, 238] width 164 height 14
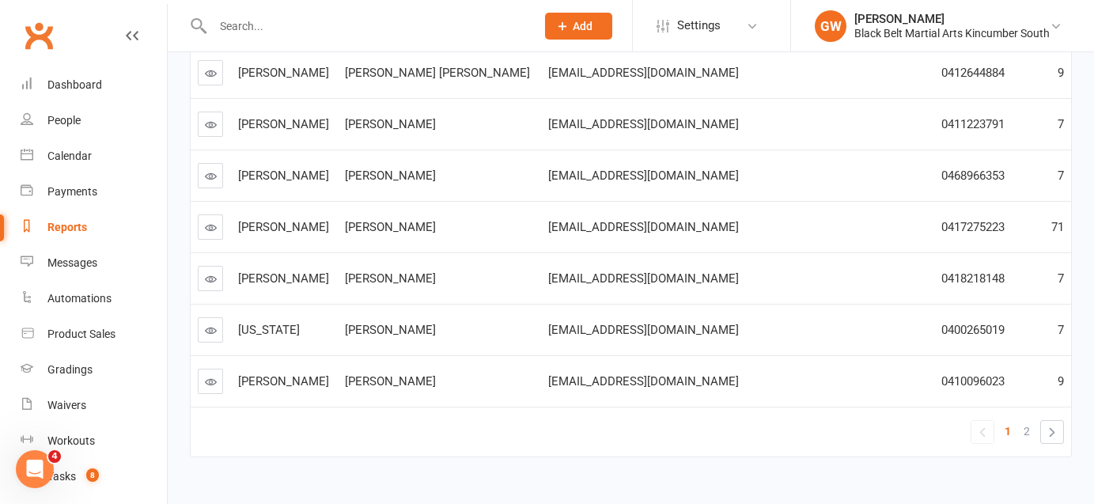
scroll to position [440, 0]
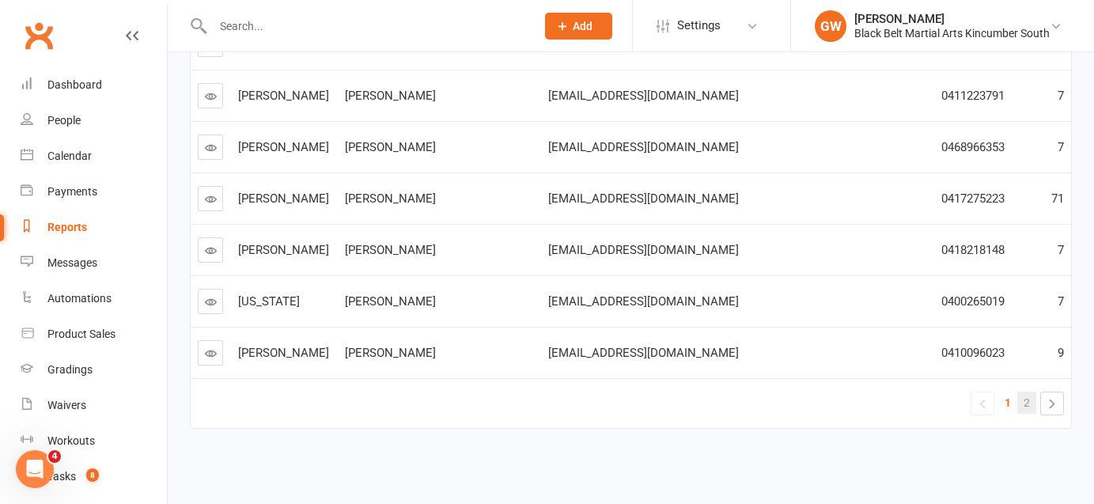
click at [1028, 402] on span "2" at bounding box center [1026, 402] width 6 height 22
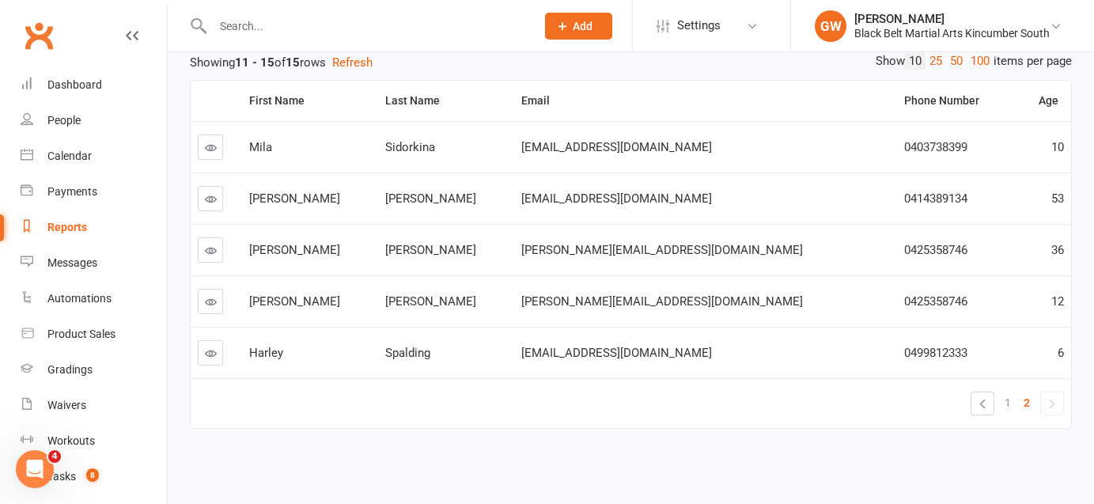
scroll to position [183, 0]
click at [1006, 399] on span "1" at bounding box center [1007, 402] width 6 height 22
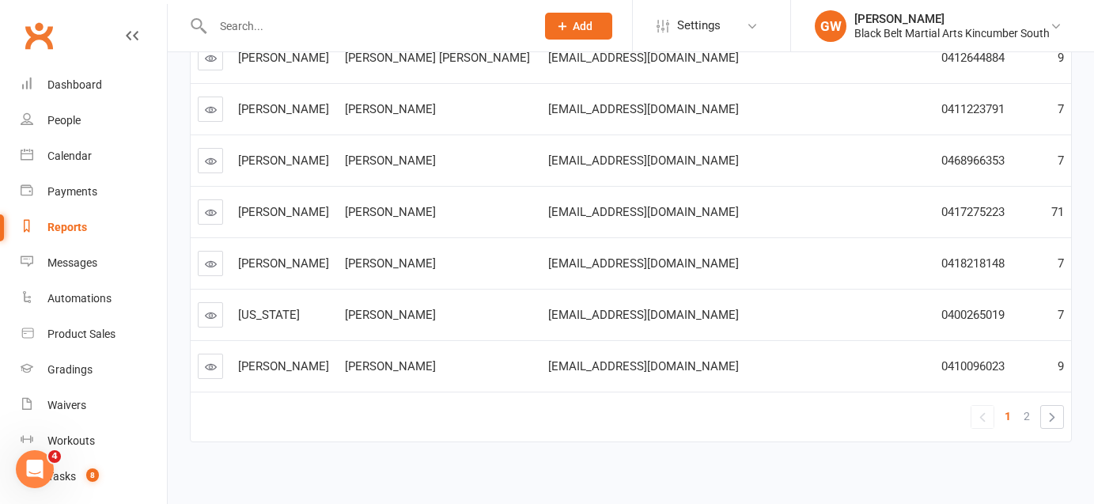
scroll to position [437, 0]
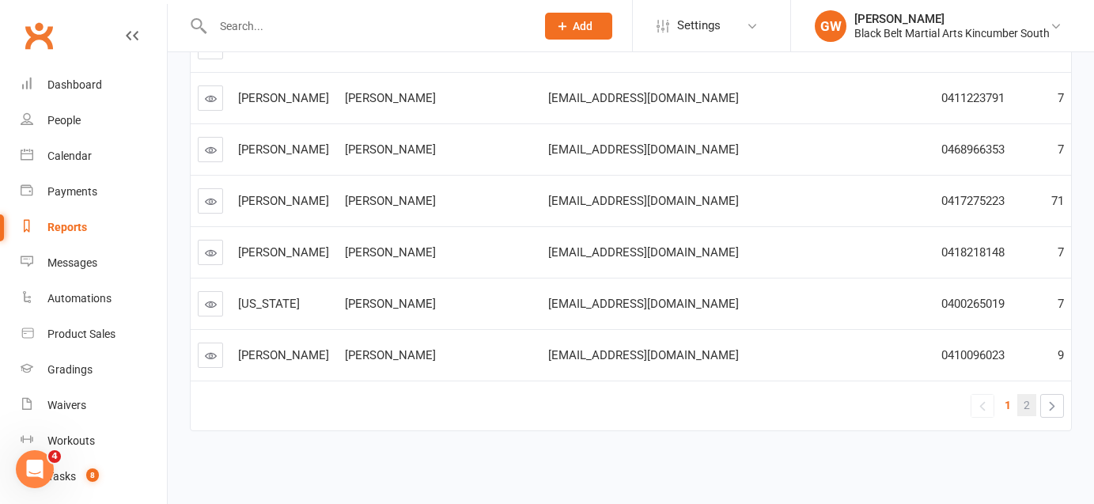
click at [1022, 405] on link "2" at bounding box center [1026, 405] width 19 height 22
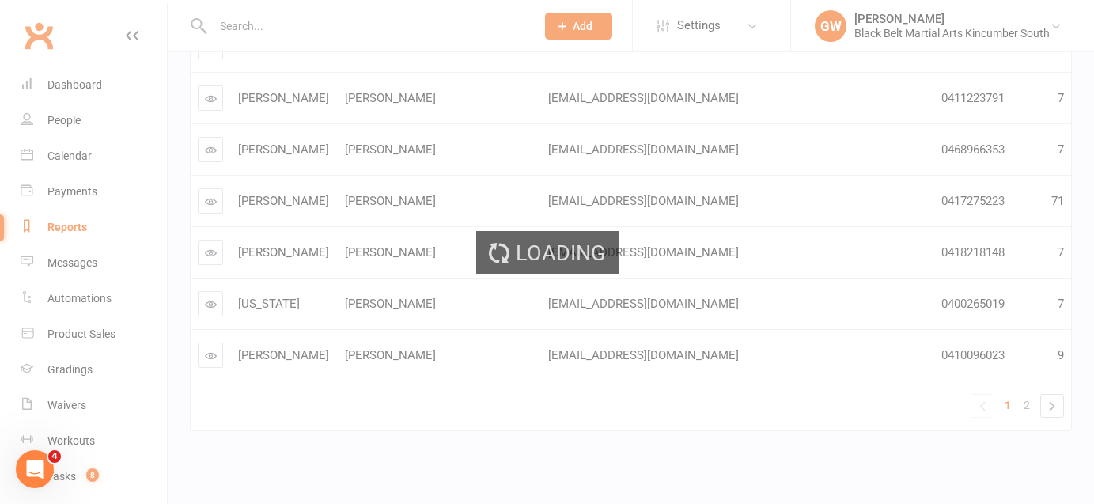
scroll to position [183, 0]
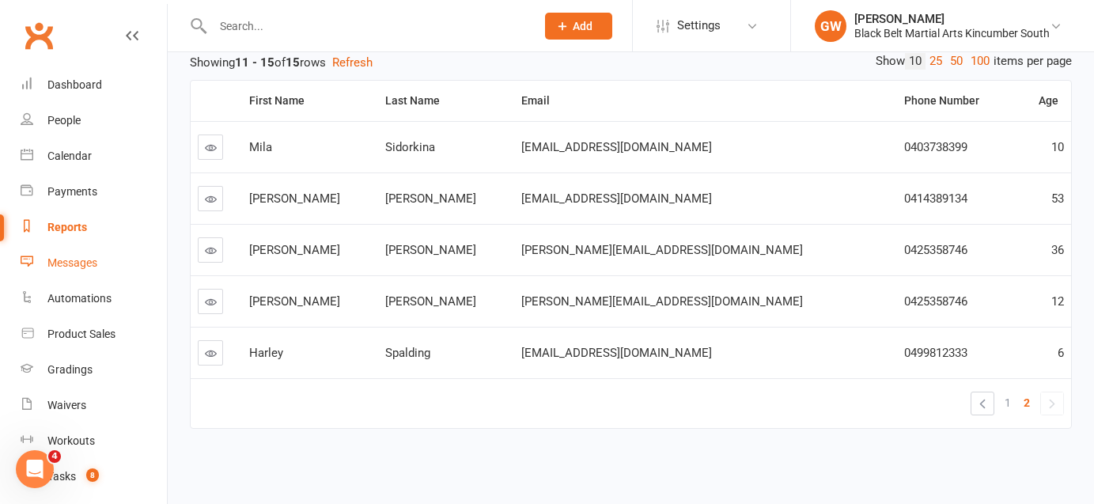
click at [88, 263] on div "Messages" at bounding box center [72, 262] width 50 height 13
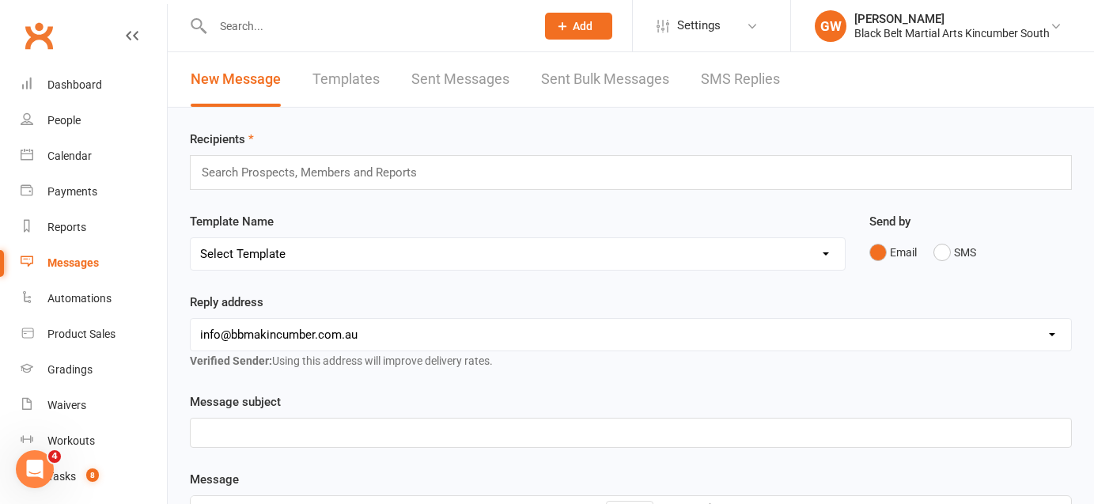
click at [443, 168] on div "Search Prospects, Members and Reports" at bounding box center [631, 172] width 882 height 35
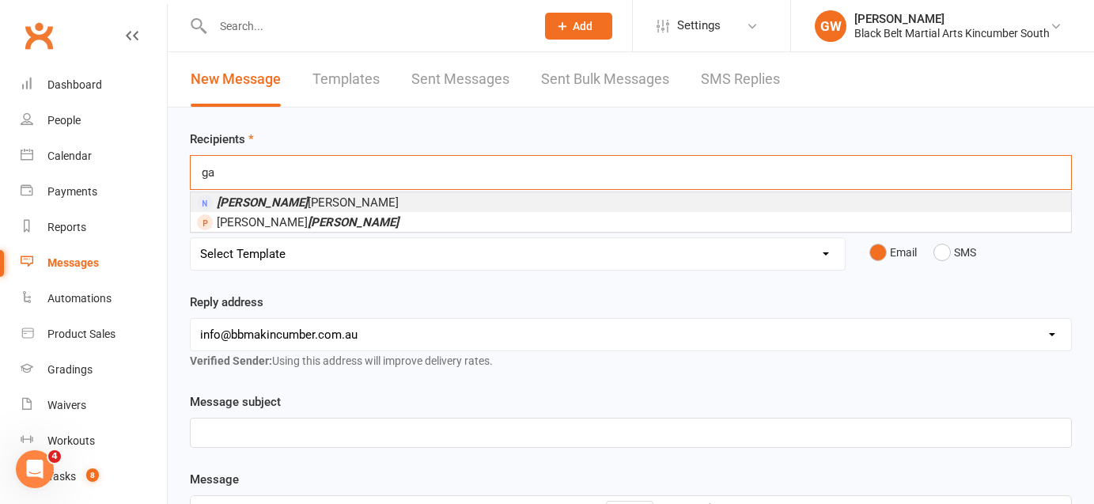
type input "g"
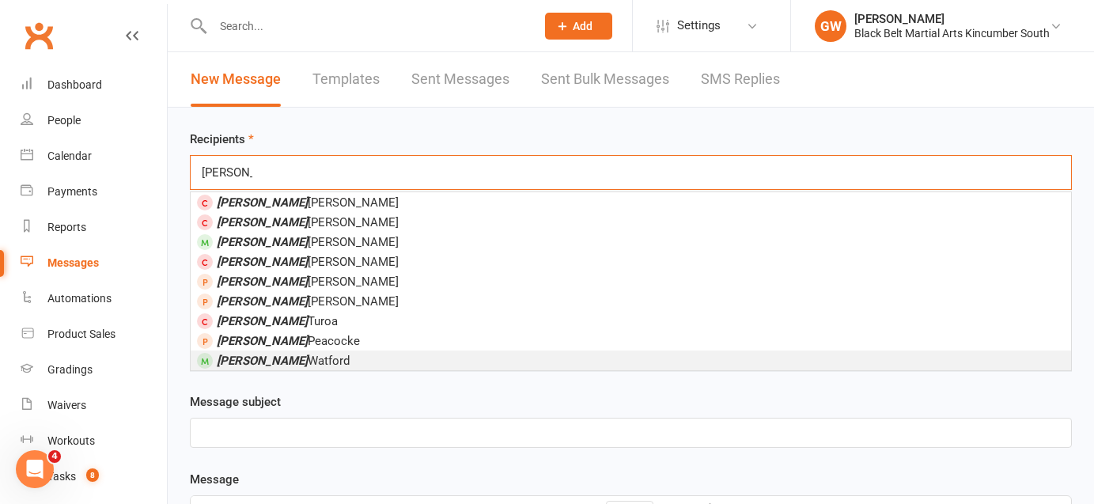
type input "[PERSON_NAME]"
click at [339, 358] on li "[PERSON_NAME]" at bounding box center [631, 360] width 880 height 20
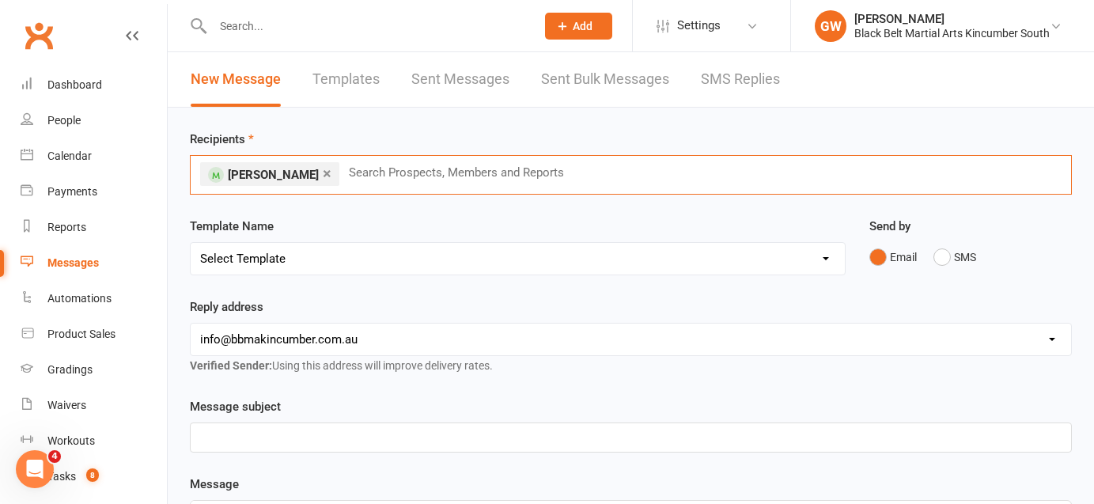
click at [374, 258] on select "Select Template [SMS] Birthday Invite Text [Email] Birthday Party [Email] Happy…" at bounding box center [518, 259] width 654 height 32
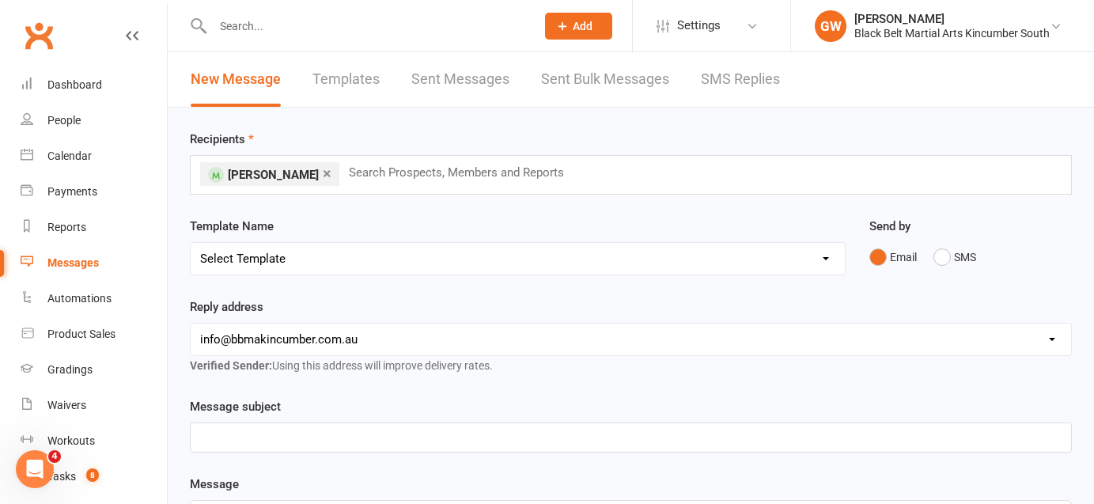
select select "25"
click at [191, 243] on select "Select Template [SMS] Birthday Invite Text [Email] Birthday Party [Email] Happy…" at bounding box center [518, 259] width 654 height 32
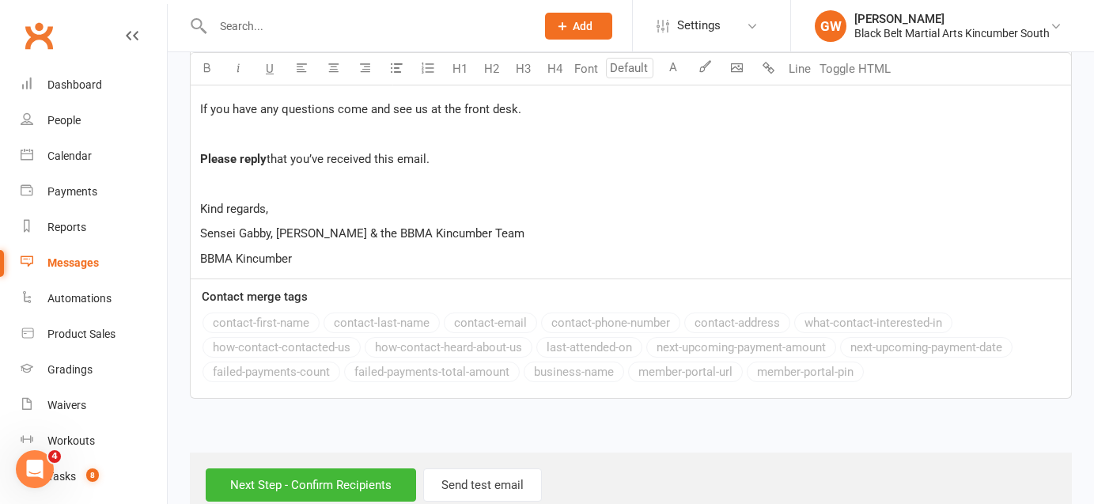
scroll to position [1197, 0]
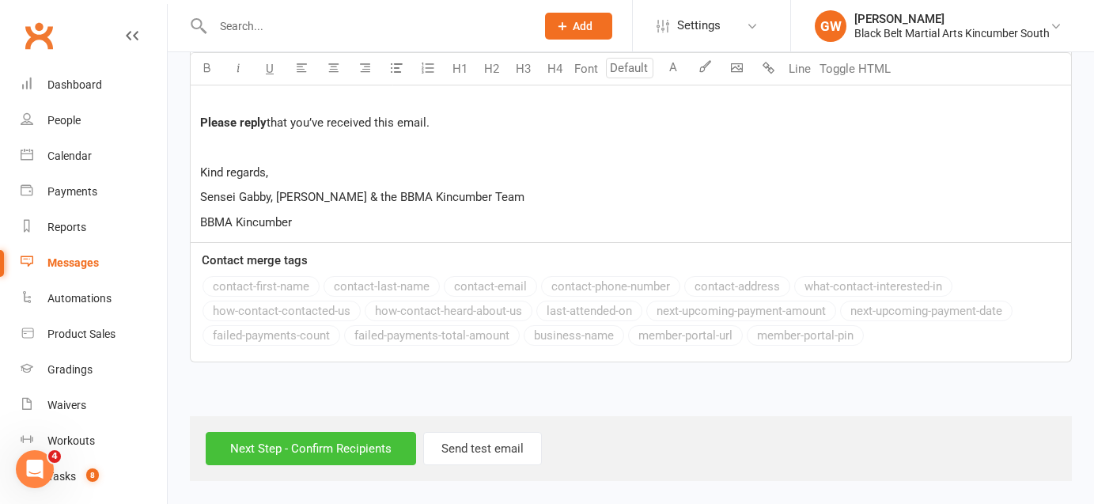
click at [349, 464] on input "Next Step - Confirm Recipients" at bounding box center [311, 448] width 210 height 33
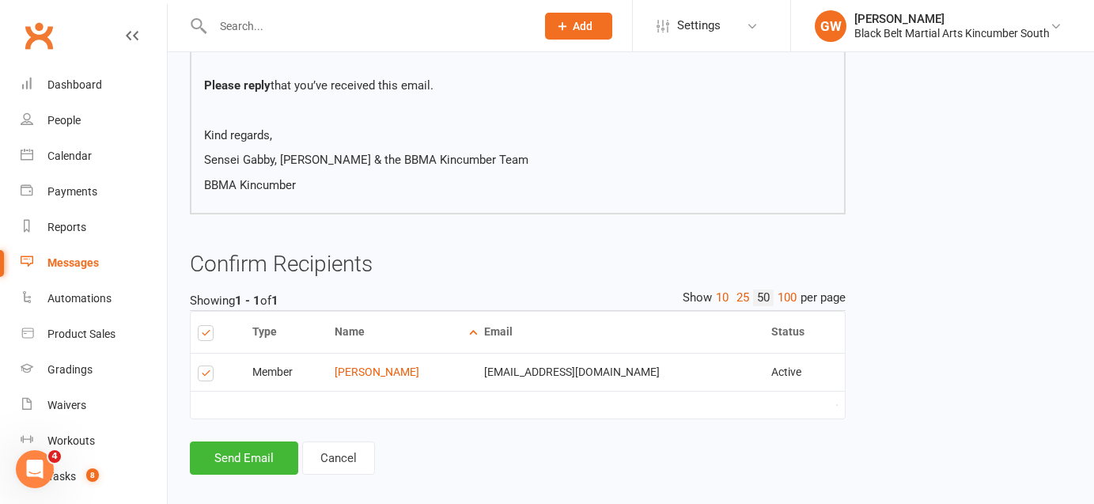
scroll to position [995, 0]
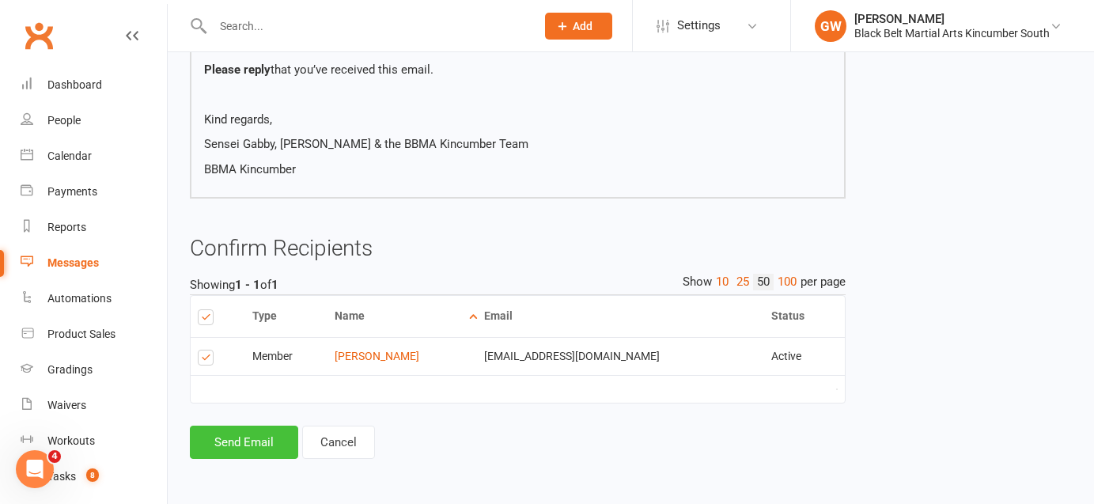
click at [267, 441] on button "Send Email" at bounding box center [244, 441] width 108 height 33
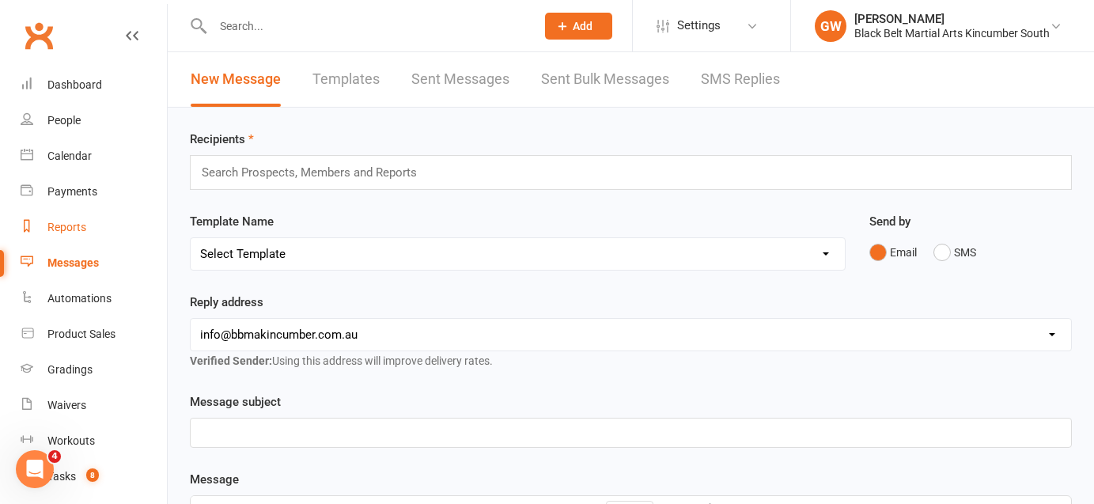
click at [80, 231] on div "Reports" at bounding box center [66, 227] width 39 height 13
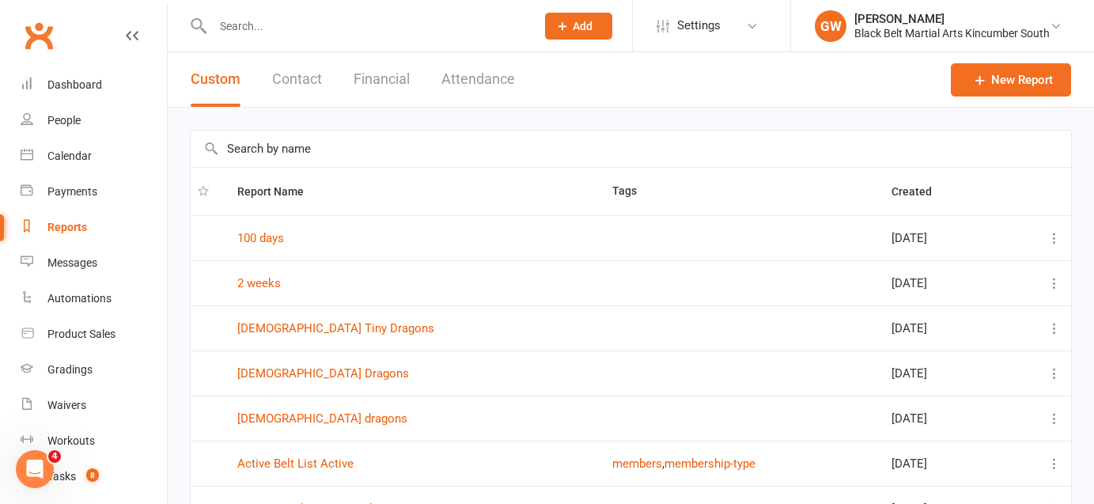
click at [342, 150] on input "text" at bounding box center [631, 148] width 880 height 36
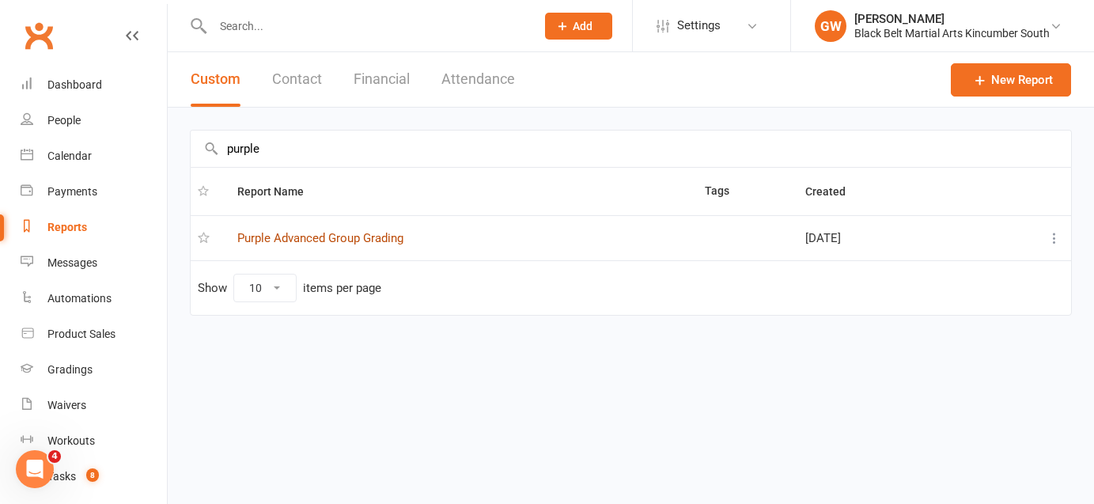
type input "purple"
click at [362, 238] on link "Purple Advanced Group Grading" at bounding box center [320, 238] width 166 height 14
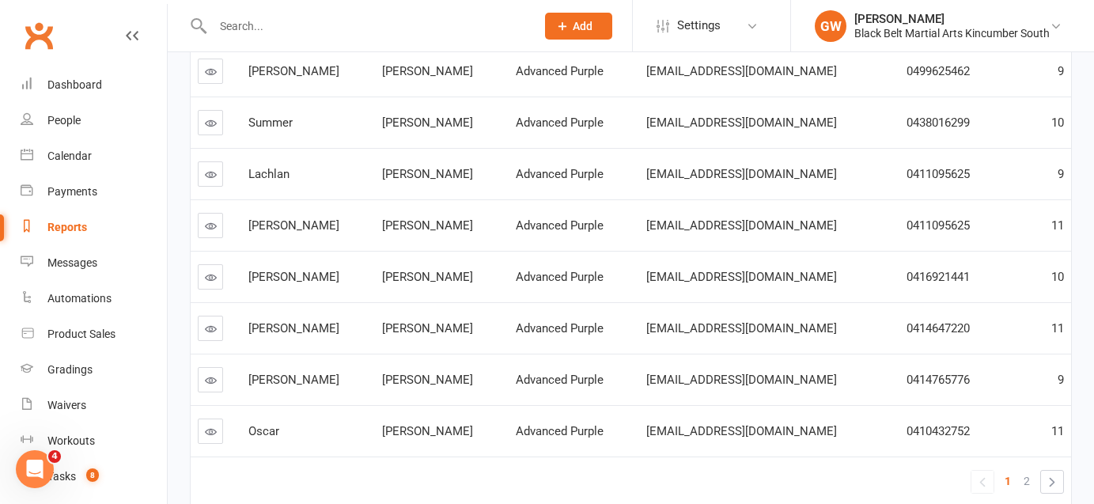
scroll to position [370, 0]
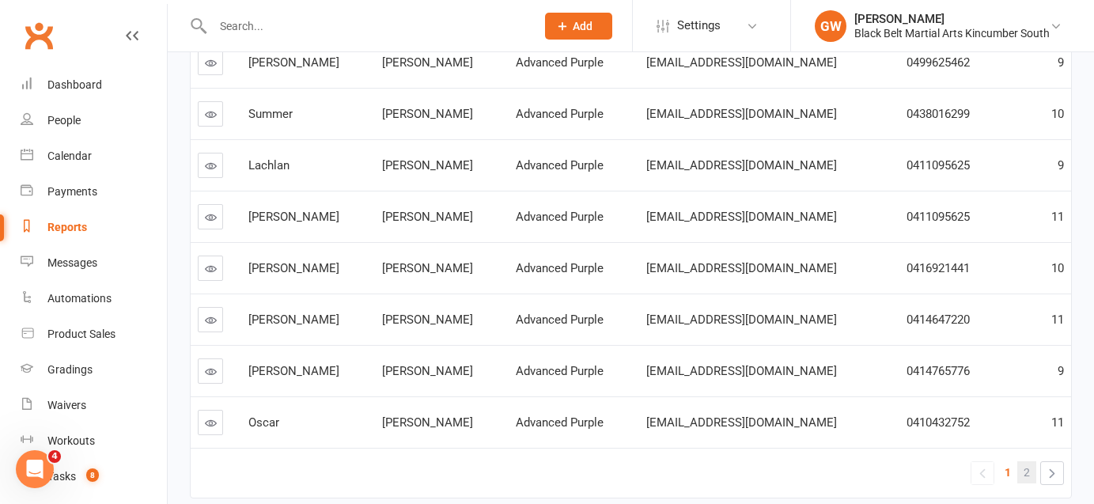
click at [1023, 474] on link "2" at bounding box center [1026, 472] width 19 height 22
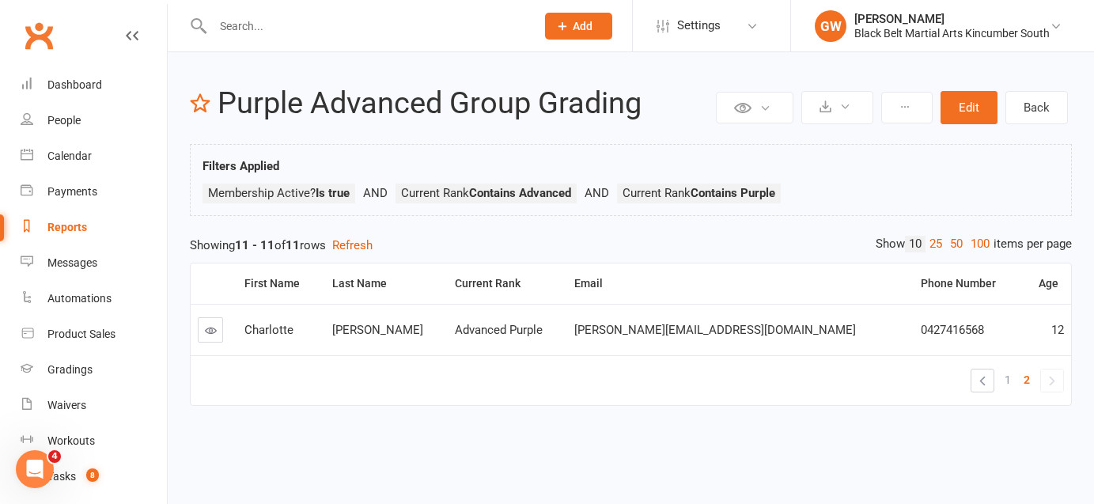
scroll to position [0, 0]
click at [1004, 379] on link "1" at bounding box center [1007, 380] width 19 height 22
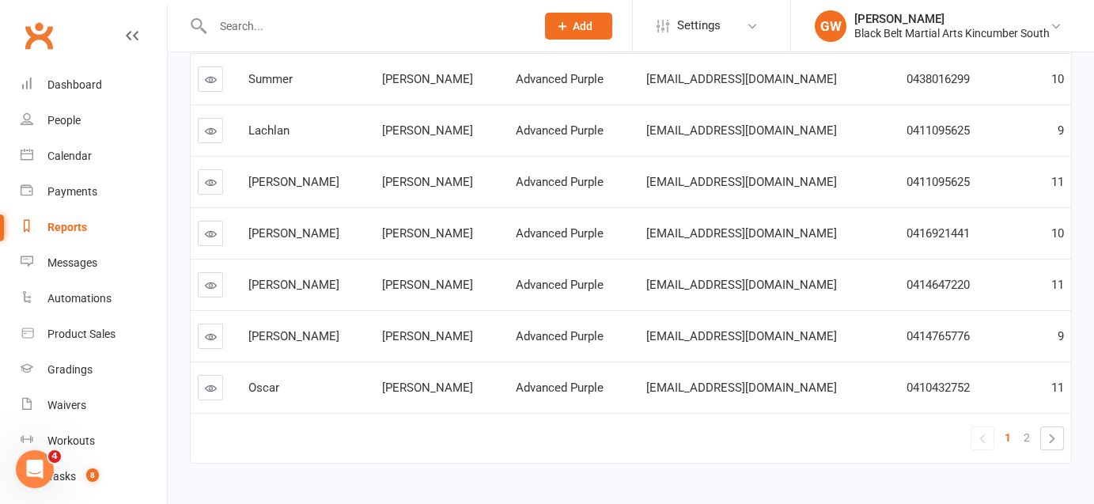
scroll to position [407, 0]
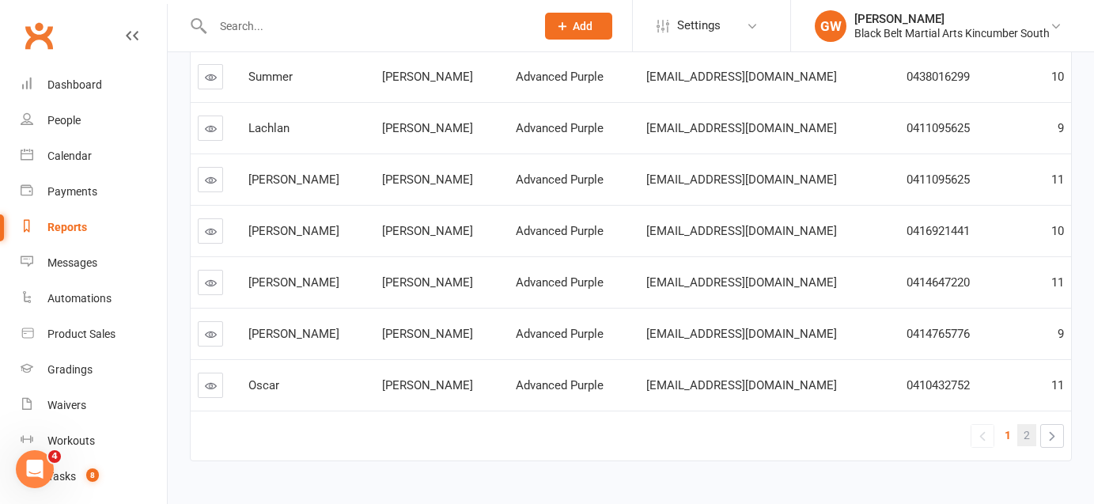
click at [1030, 434] on link "2" at bounding box center [1026, 435] width 19 height 22
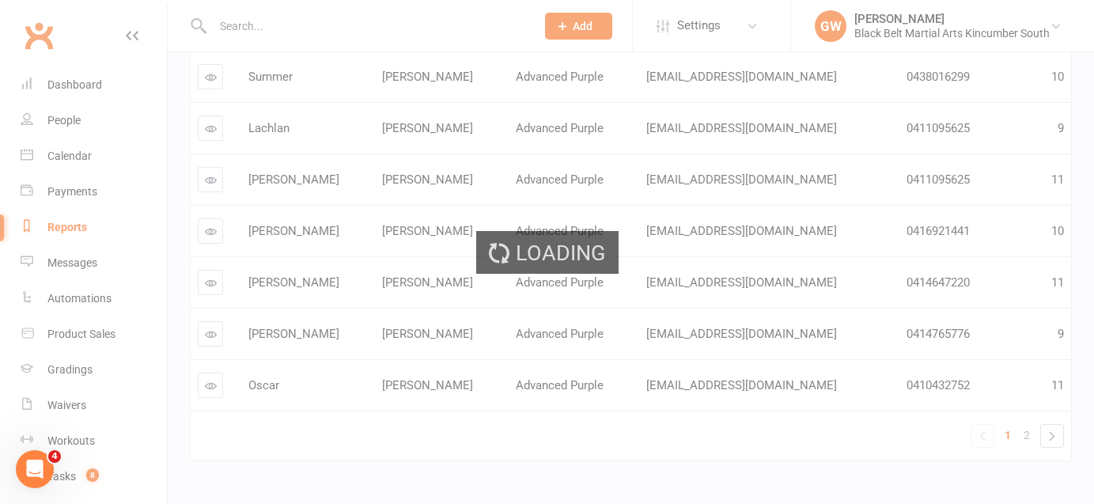
scroll to position [0, 0]
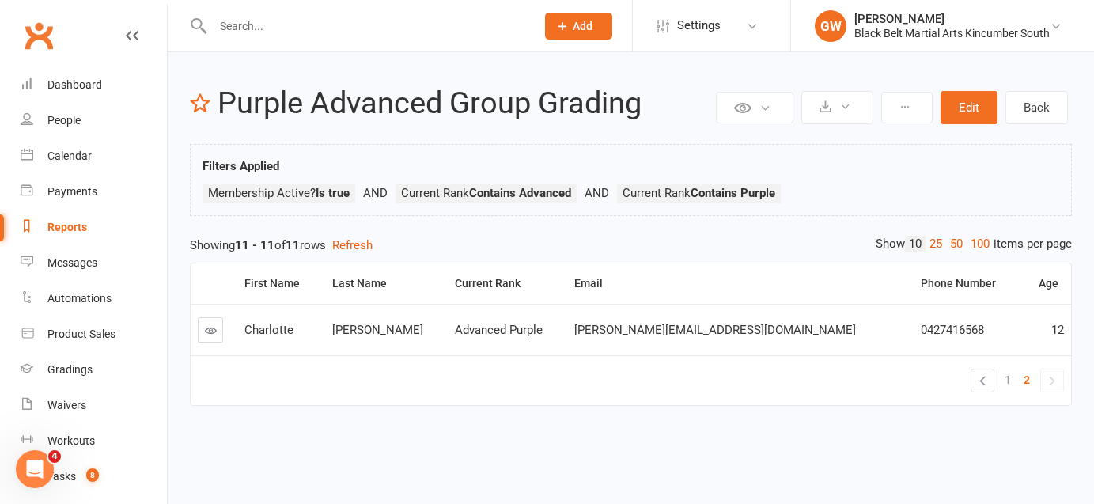
click at [75, 225] on div "Reports" at bounding box center [67, 227] width 40 height 13
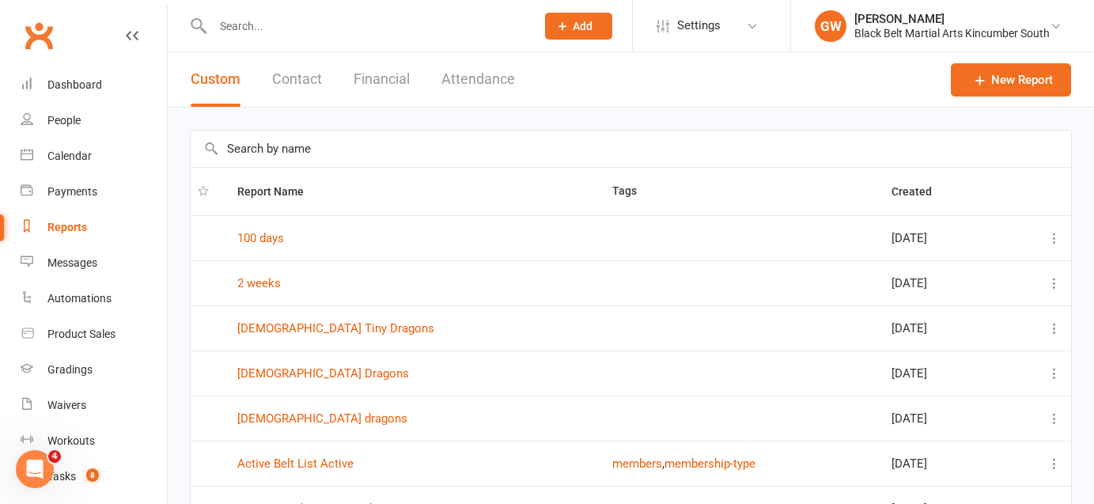
click at [298, 148] on input "text" at bounding box center [631, 148] width 880 height 36
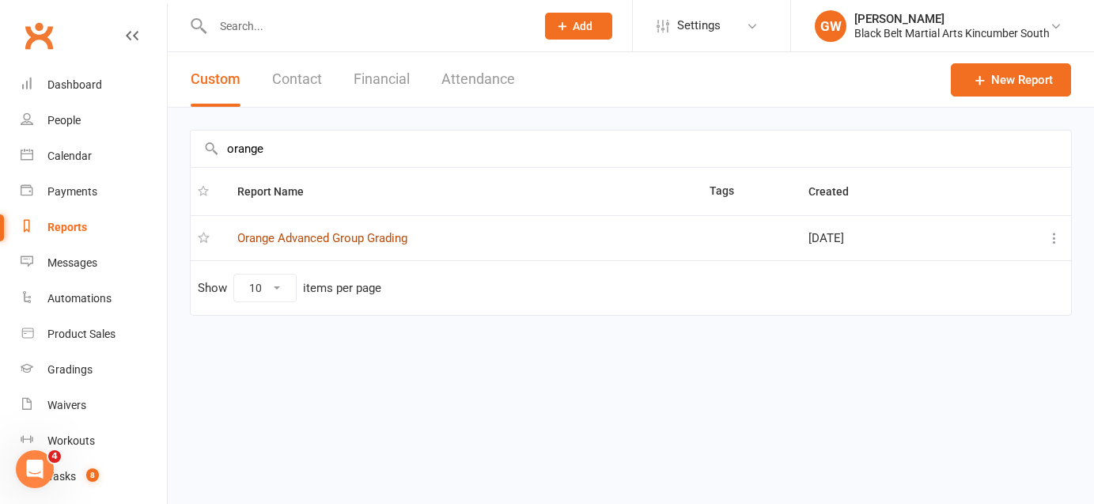
type input "orange"
click at [380, 241] on link "Orange Advanced Group Grading" at bounding box center [322, 238] width 170 height 14
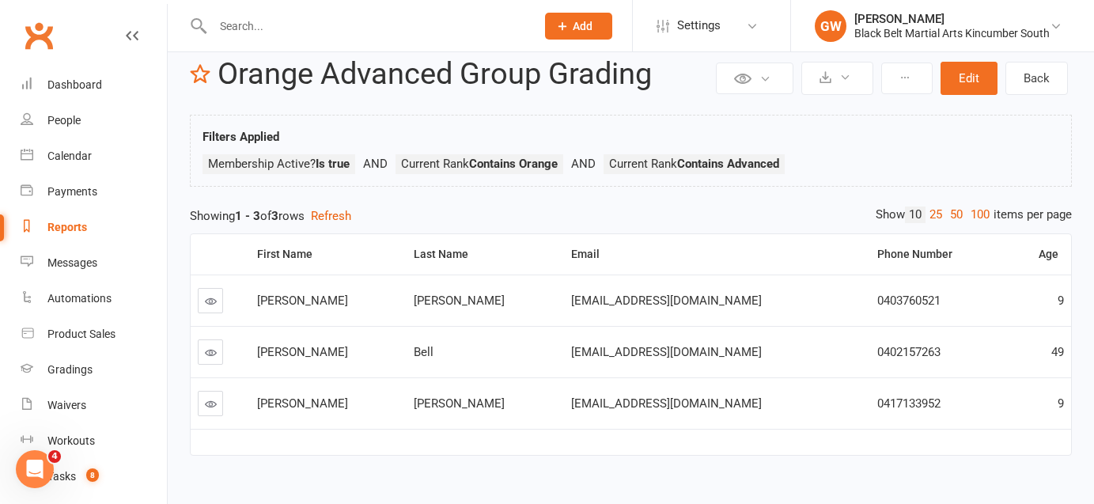
scroll to position [56, 0]
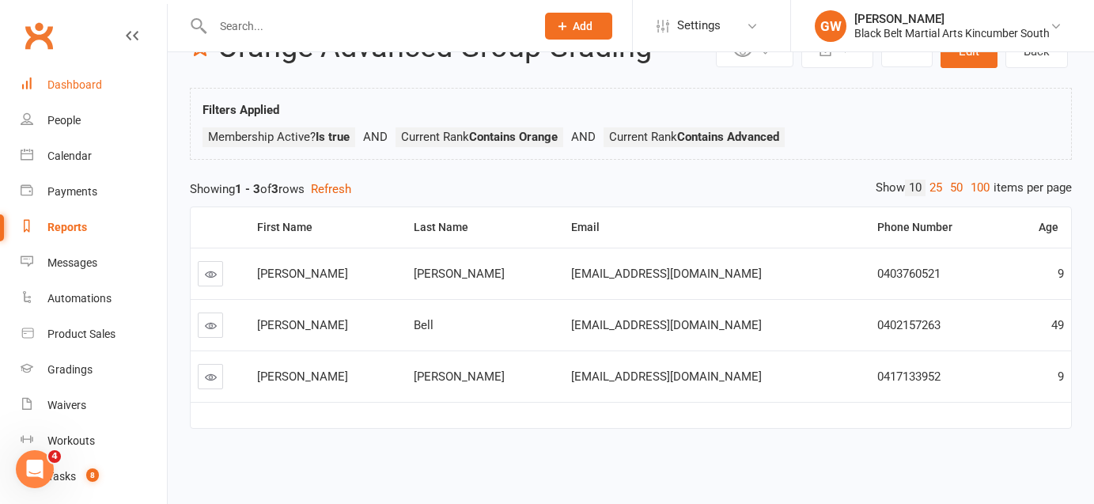
click at [81, 87] on div "Dashboard" at bounding box center [74, 84] width 55 height 13
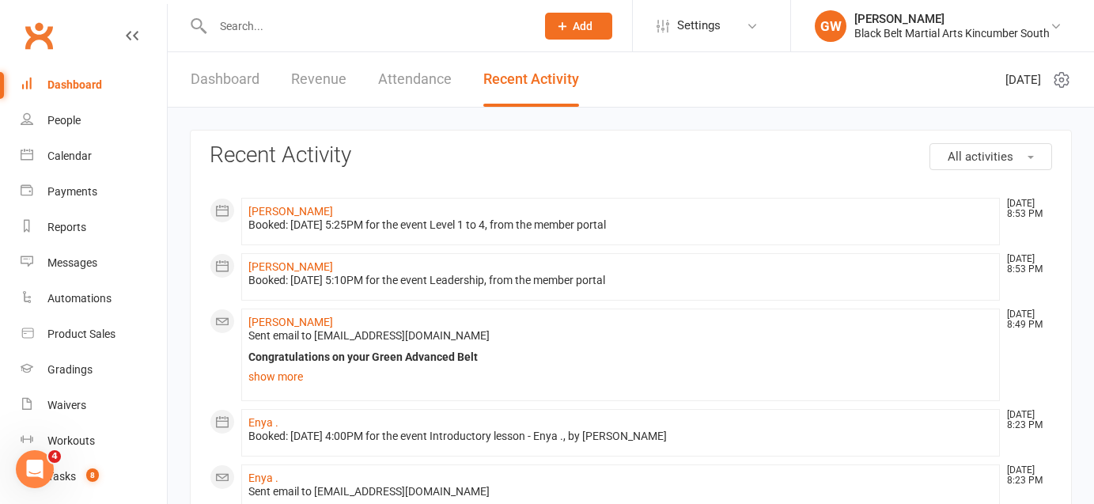
click at [237, 88] on link "Dashboard" at bounding box center [225, 79] width 69 height 55
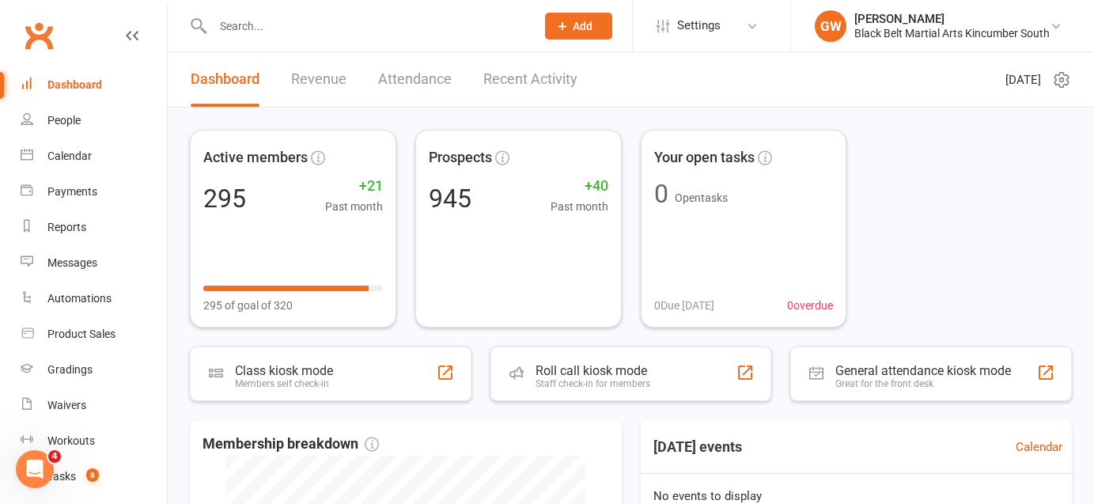
click at [331, 75] on link "Revenue" at bounding box center [318, 79] width 55 height 55
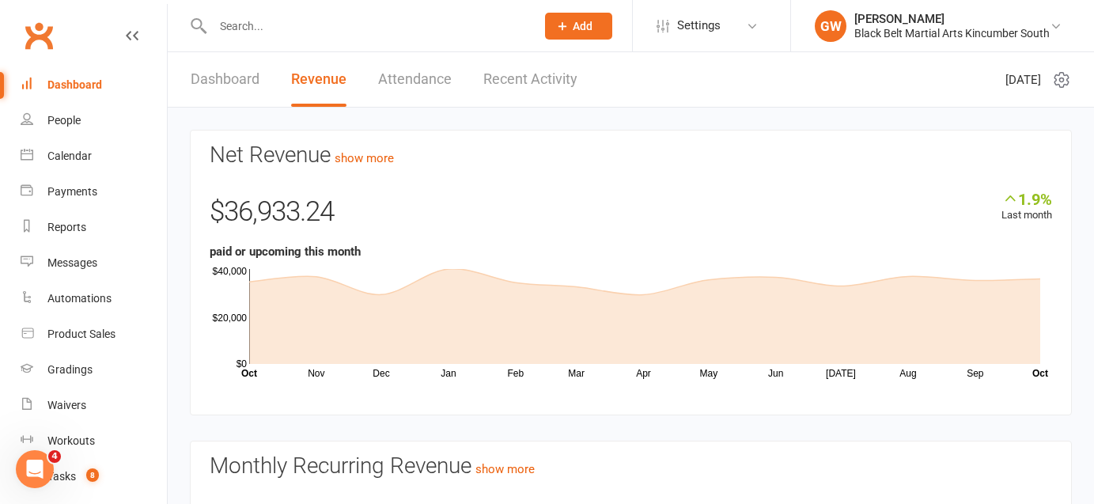
click at [242, 87] on link "Dashboard" at bounding box center [225, 79] width 69 height 55
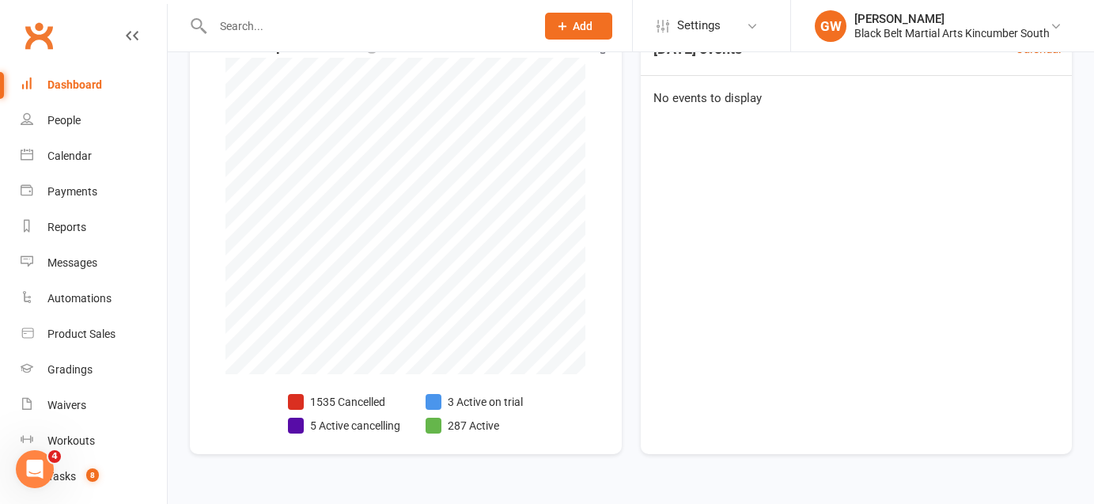
scroll to position [403, 0]
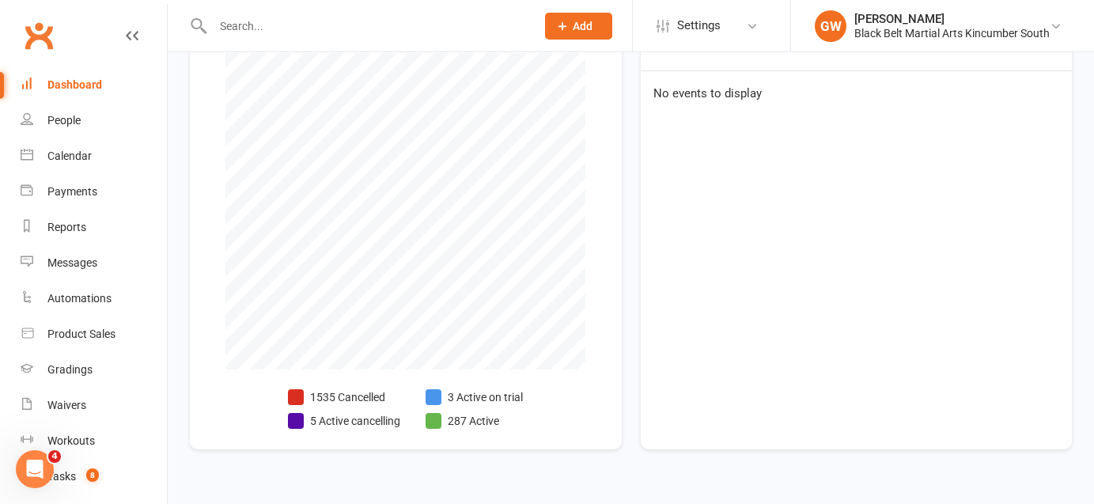
click at [366, 418] on li "5 Active cancelling" at bounding box center [344, 420] width 112 height 17
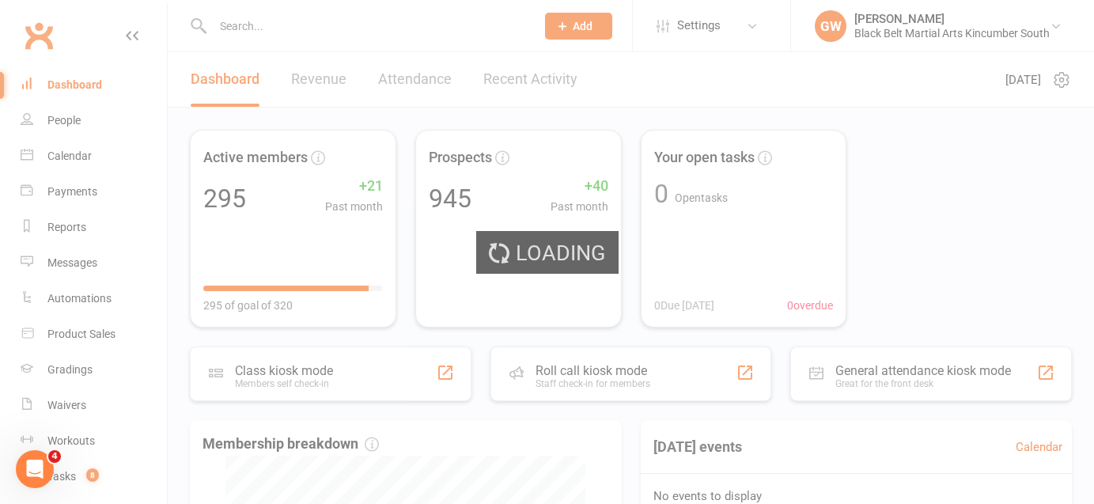
select select "no_trial"
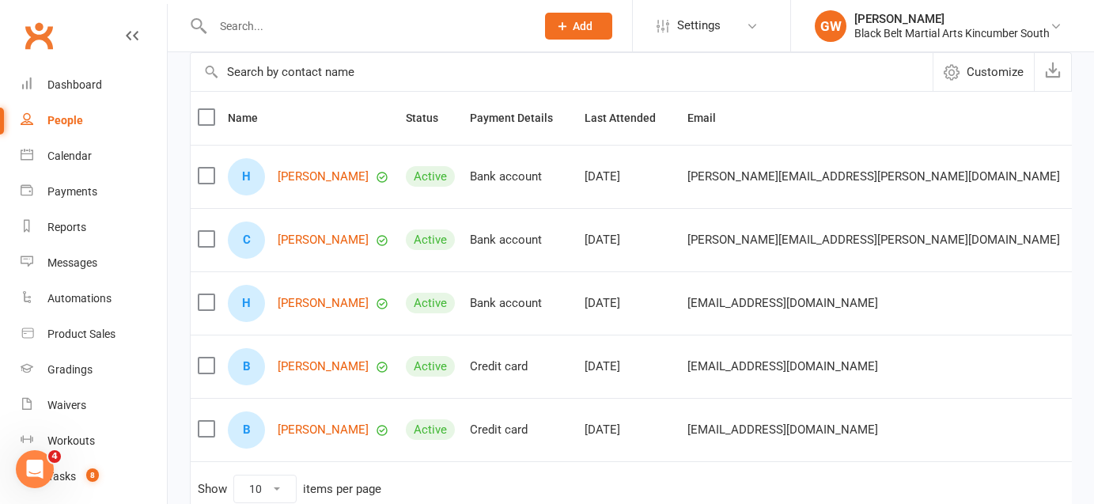
scroll to position [143, 0]
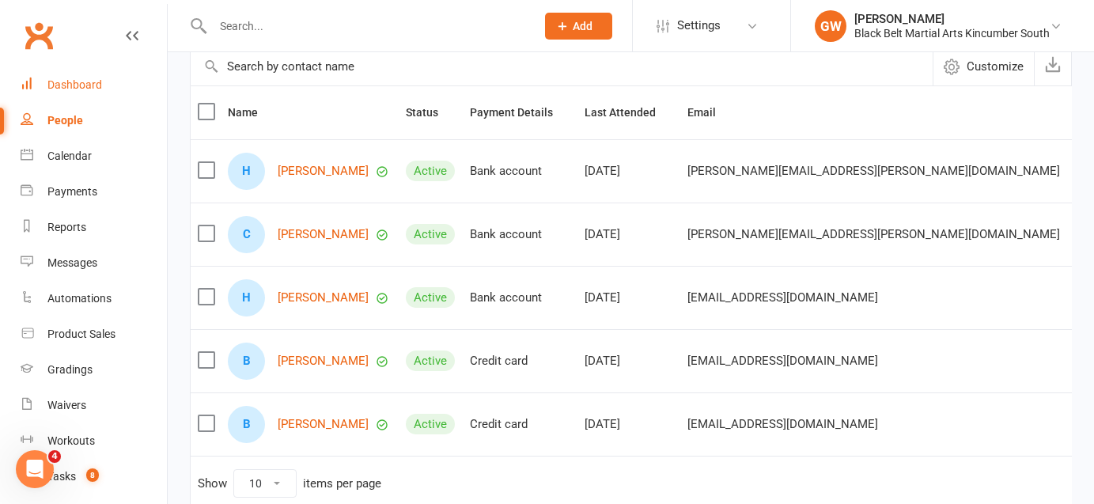
click at [85, 81] on div "Dashboard" at bounding box center [74, 84] width 55 height 13
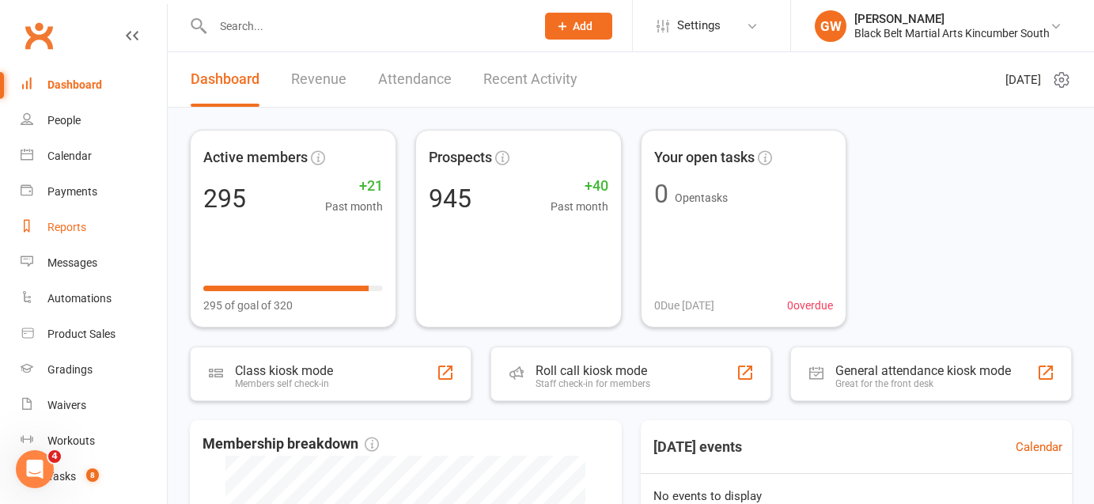
click at [68, 226] on div "Reports" at bounding box center [66, 227] width 39 height 13
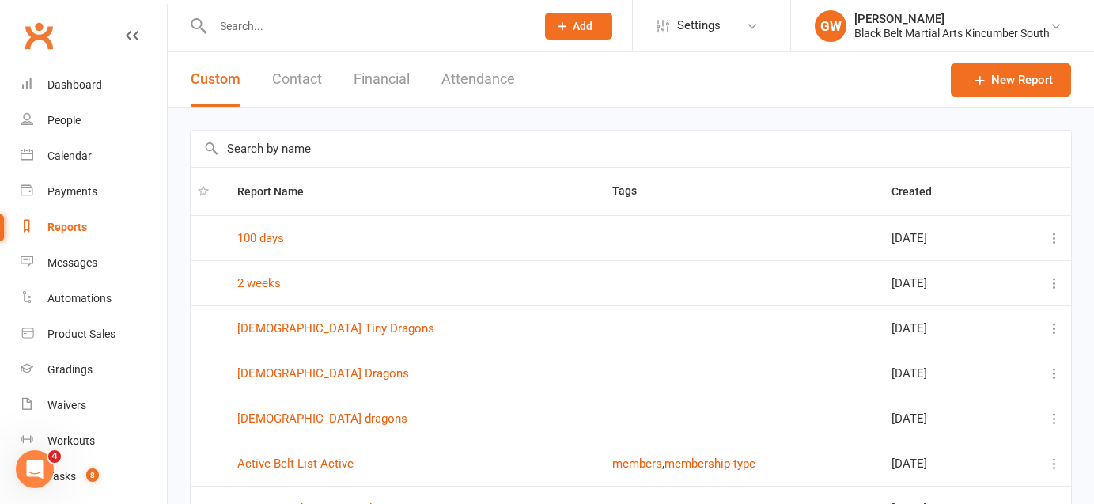
click at [297, 146] on input "text" at bounding box center [631, 148] width 880 height 36
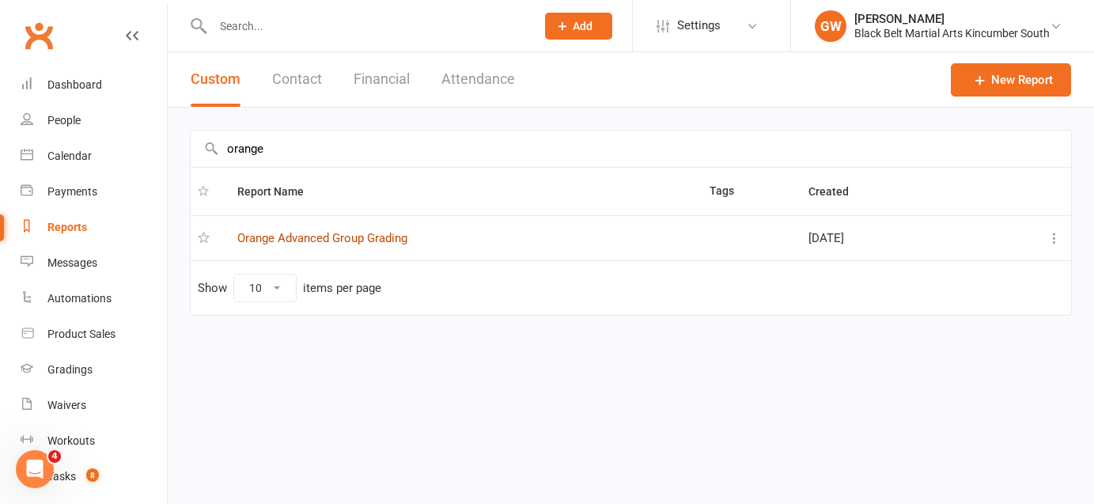
type input "orange"
click at [327, 235] on link "Orange Advanced Group Grading" at bounding box center [322, 238] width 170 height 14
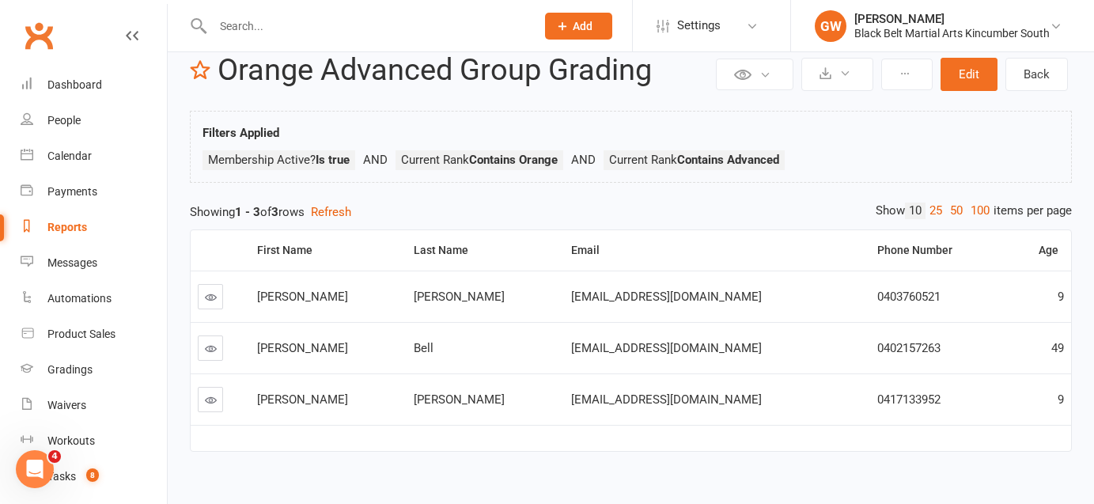
scroll to position [18, 0]
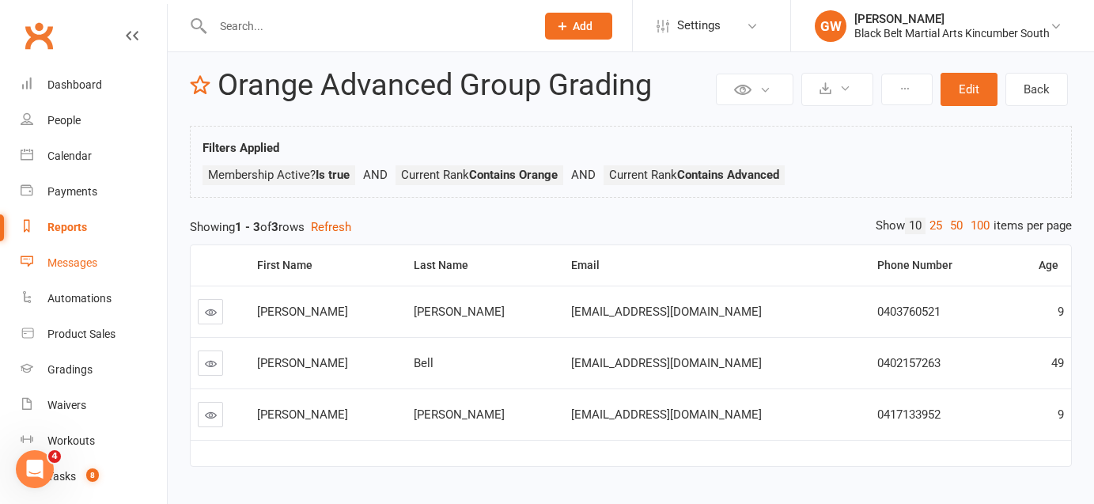
click at [72, 267] on div "Messages" at bounding box center [72, 262] width 50 height 13
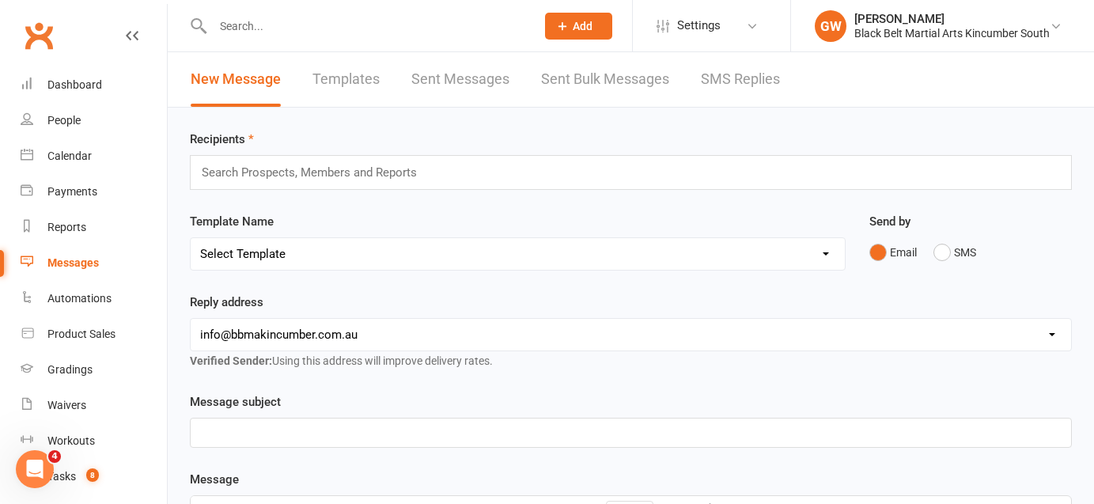
click at [334, 171] on input "text" at bounding box center [316, 172] width 232 height 21
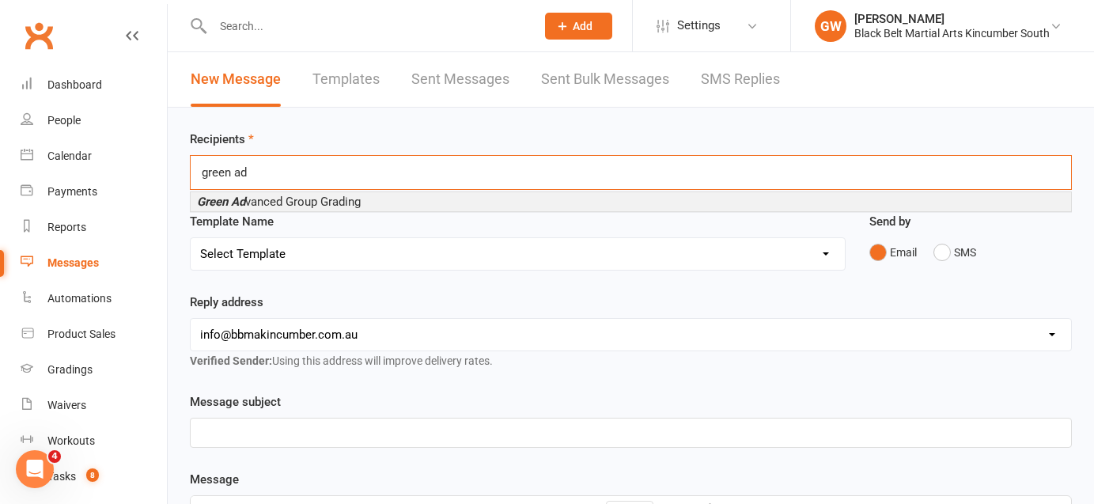
type input "green ad"
click at [357, 202] on span "Green Ad vanced Group Grading" at bounding box center [279, 202] width 164 height 14
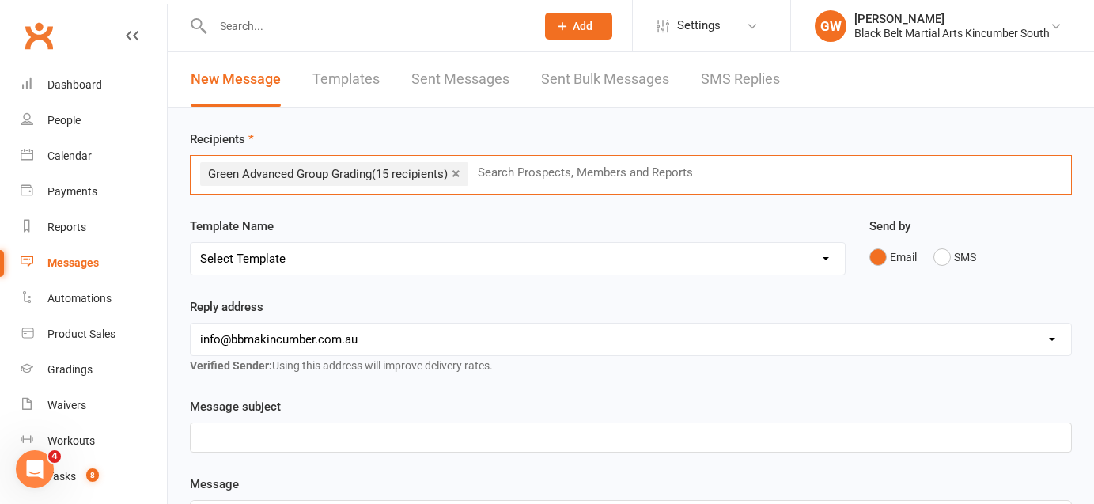
click at [367, 256] on select "Select Template [SMS] Birthday Invite Text [Email] Birthday Party [Email] Happy…" at bounding box center [518, 259] width 654 height 32
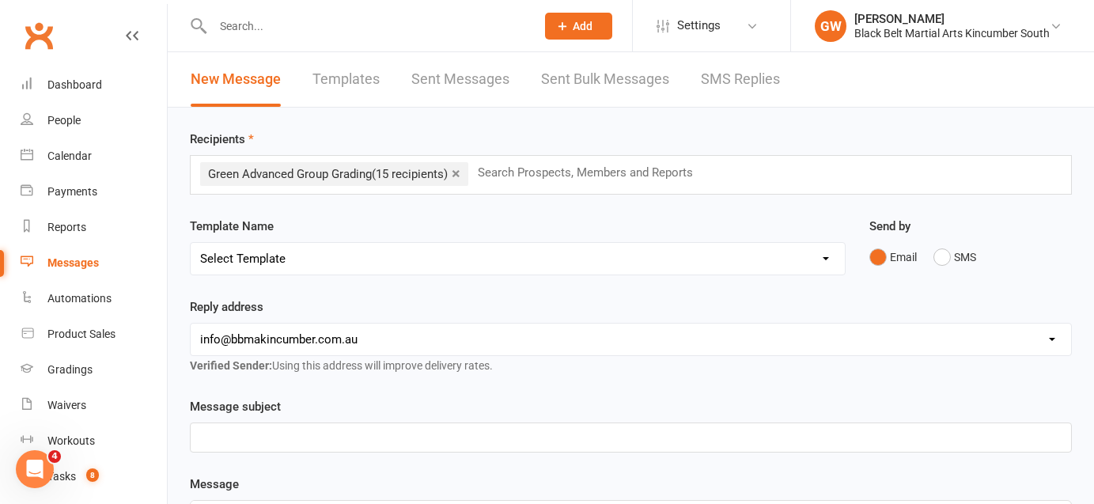
select select "25"
click at [191, 243] on select "Select Template [SMS] Birthday Invite Text [Email] Birthday Party [Email] Happy…" at bounding box center [518, 259] width 654 height 32
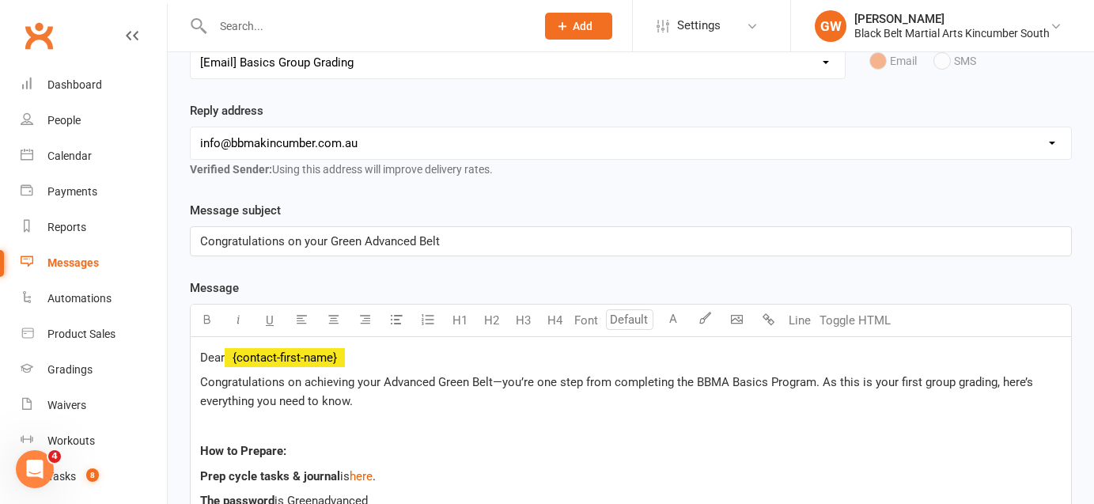
scroll to position [173, 0]
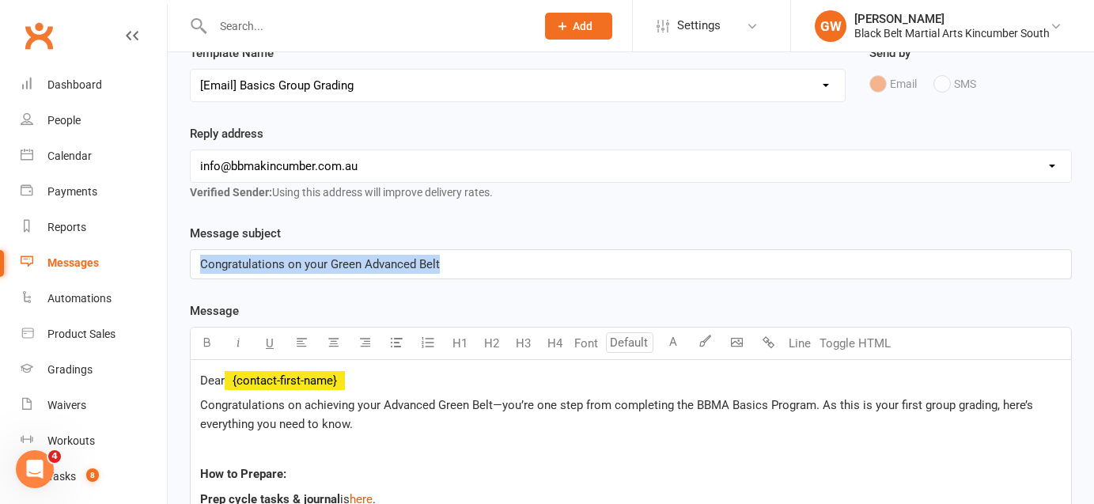
drag, startPoint x: 467, startPoint y: 258, endPoint x: 180, endPoint y: 259, distance: 287.1
click at [260, 263] on span "It's Group grading time, information about testing this term" at bounding box center [354, 264] width 309 height 14
drag, startPoint x: 535, startPoint y: 264, endPoint x: 180, endPoint y: 270, distance: 355.1
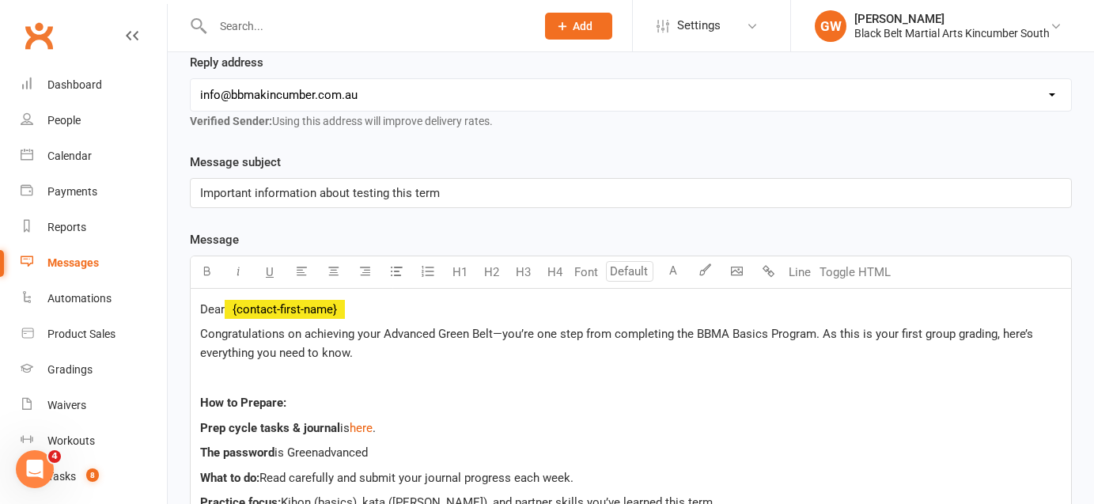
scroll to position [252, 0]
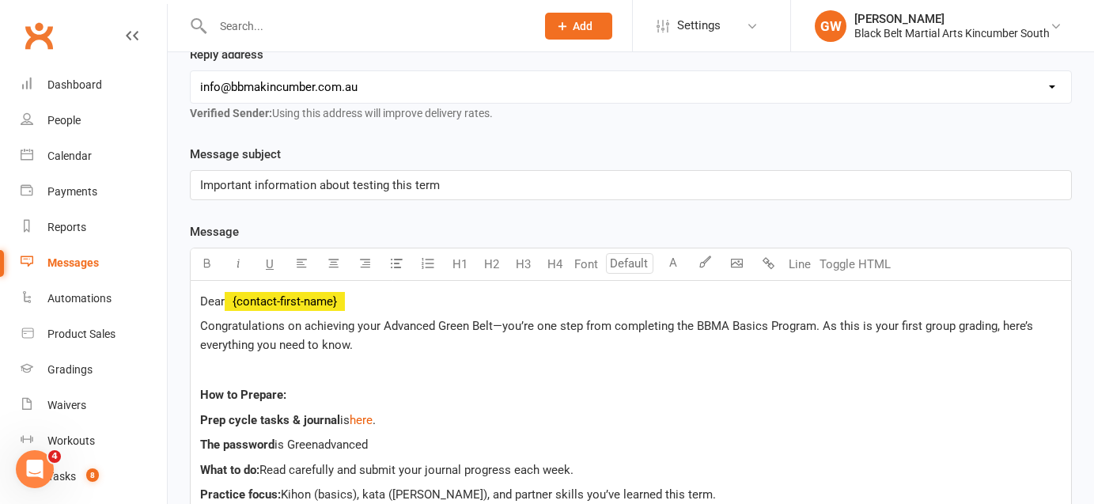
click at [500, 320] on span "Congratulations on achieving your Advanced Green Belt—you’re one step from comp…" at bounding box center [618, 335] width 836 height 33
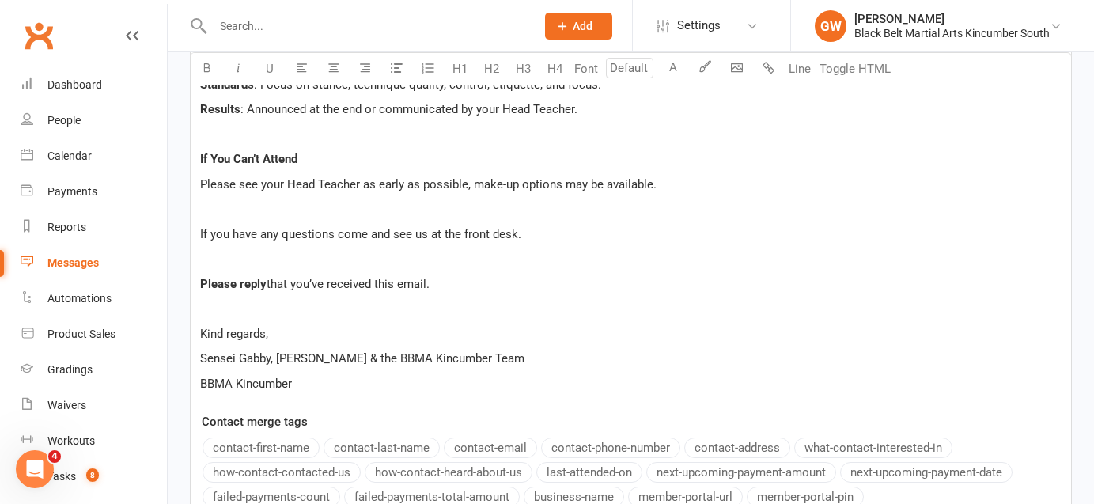
scroll to position [1197, 0]
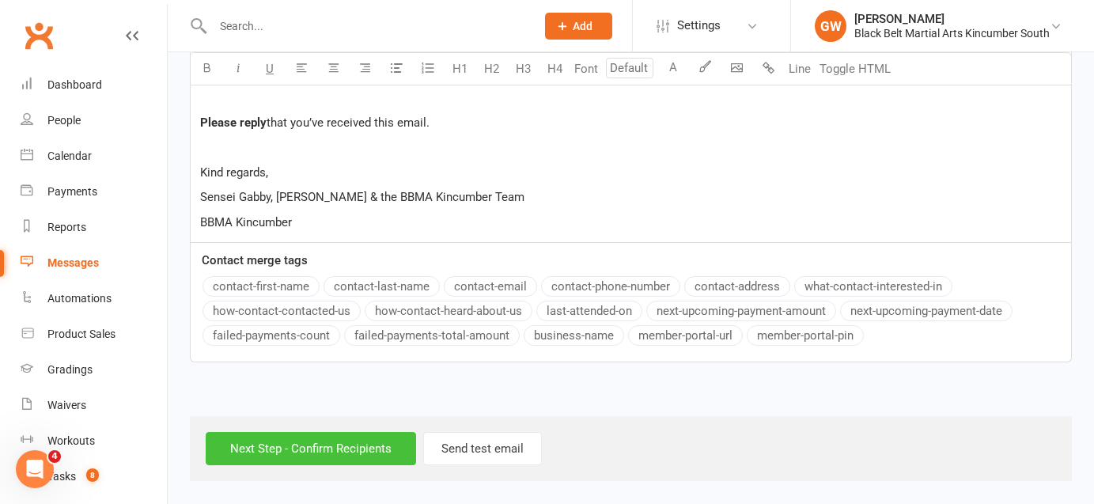
click at [357, 446] on input "Next Step - Confirm Recipients" at bounding box center [311, 448] width 210 height 33
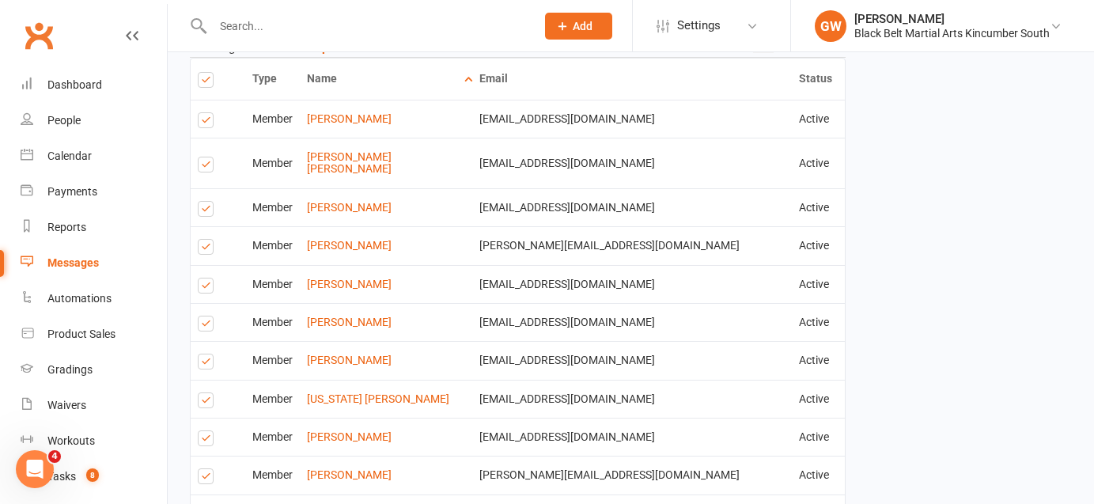
scroll to position [1240, 0]
click at [206, 166] on label at bounding box center [208, 166] width 21 height 0
click at [206, 157] on input "checkbox" at bounding box center [203, 157] width 10 height 0
click at [206, 210] on label at bounding box center [208, 210] width 21 height 0
click at [206, 201] on input "checkbox" at bounding box center [203, 201] width 10 height 0
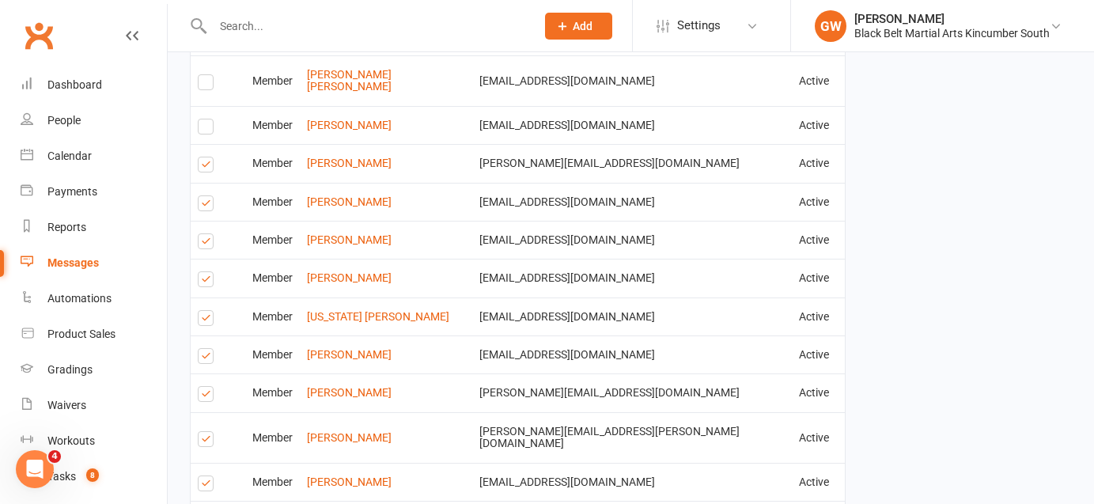
scroll to position [1327, 0]
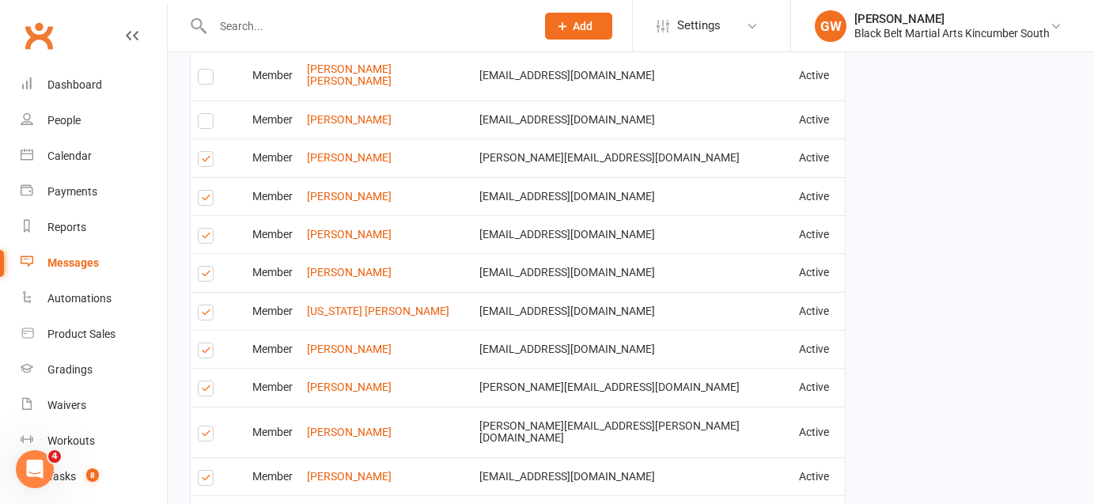
click at [205, 200] on label at bounding box center [208, 200] width 21 height 0
click at [205, 191] on input "checkbox" at bounding box center [203, 191] width 10 height 0
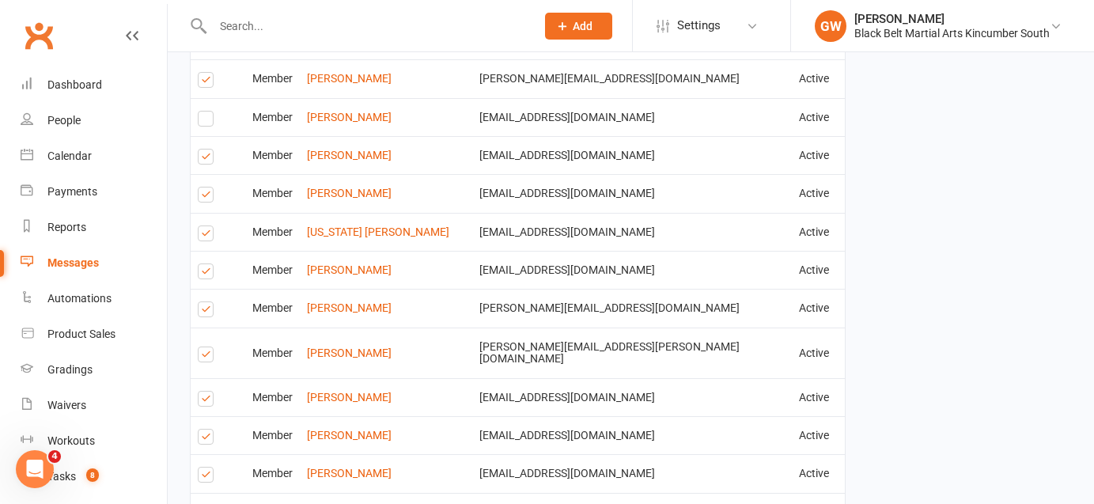
scroll to position [1409, 0]
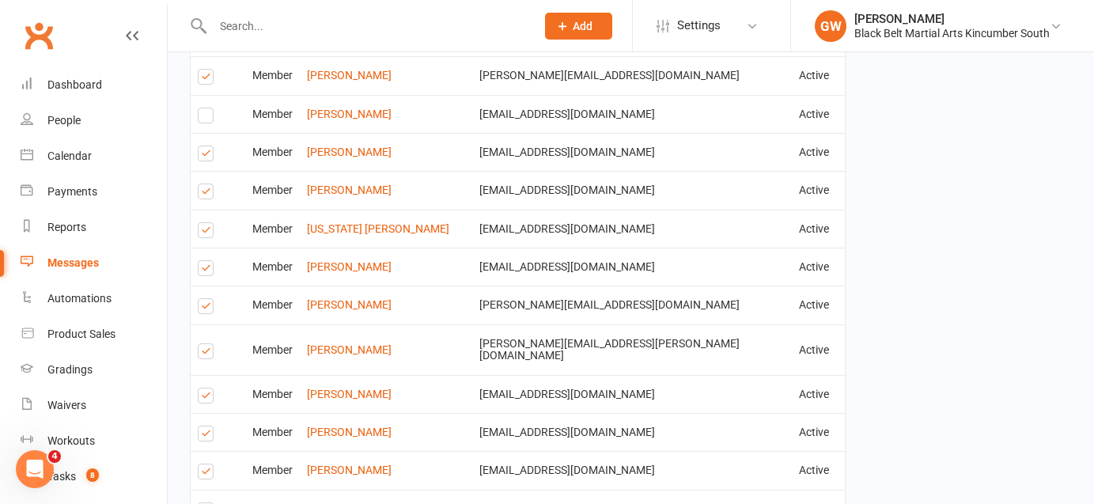
click at [206, 232] on label at bounding box center [208, 232] width 21 height 0
click at [206, 223] on input "checkbox" at bounding box center [203, 223] width 10 height 0
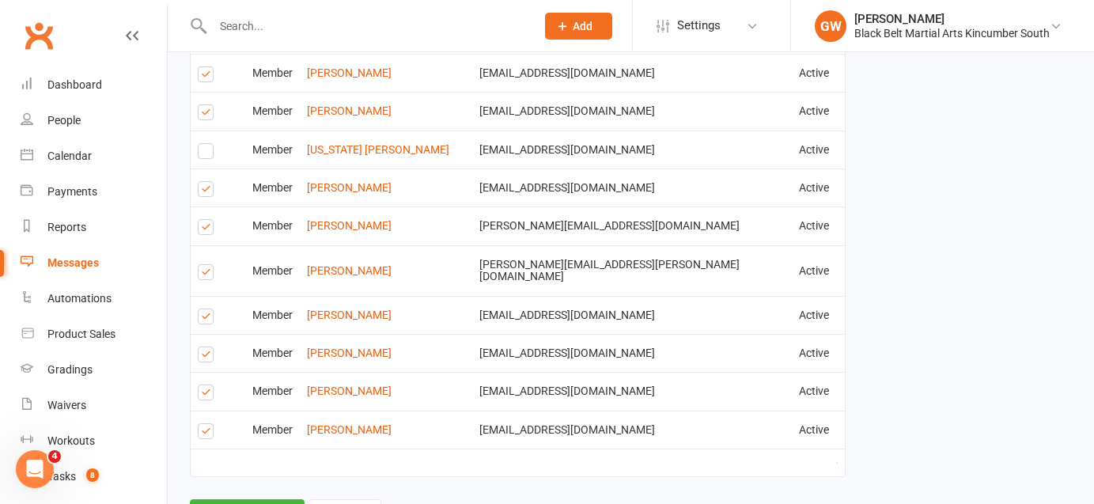
scroll to position [1491, 0]
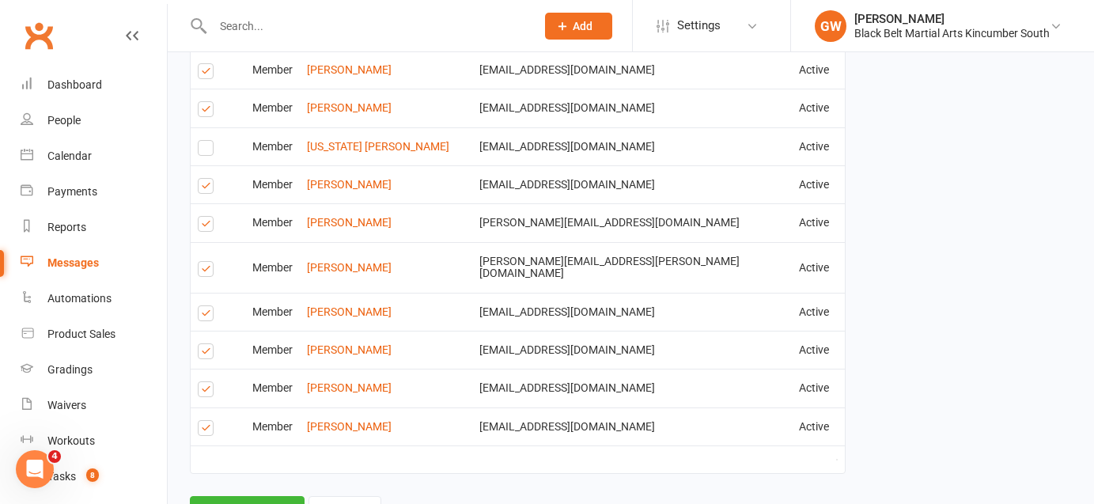
click at [206, 316] on label at bounding box center [208, 316] width 21 height 0
click at [206, 306] on input "checkbox" at bounding box center [203, 306] width 10 height 0
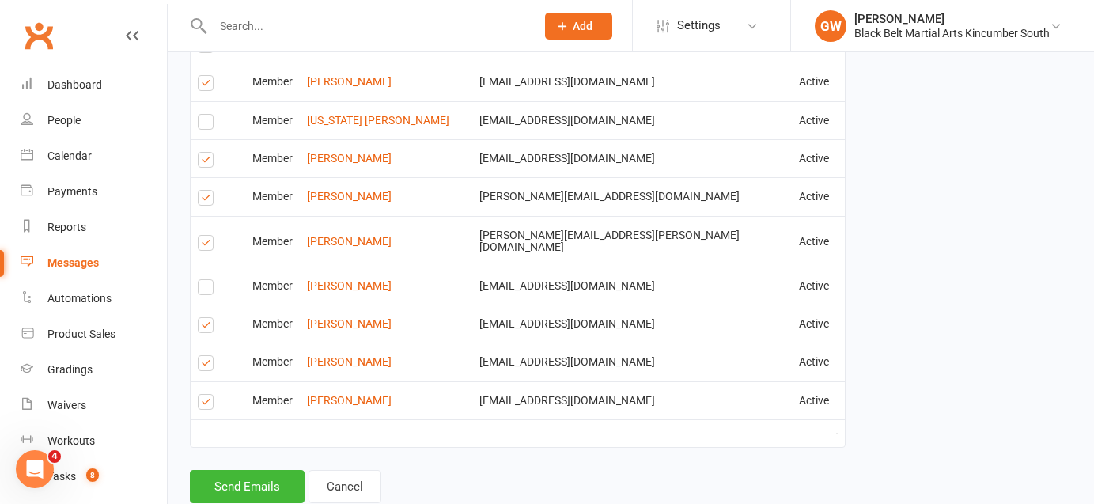
scroll to position [1537, 0]
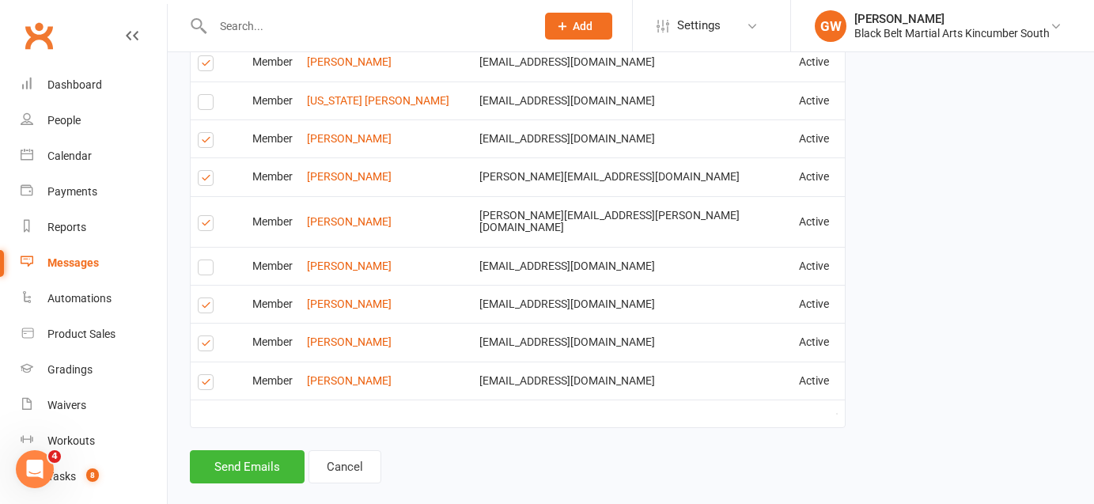
click at [206, 384] on label at bounding box center [208, 384] width 21 height 0
click at [206, 375] on input "checkbox" at bounding box center [203, 375] width 10 height 0
click at [263, 450] on button "Send Emails" at bounding box center [247, 466] width 115 height 33
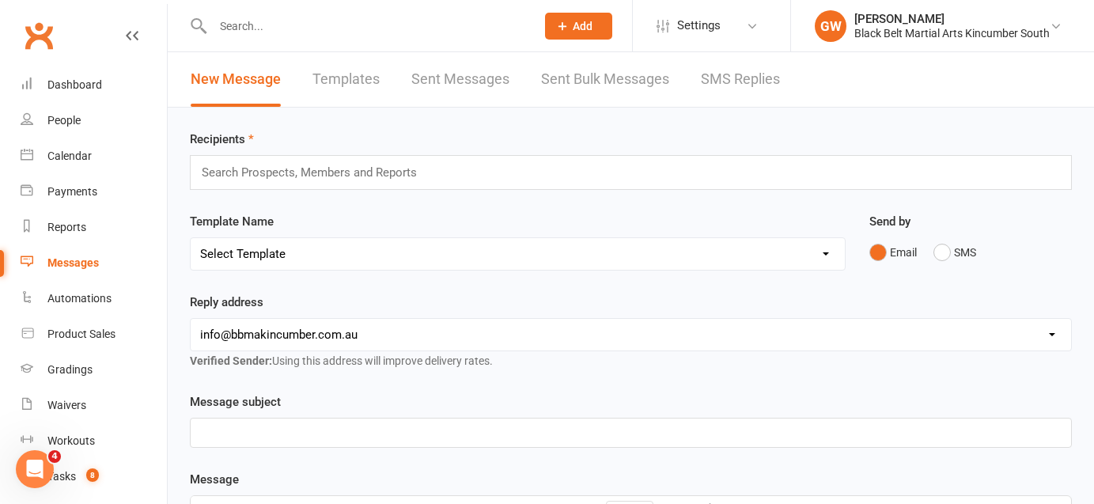
click at [364, 173] on input "text" at bounding box center [316, 172] width 232 height 21
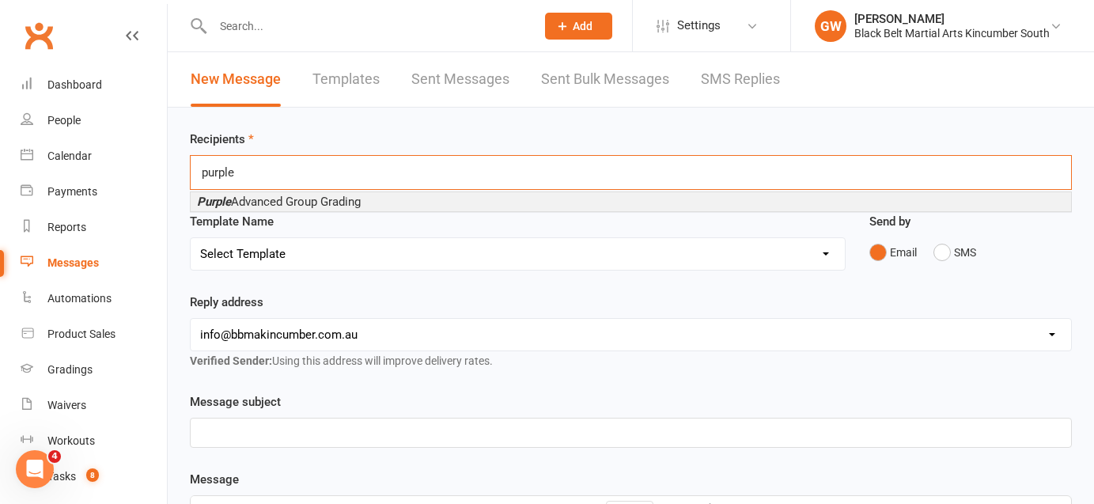
type input "purple"
click at [335, 201] on span "Purple Advanced Group Grading" at bounding box center [279, 202] width 164 height 14
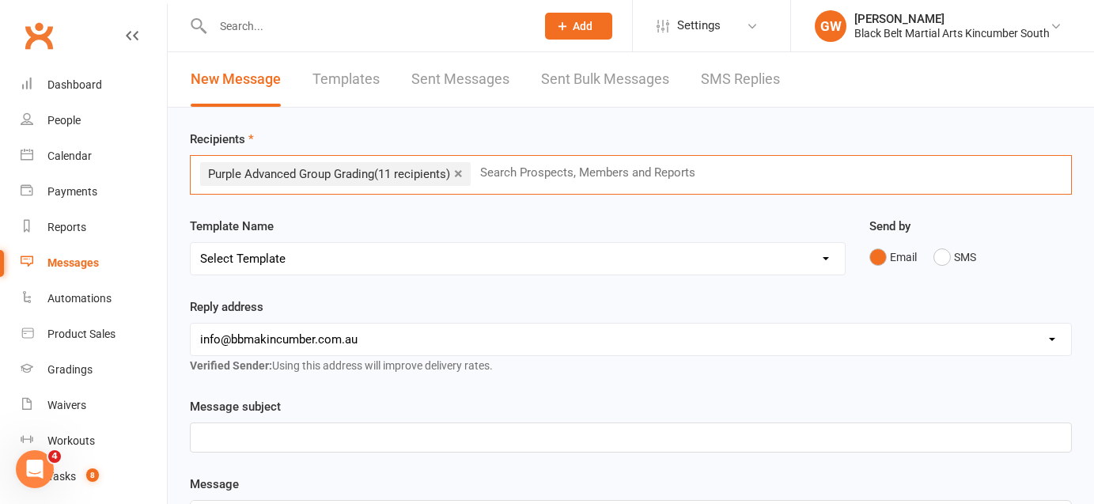
click at [329, 259] on select "Select Template [SMS] Birthday Invite Text [Email] Birthday Party [Email] Happy…" at bounding box center [518, 259] width 654 height 32
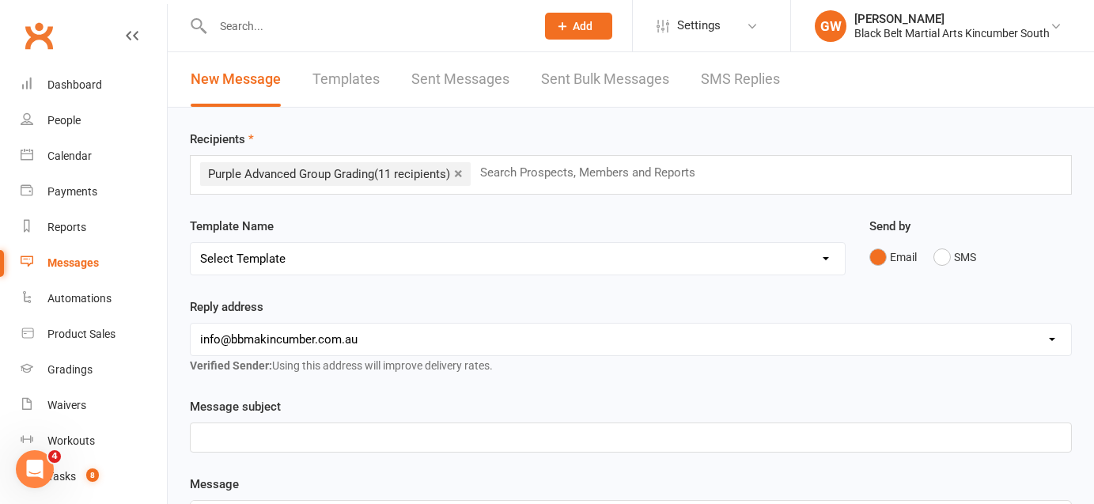
select select "28"
click at [191, 243] on select "Select Template [SMS] Birthday Invite Text [Email] Birthday Party [Email] Happy…" at bounding box center [518, 259] width 654 height 32
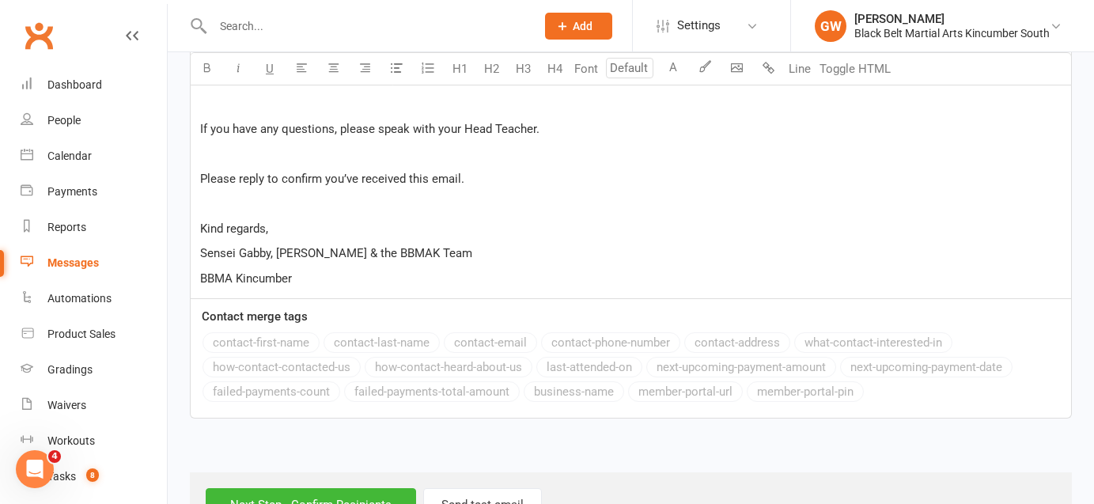
scroll to position [780, 0]
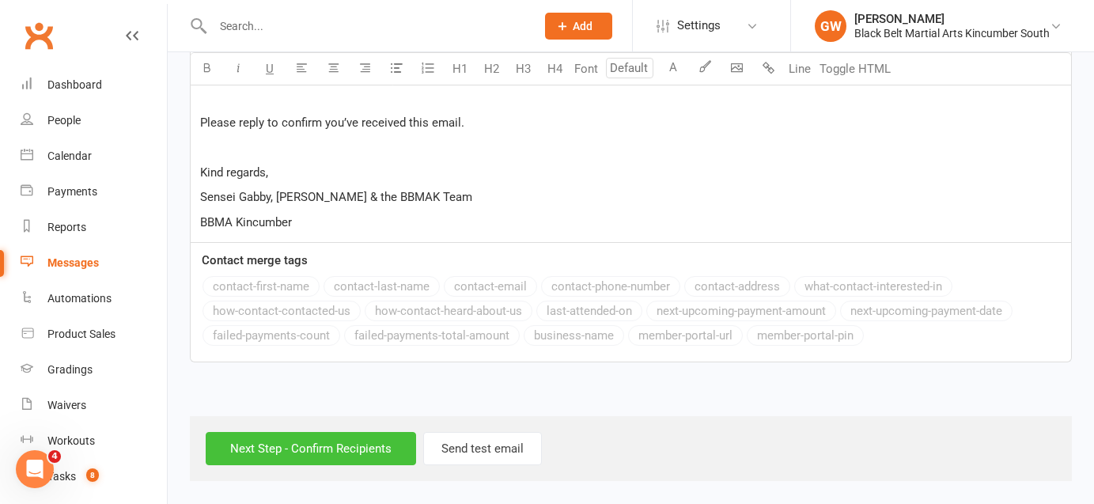
click at [360, 439] on input "Next Step - Confirm Recipients" at bounding box center [311, 448] width 210 height 33
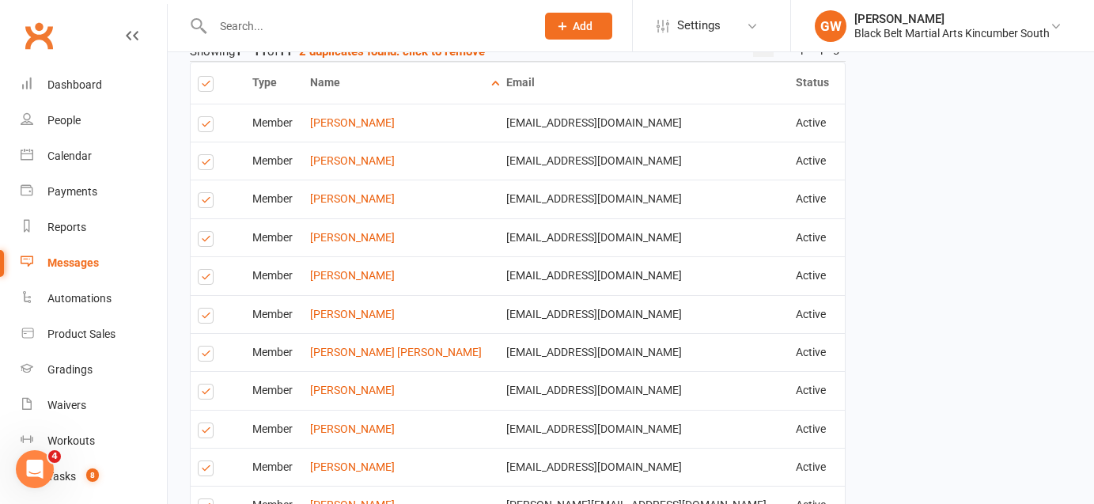
scroll to position [816, 0]
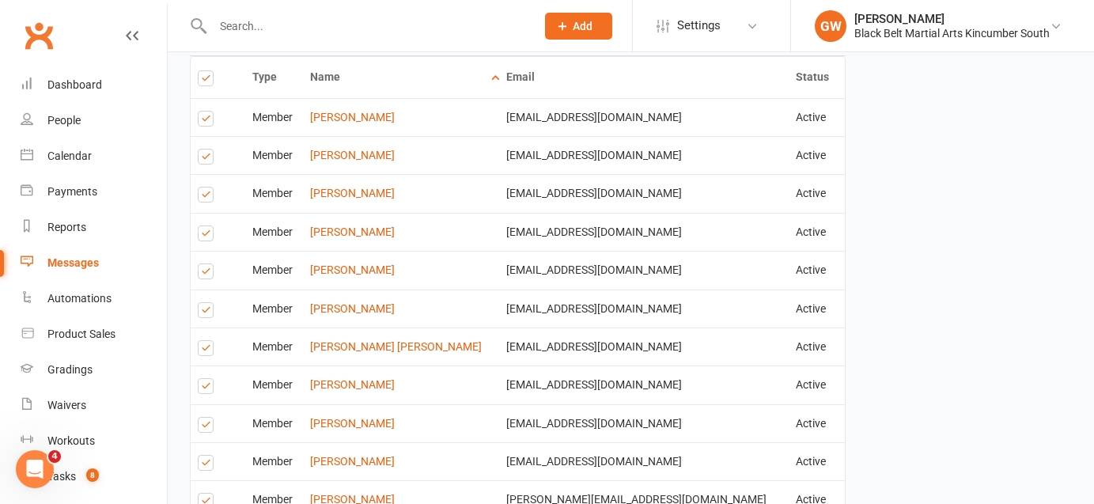
click at [202, 274] on label at bounding box center [208, 274] width 21 height 0
click at [202, 264] on input "checkbox" at bounding box center [203, 264] width 10 height 0
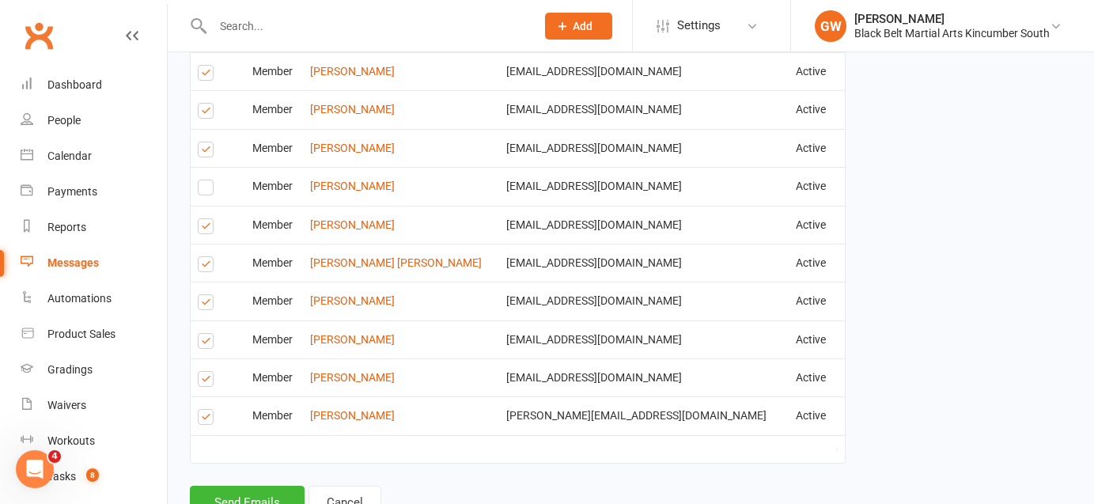
scroll to position [899, 0]
click at [206, 382] on label at bounding box center [208, 382] width 21 height 0
click at [206, 372] on input "checkbox" at bounding box center [203, 372] width 10 height 0
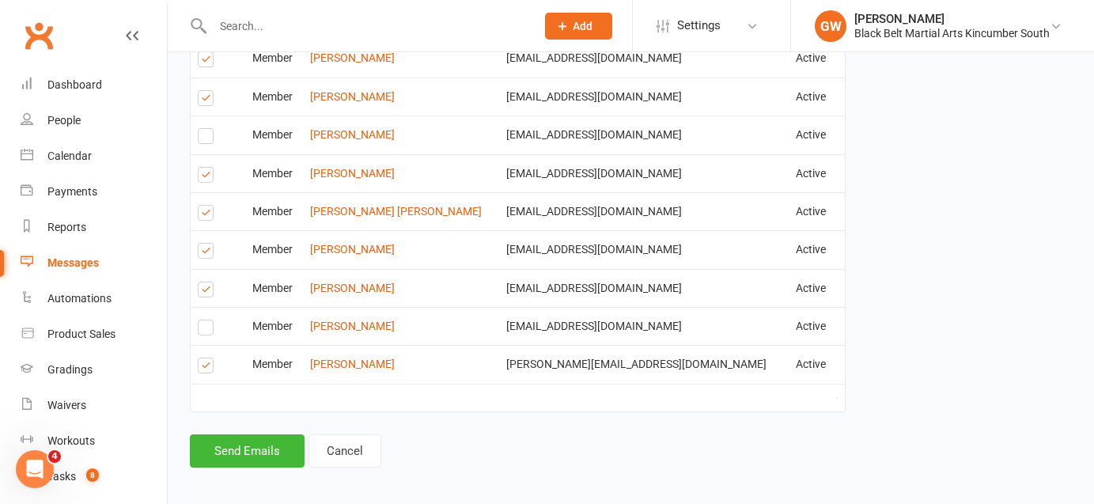
scroll to position [960, 0]
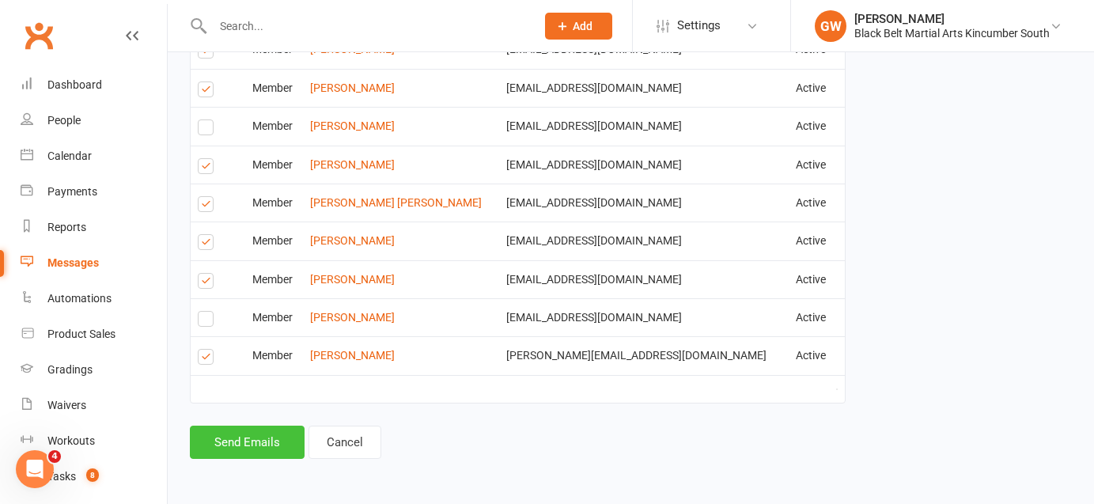
click at [267, 444] on button "Send Emails" at bounding box center [247, 441] width 115 height 33
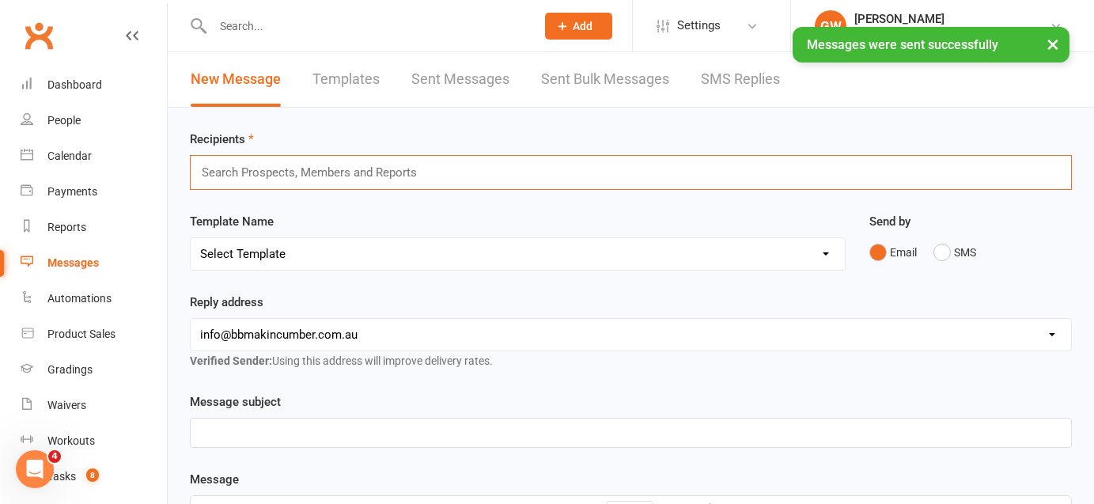
click at [314, 168] on input "text" at bounding box center [316, 172] width 232 height 21
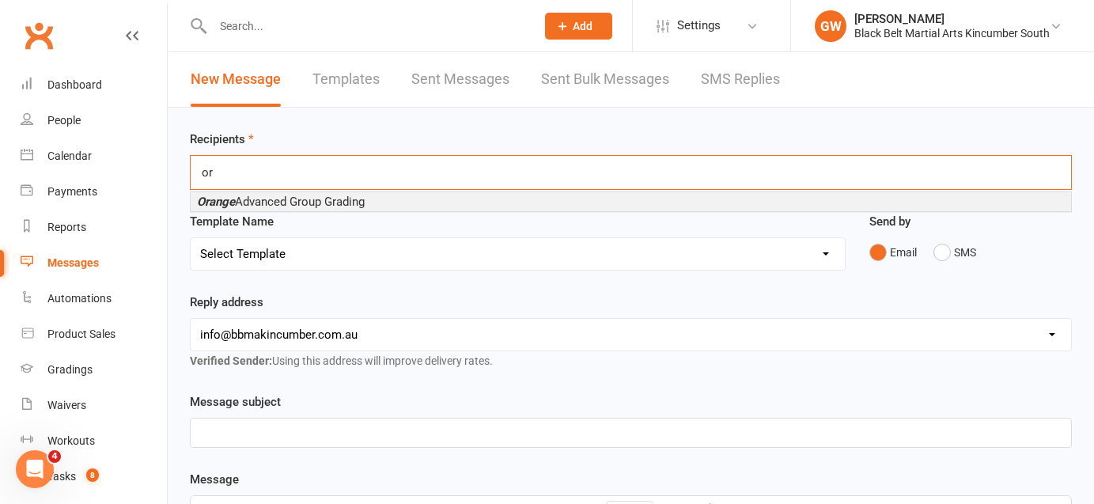
type input "o"
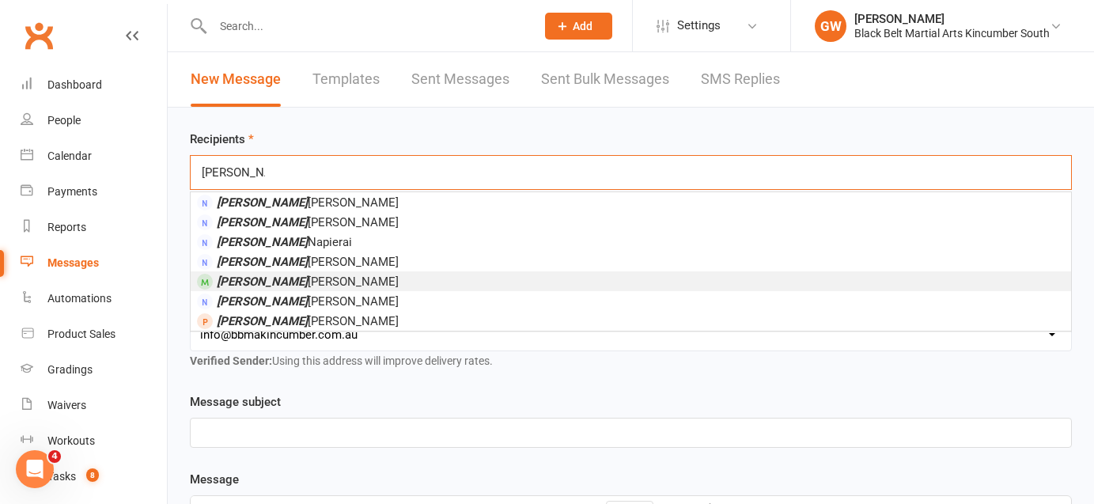
type input "[PERSON_NAME]"
click at [296, 286] on span "[PERSON_NAME]" at bounding box center [308, 281] width 182 height 14
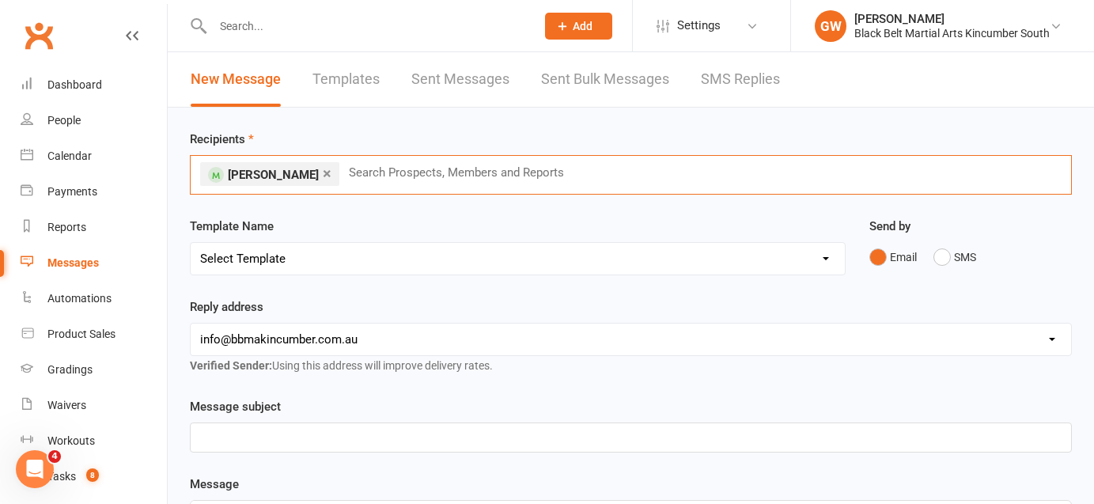
click at [341, 262] on select "Select Template [SMS] Birthday Invite Text [Email] Birthday Party [Email] Happy…" at bounding box center [518, 259] width 654 height 32
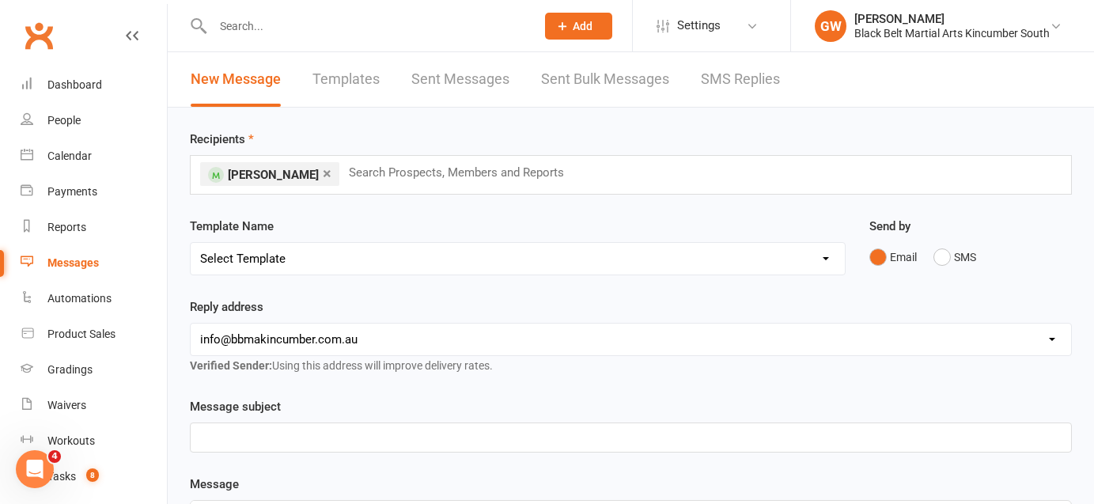
select select "29"
click at [191, 243] on select "Select Template [SMS] Birthday Invite Text [Email] Birthday Party [Email] Happy…" at bounding box center [518, 259] width 654 height 32
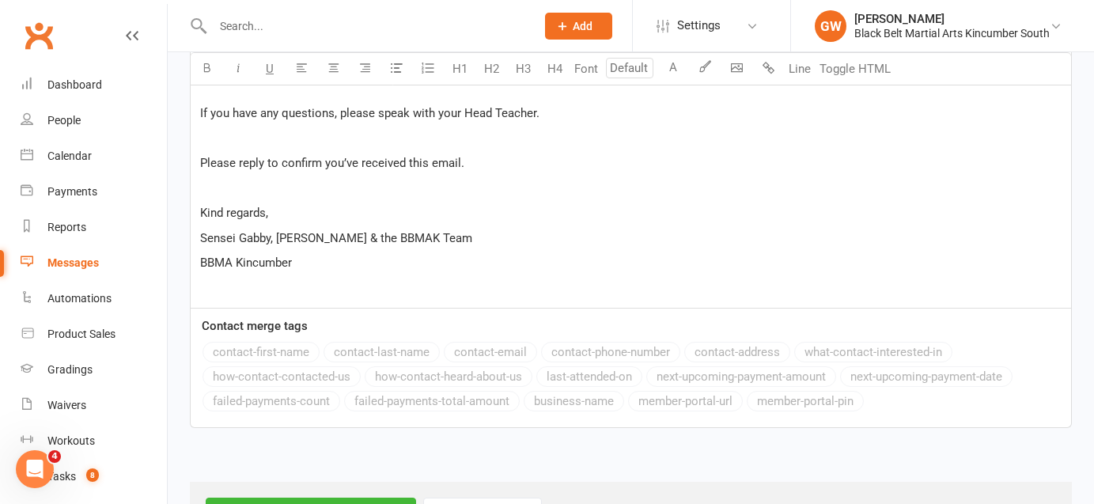
scroll to position [830, 0]
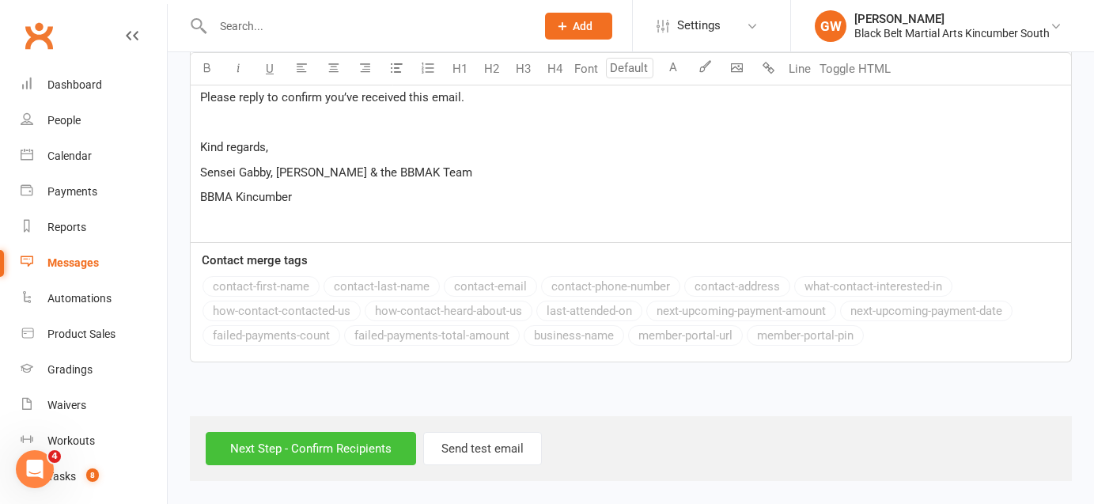
click at [339, 450] on input "Next Step - Confirm Recipients" at bounding box center [311, 448] width 210 height 33
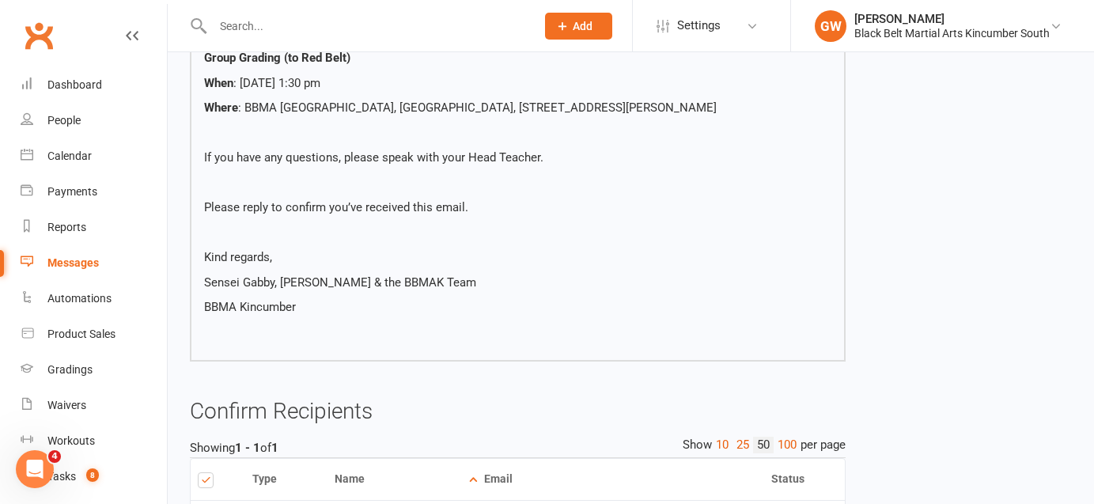
scroll to position [627, 0]
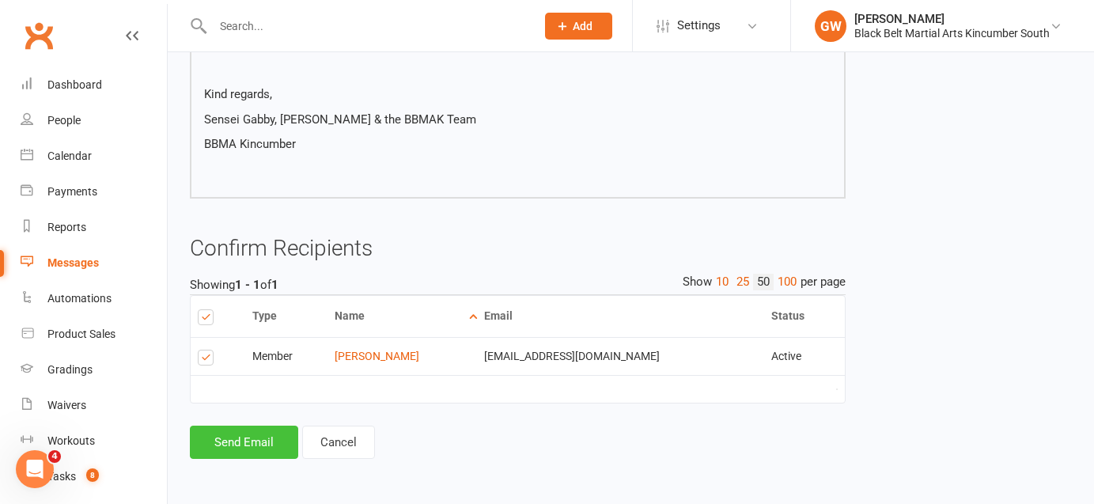
click at [260, 448] on button "Send Email" at bounding box center [244, 441] width 108 height 33
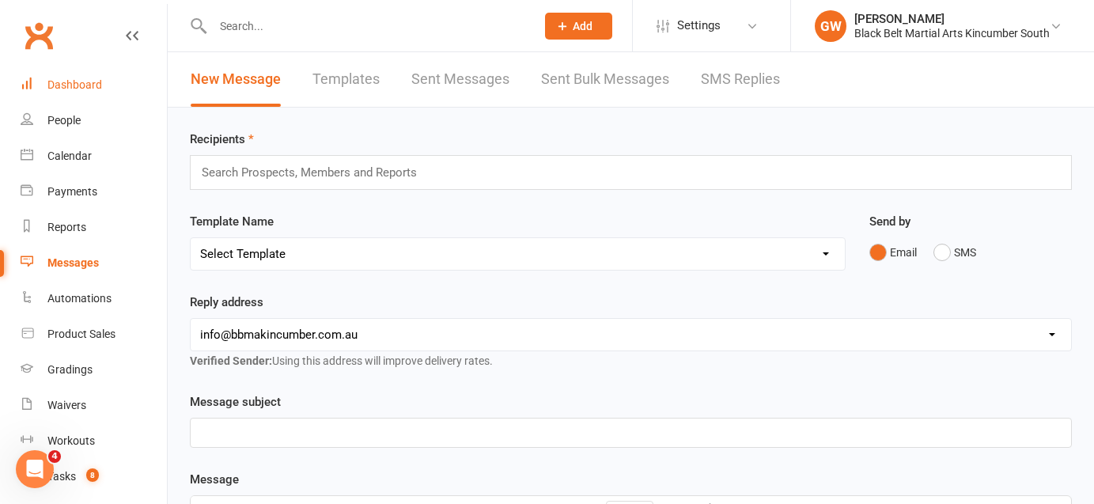
click at [88, 85] on div "Dashboard" at bounding box center [74, 84] width 55 height 13
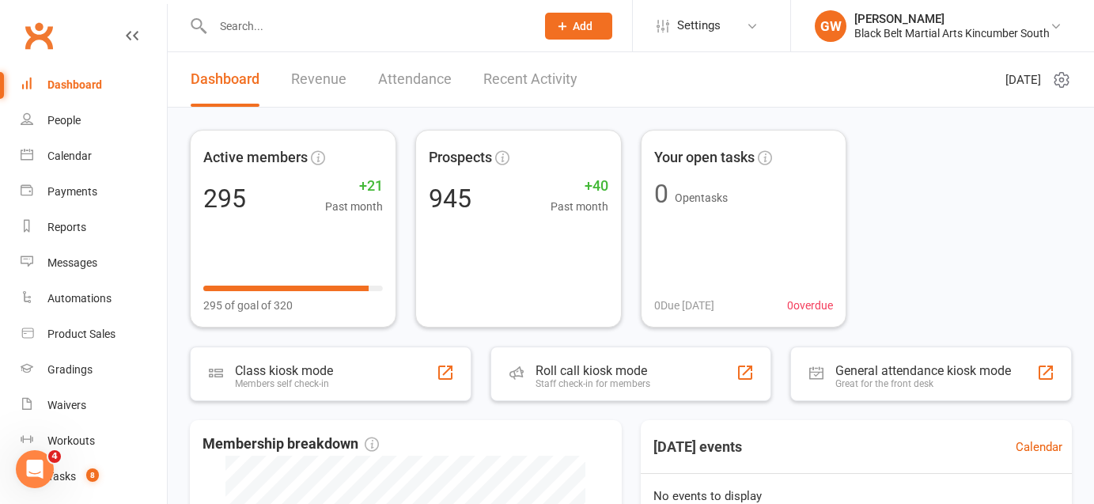
click at [529, 74] on link "Recent Activity" at bounding box center [530, 79] width 94 height 55
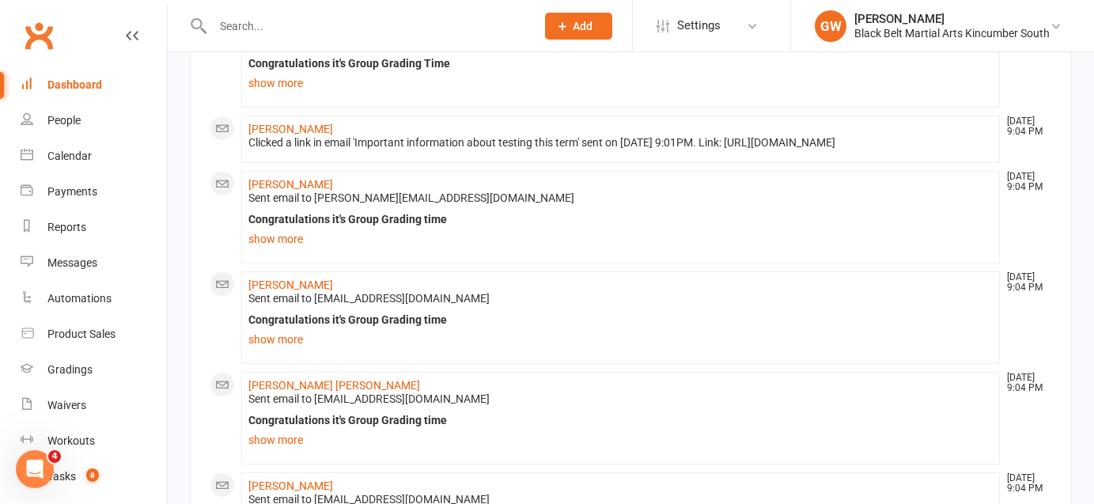
scroll to position [183, 0]
click at [289, 249] on link "show more" at bounding box center [620, 238] width 744 height 22
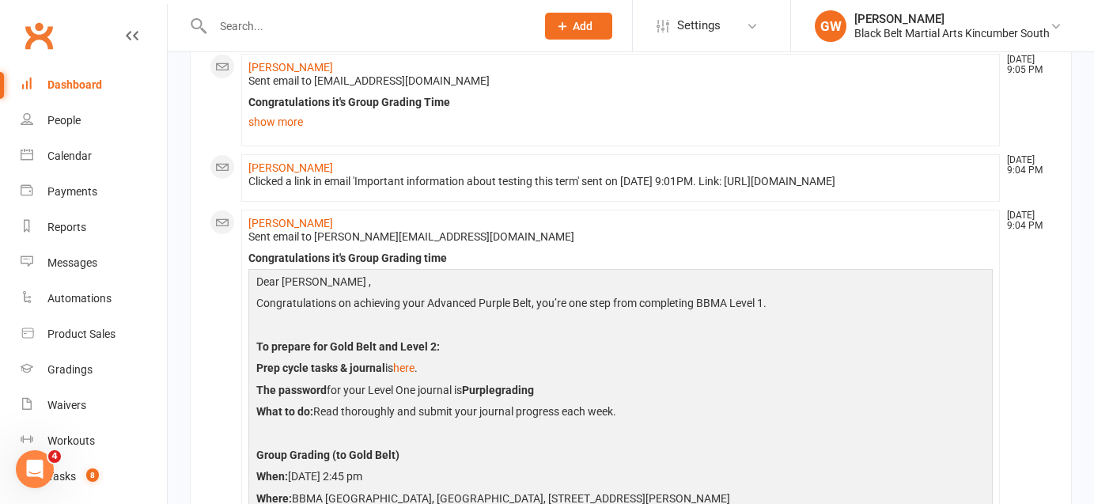
scroll to position [0, 0]
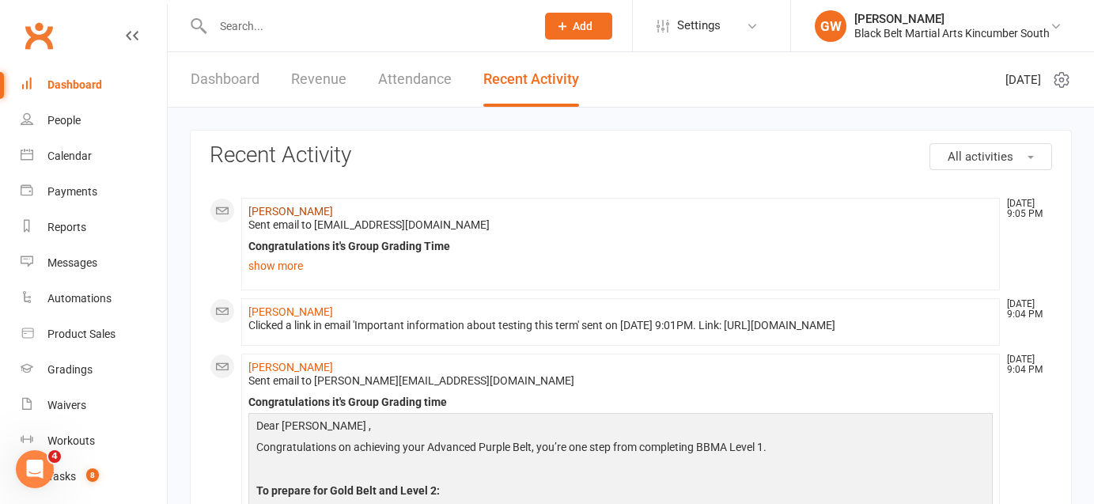
click at [333, 207] on link "[PERSON_NAME]" at bounding box center [290, 211] width 85 height 13
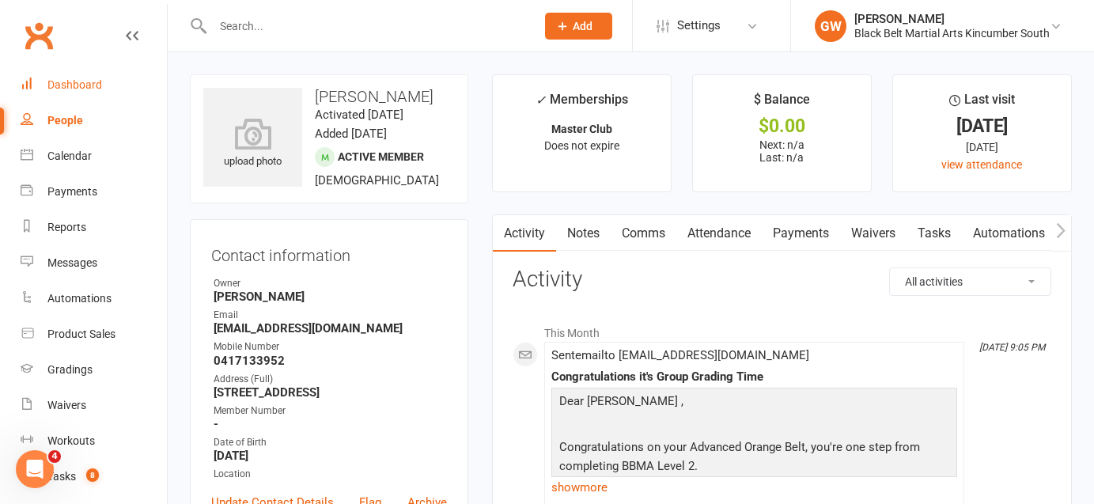
click at [96, 78] on div "Dashboard" at bounding box center [74, 84] width 55 height 13
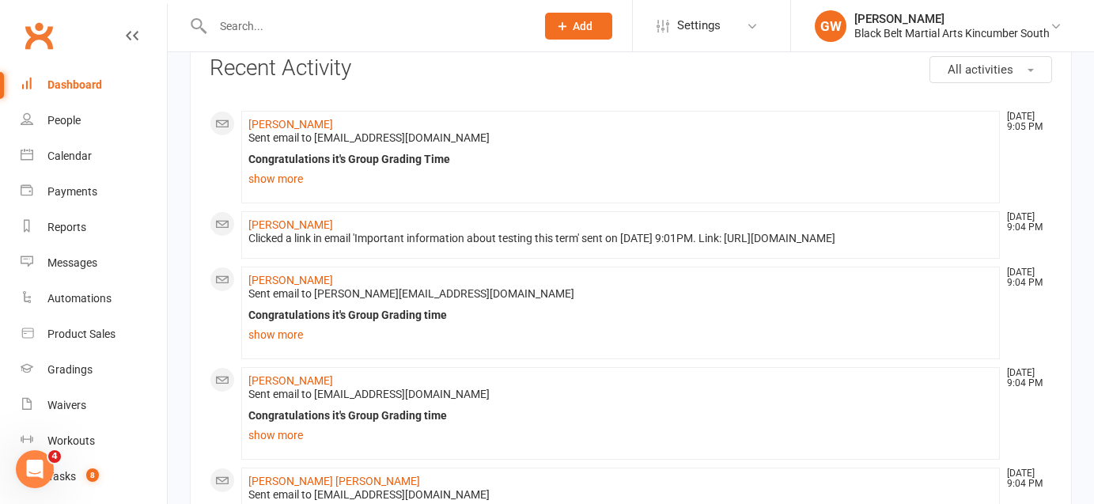
scroll to position [85, 0]
click at [297, 223] on link "[PERSON_NAME]" at bounding box center [290, 226] width 85 height 13
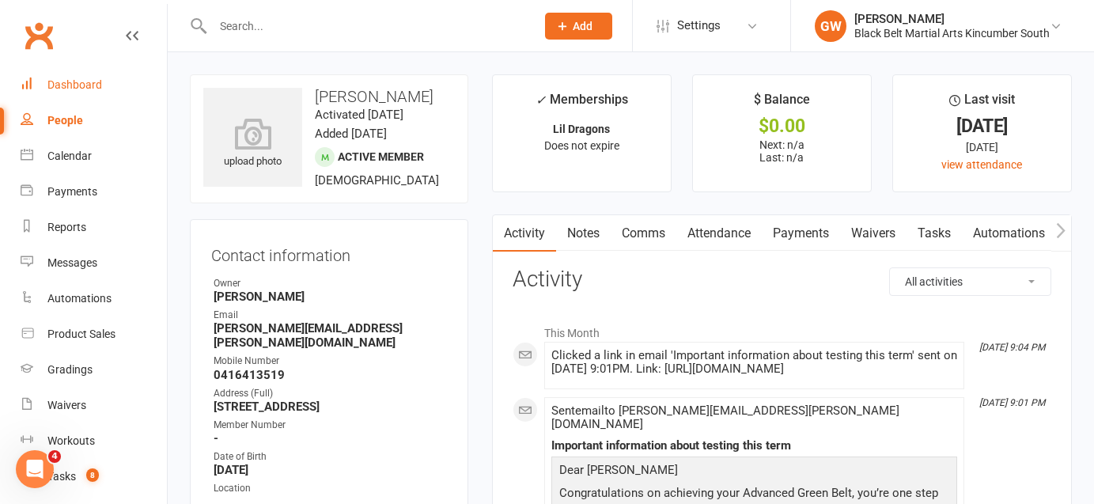
click at [83, 90] on div "Dashboard" at bounding box center [74, 84] width 55 height 13
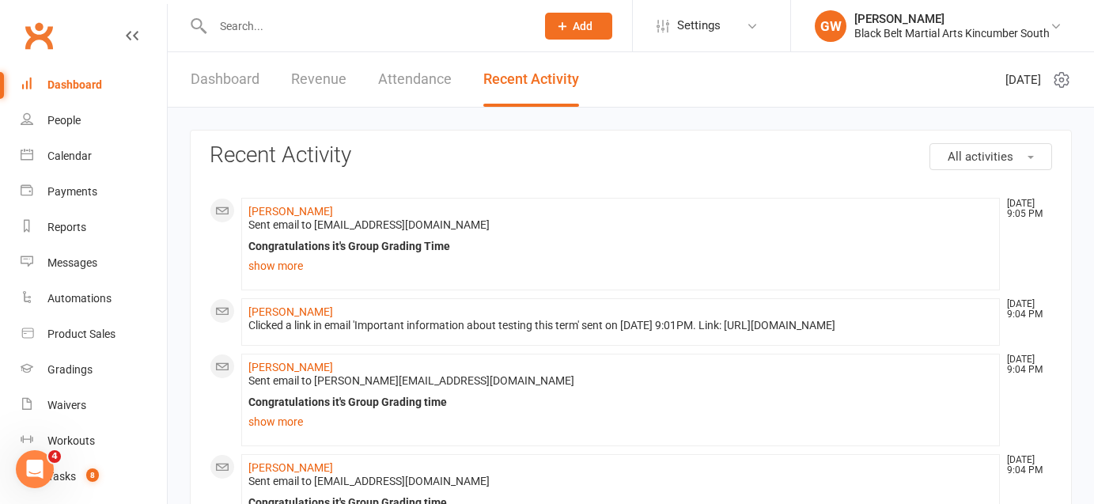
click at [245, 91] on link "Dashboard" at bounding box center [225, 79] width 69 height 55
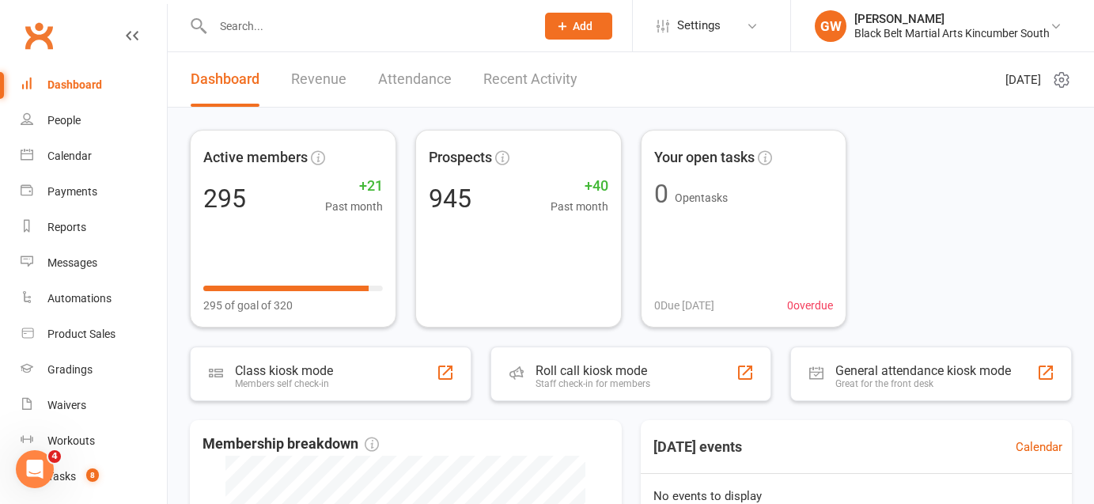
click at [516, 85] on link "Recent Activity" at bounding box center [530, 79] width 94 height 55
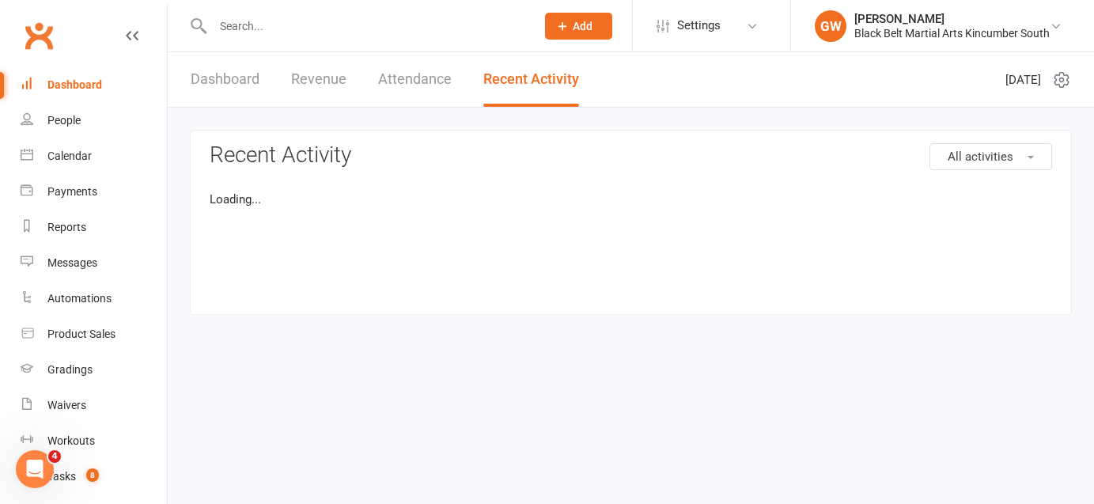
click at [323, 93] on link "Revenue" at bounding box center [318, 79] width 55 height 55
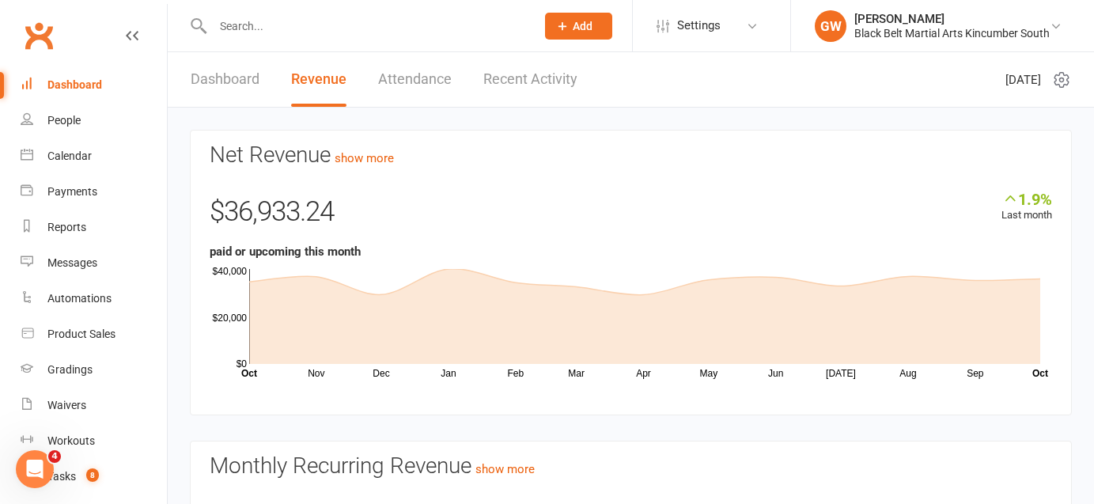
click at [231, 74] on link "Dashboard" at bounding box center [225, 79] width 69 height 55
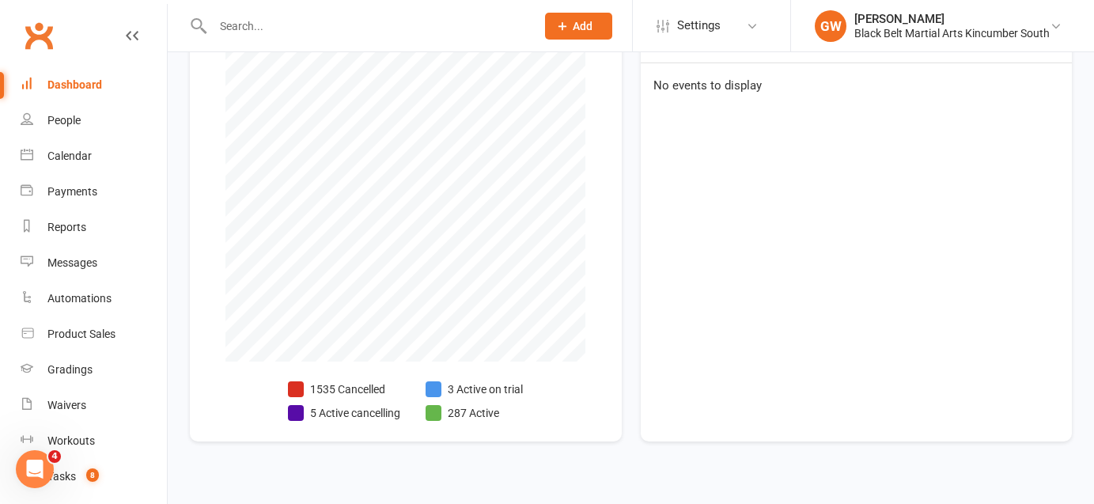
scroll to position [406, 0]
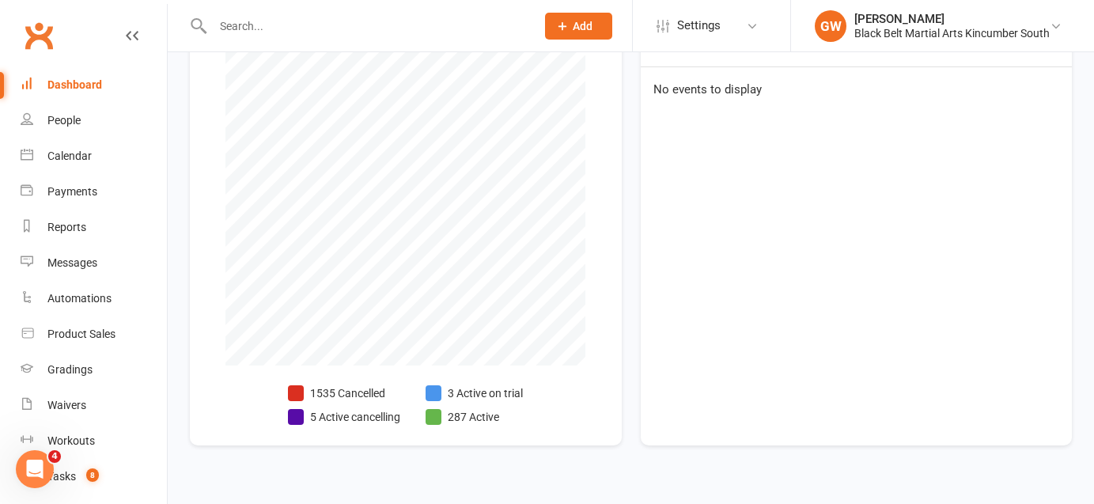
click at [474, 394] on li "3 Active on trial" at bounding box center [473, 392] width 97 height 17
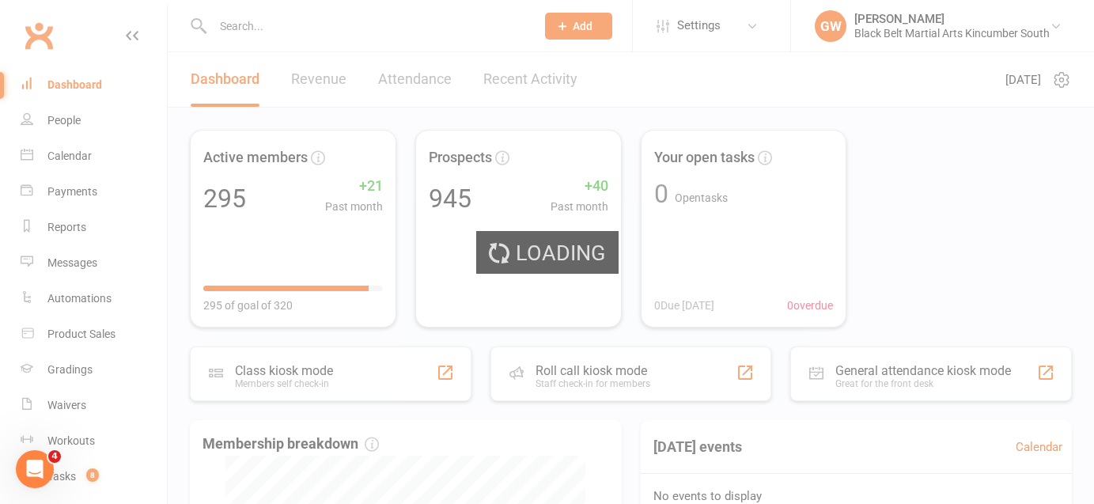
select select "active_trial"
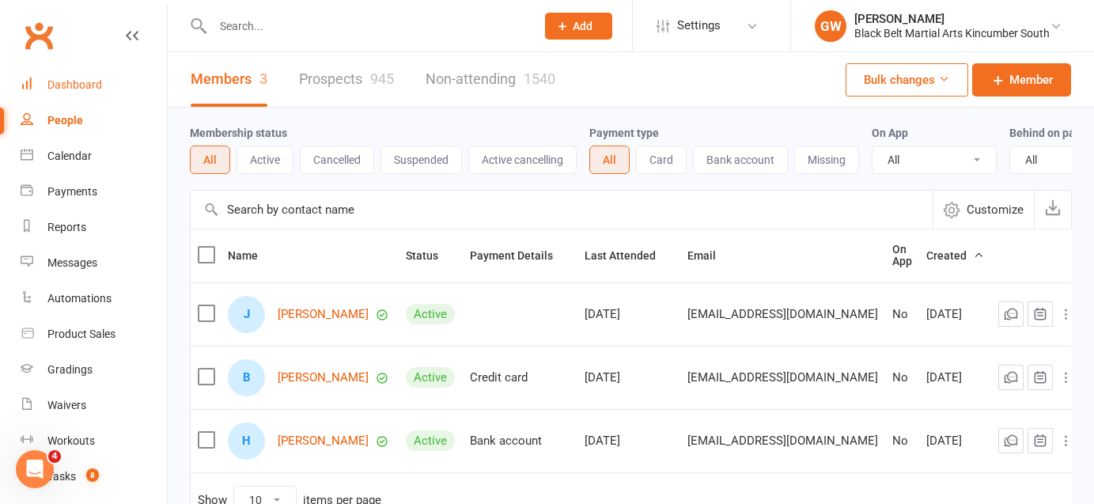
click at [85, 89] on div "Dashboard" at bounding box center [74, 84] width 55 height 13
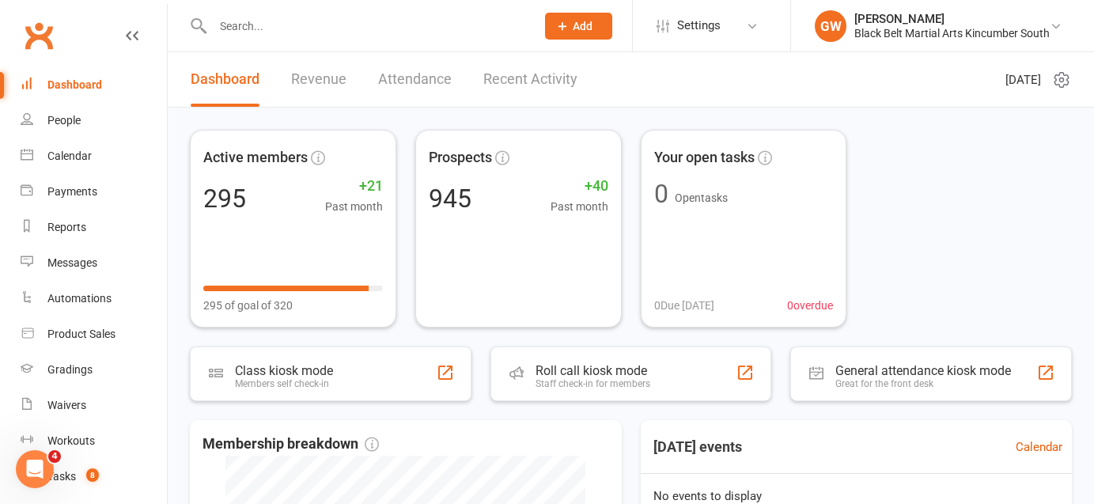
click at [493, 70] on link "Recent Activity" at bounding box center [530, 79] width 94 height 55
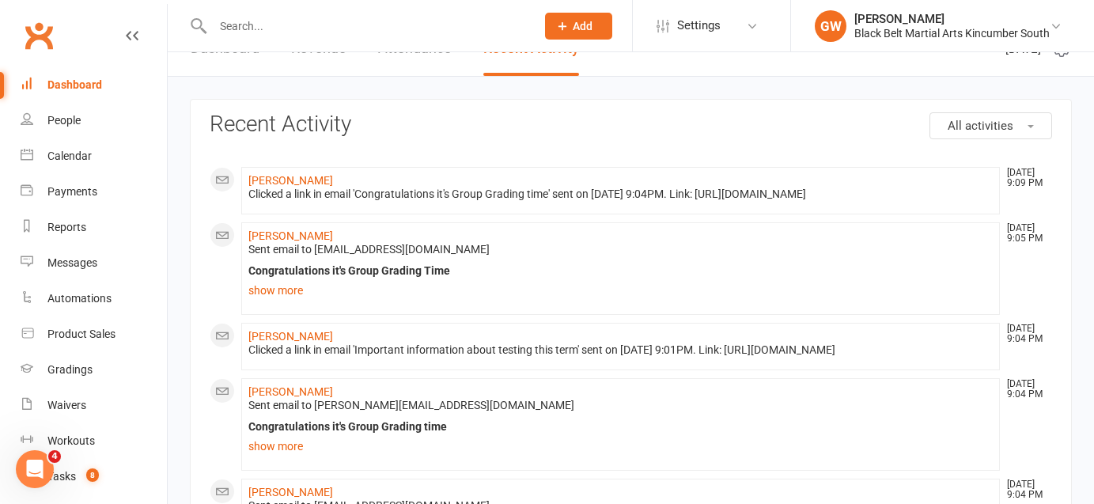
scroll to position [45, 0]
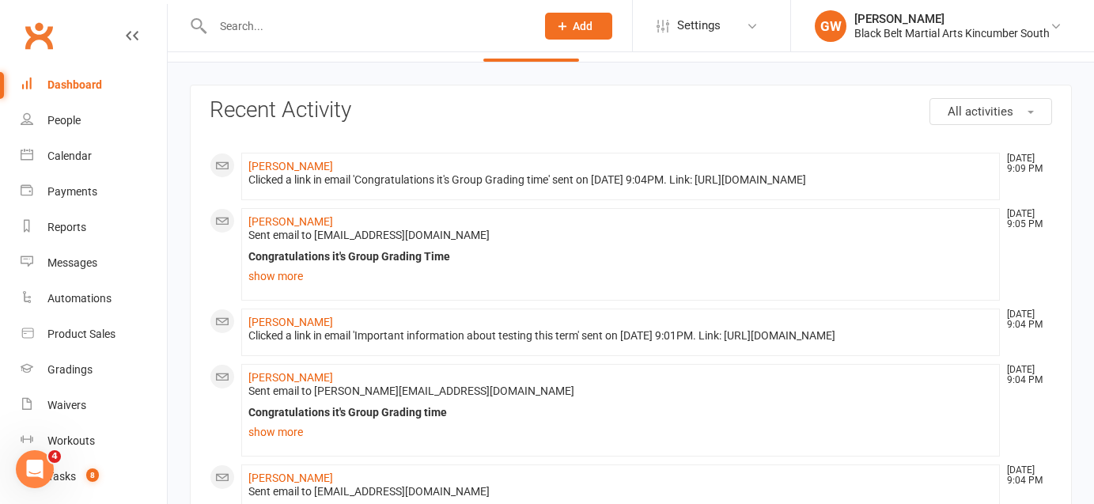
click at [73, 85] on div "Dashboard" at bounding box center [74, 84] width 55 height 13
click at [78, 151] on div "Calendar" at bounding box center [69, 155] width 44 height 13
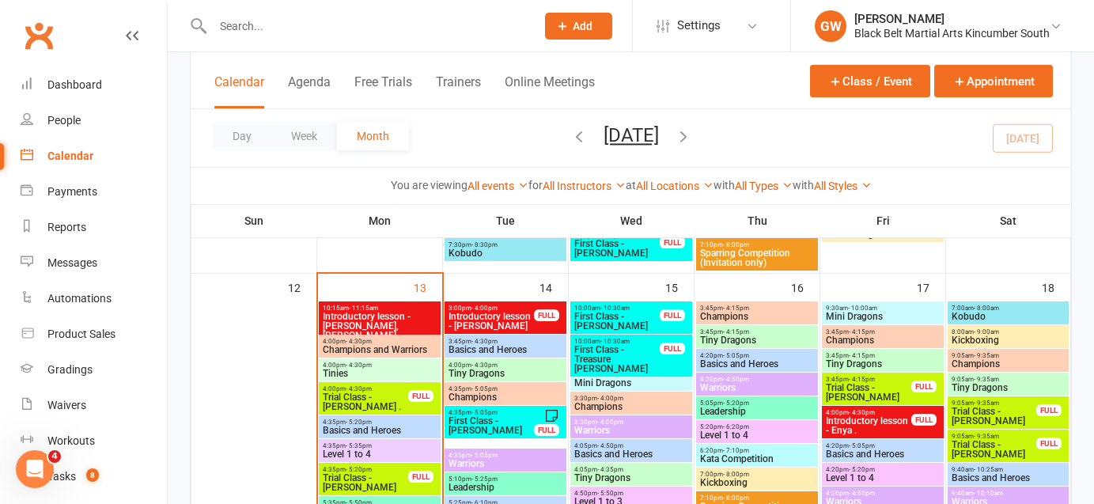
scroll to position [549, 0]
